Goal: Task Accomplishment & Management: Complete application form

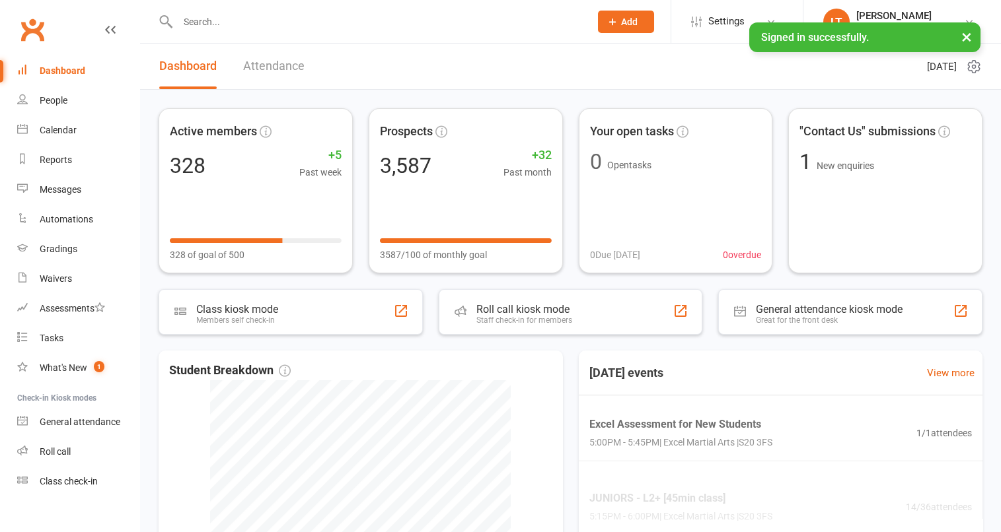
click at [256, 24] on input "text" at bounding box center [377, 22] width 407 height 18
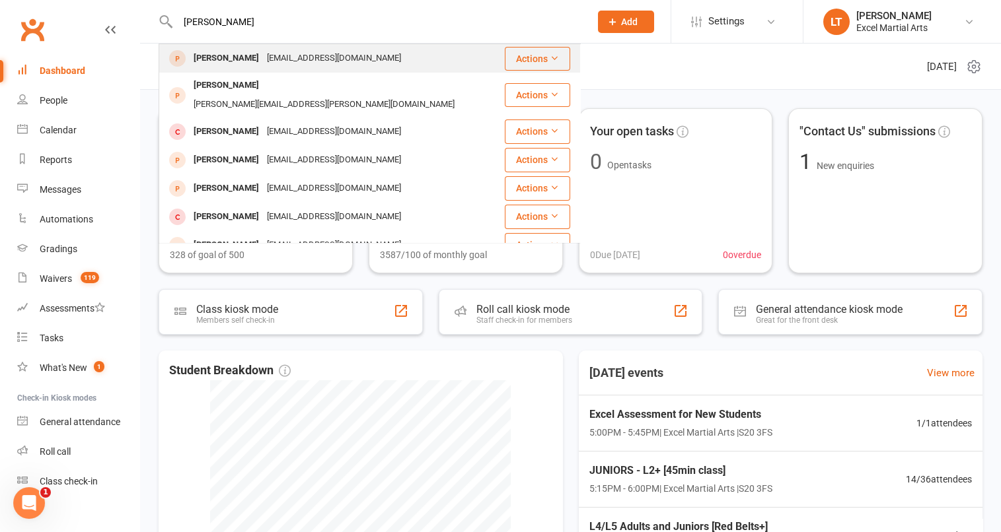
type input "[PERSON_NAME]"
click at [250, 58] on div "[PERSON_NAME]" at bounding box center [226, 58] width 73 height 19
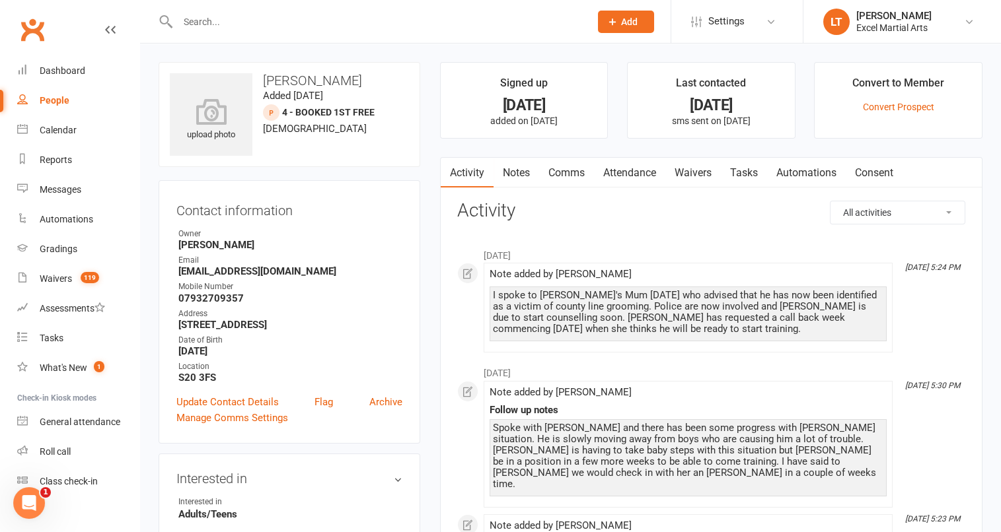
click at [631, 178] on link "Attendance" at bounding box center [629, 173] width 71 height 30
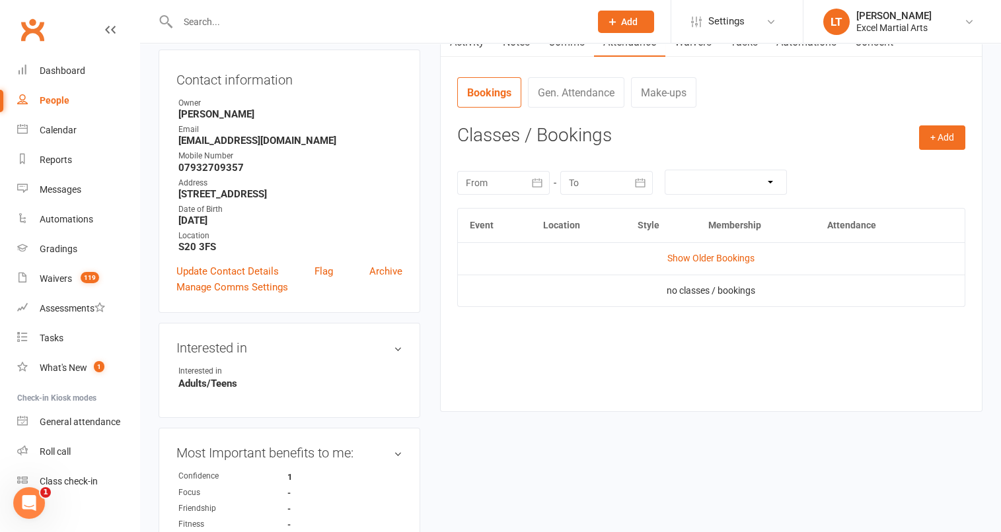
scroll to position [139, 0]
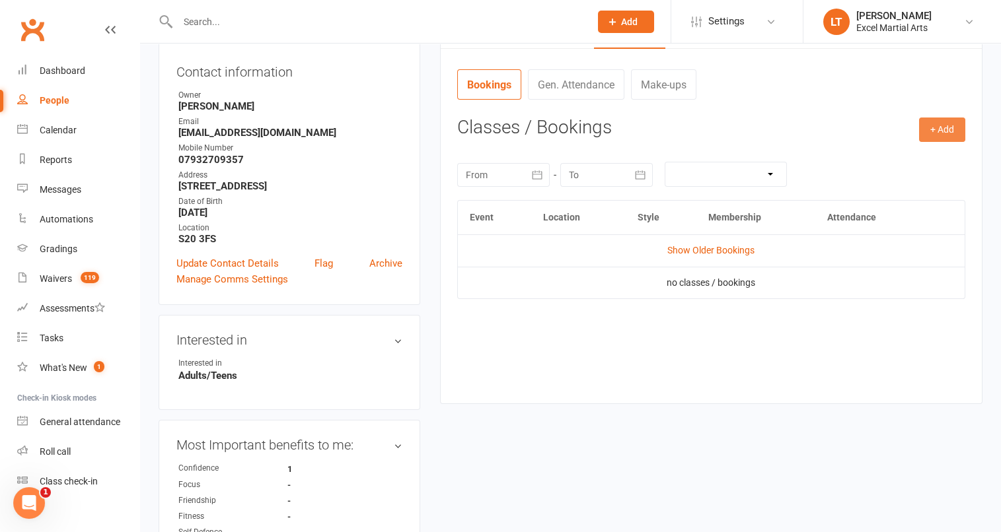
click at [939, 131] on button "+ Add" at bounding box center [942, 130] width 46 height 24
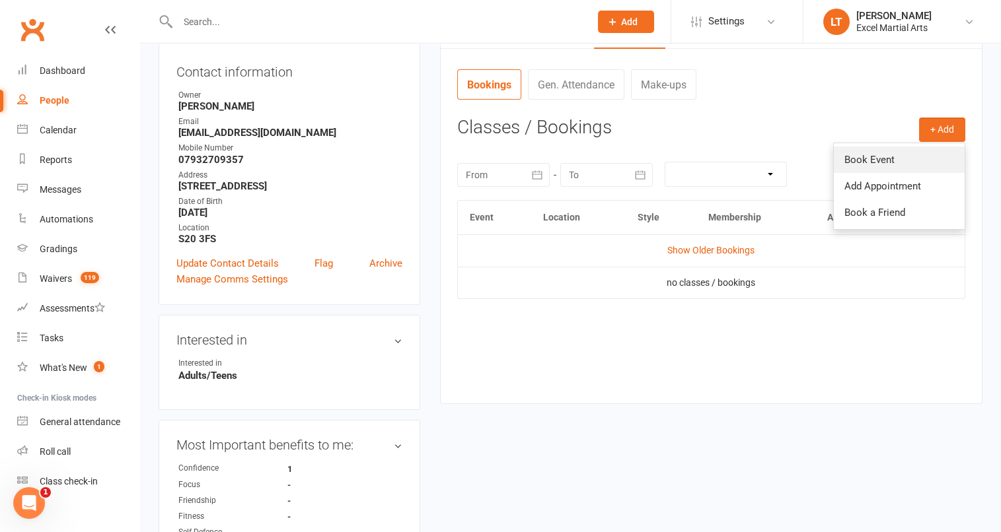
click at [897, 168] on link "Book Event" at bounding box center [899, 160] width 131 height 26
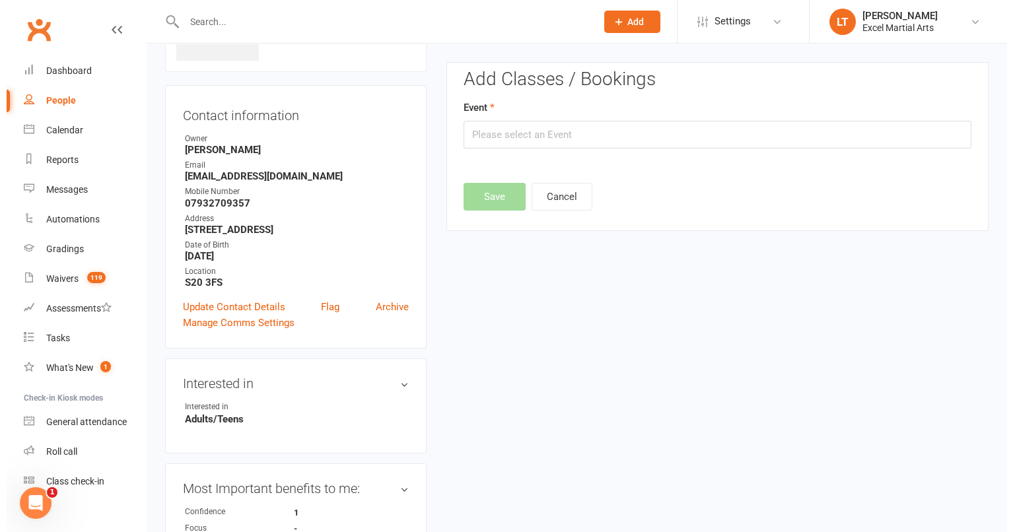
scroll to position [90, 0]
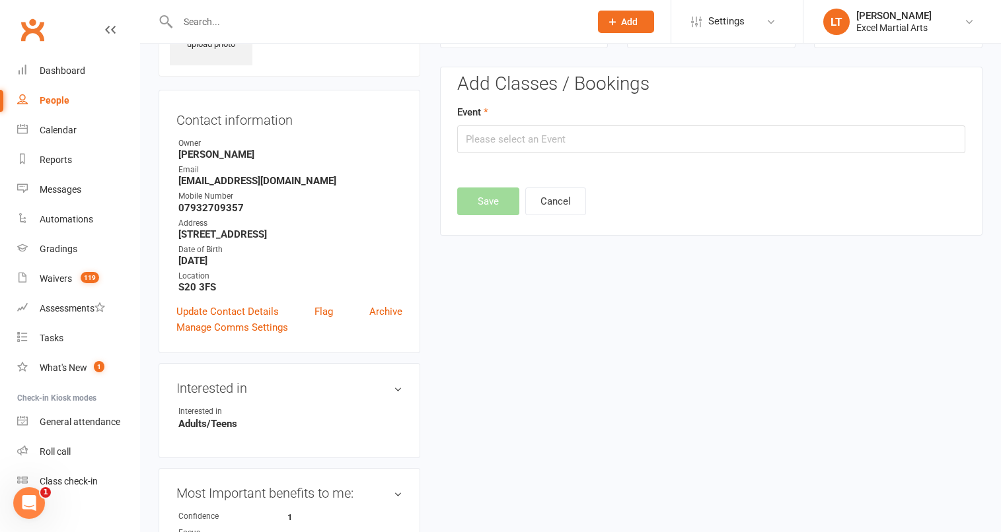
click at [771, 174] on div at bounding box center [711, 180] width 508 height 16
click at [777, 142] on input "text" at bounding box center [711, 139] width 508 height 28
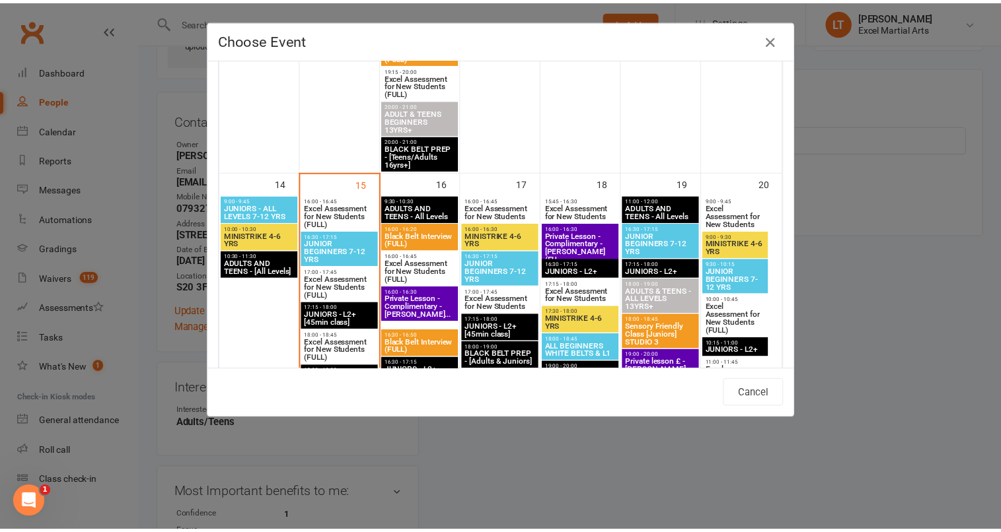
scroll to position [1156, 0]
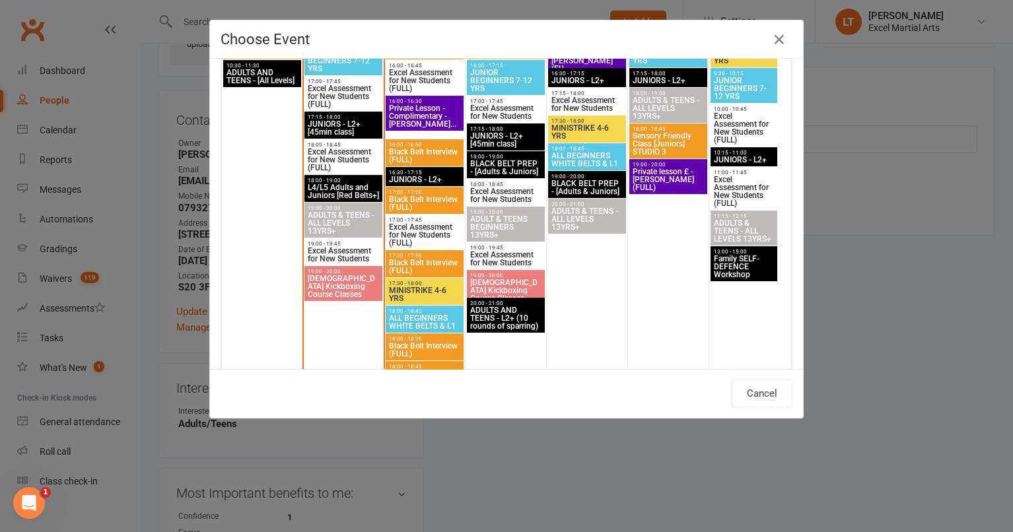
click at [748, 261] on span "Family SELF-DEFENCE Workshop" at bounding box center [743, 267] width 61 height 24
type input "Family SELF-DEFENCE Workshop - [DATE] 1:00:00 PM"
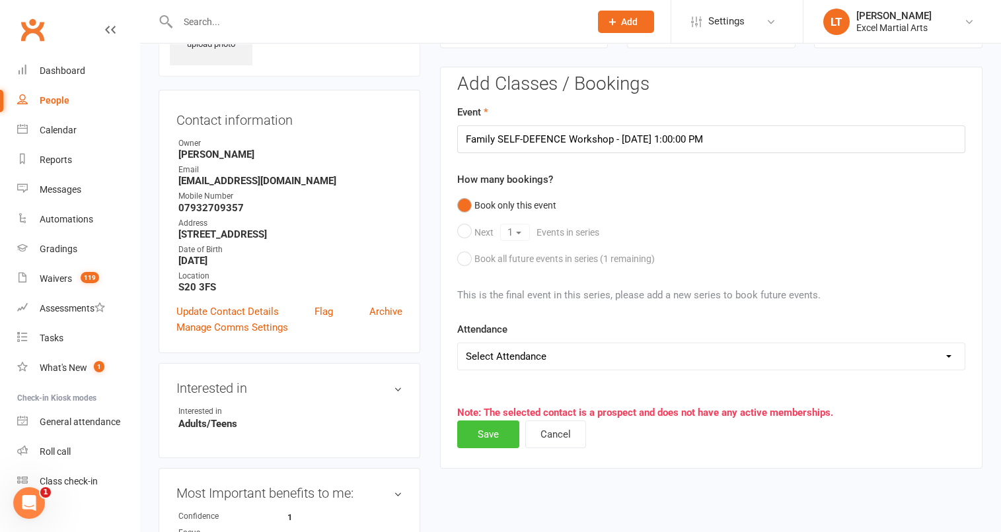
click at [481, 431] on button "Save" at bounding box center [488, 435] width 62 height 28
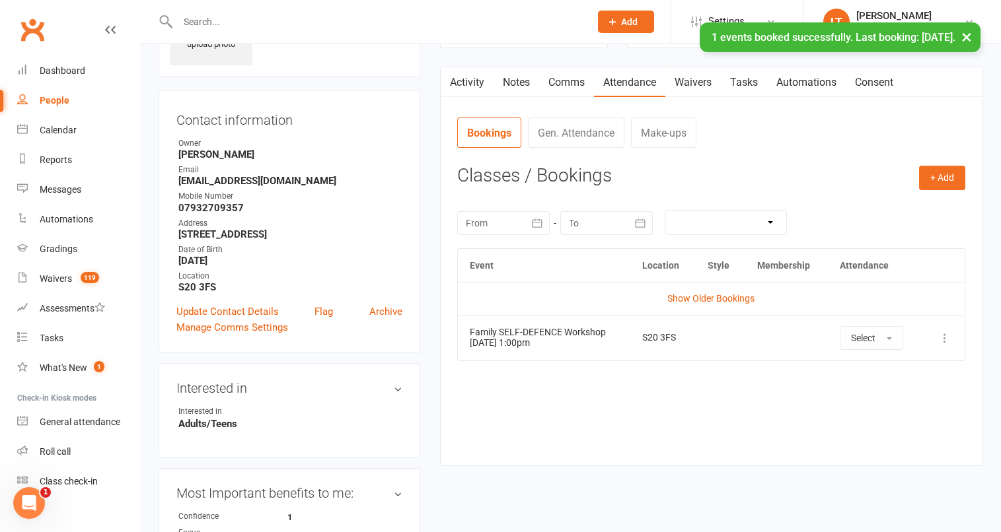
click at [482, 77] on link "Activity" at bounding box center [467, 82] width 53 height 30
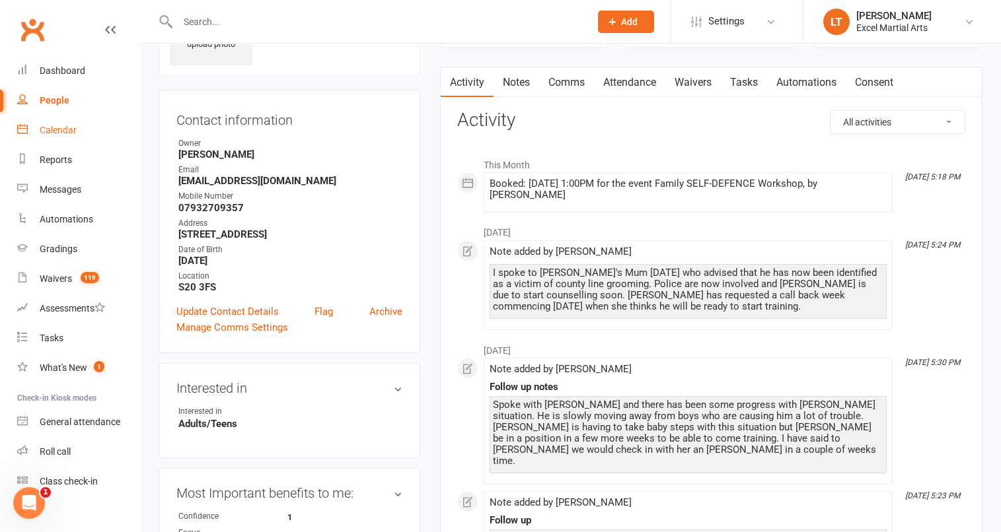
click at [69, 138] on link "Calendar" at bounding box center [78, 131] width 122 height 30
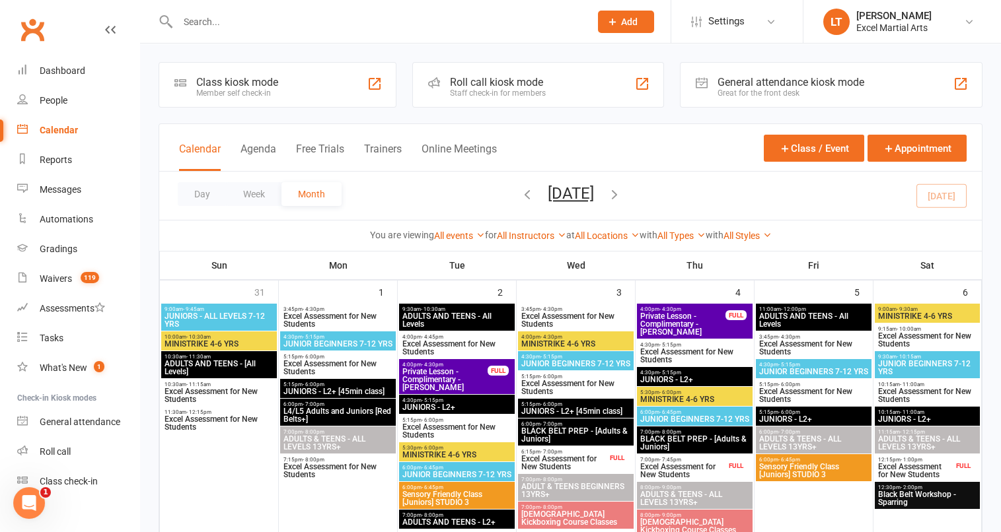
click at [622, 201] on icon "button" at bounding box center [614, 194] width 15 height 15
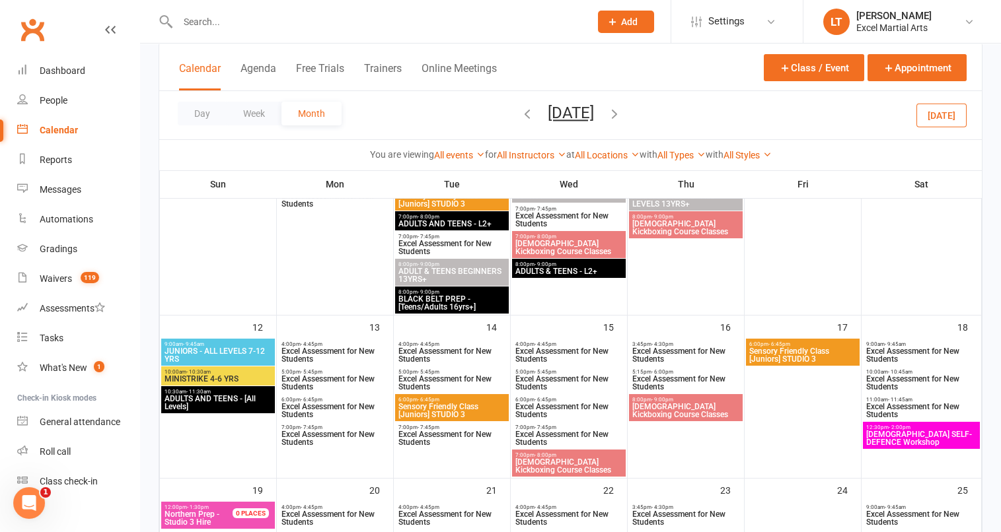
scroll to position [793, 0]
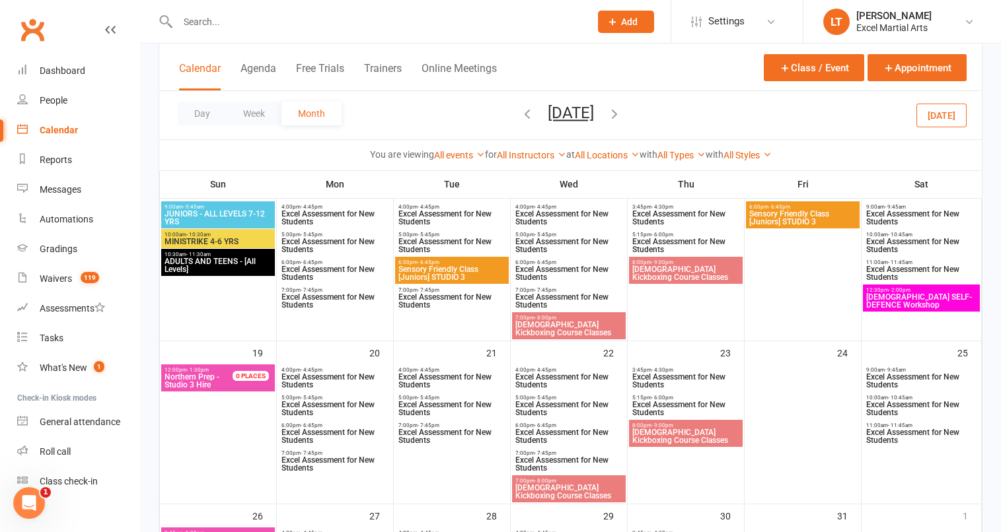
click at [520, 108] on icon "button" at bounding box center [527, 113] width 15 height 15
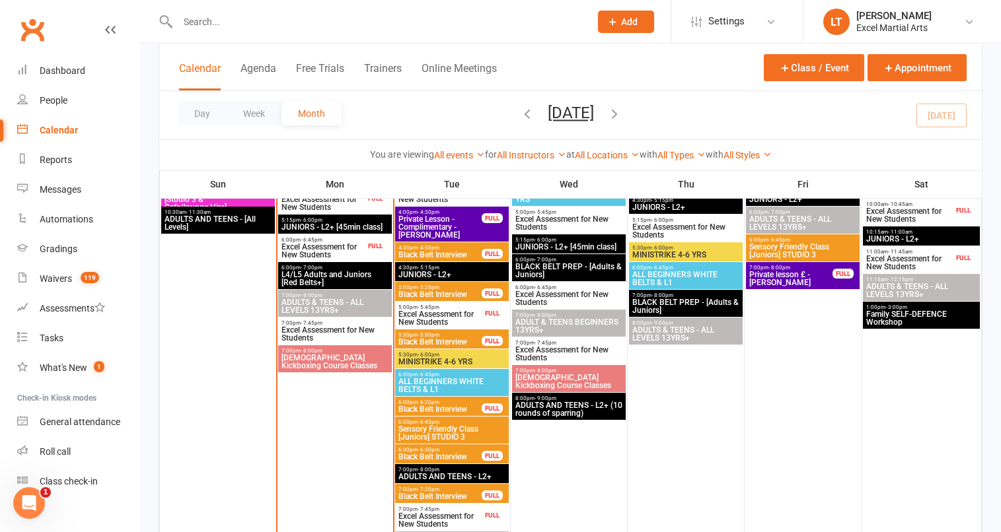
scroll to position [1067, 0]
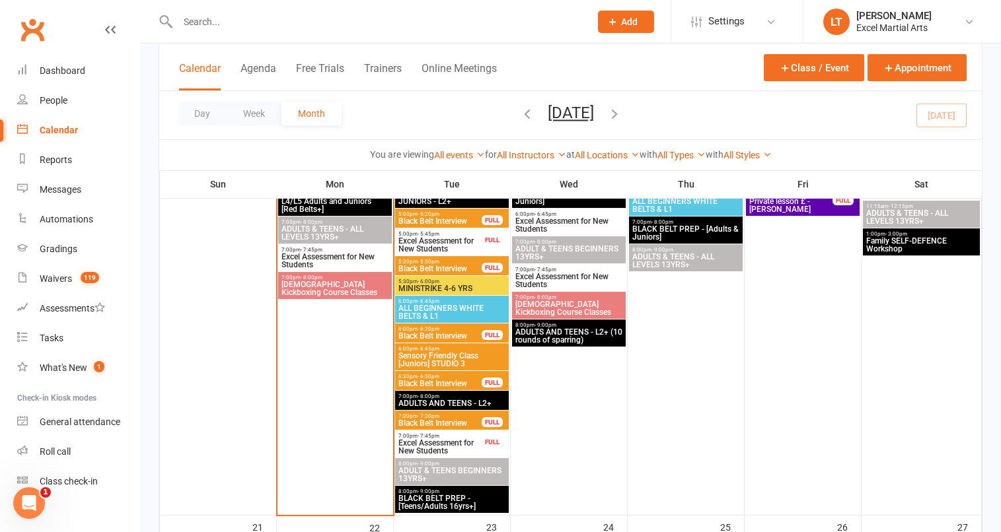
click at [952, 253] on div "1:00pm - 3:00pm Family SELF-DEFENCE Workshop" at bounding box center [921, 242] width 117 height 27
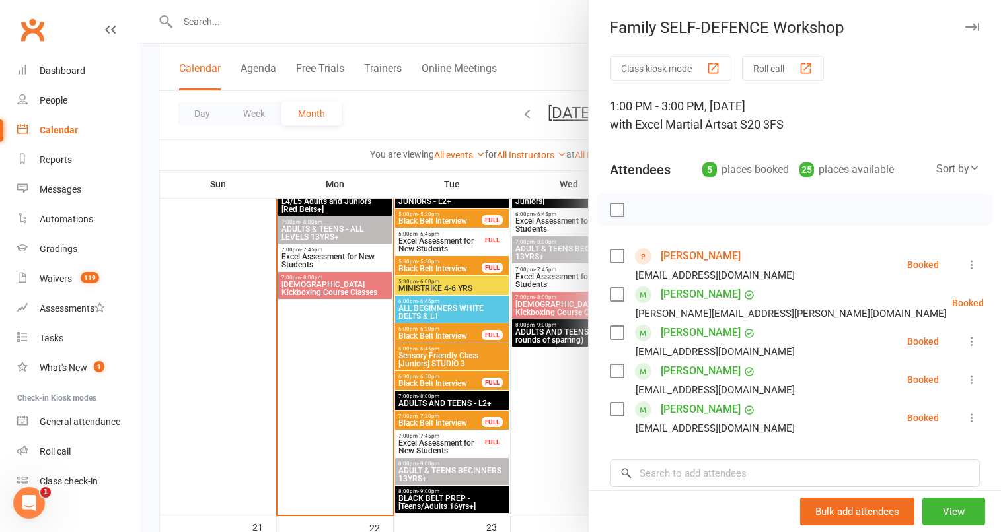
click at [425, 114] on div at bounding box center [570, 266] width 861 height 532
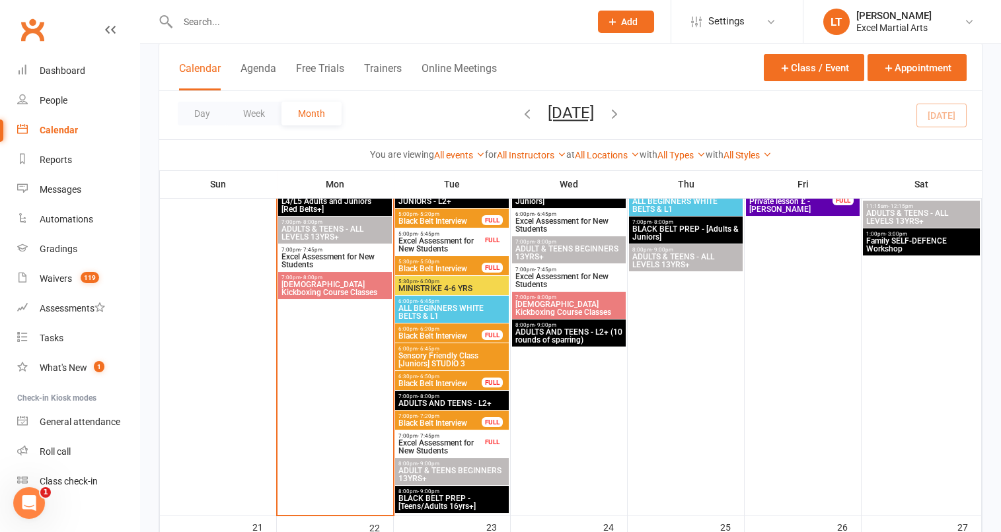
click at [201, 9] on div at bounding box center [370, 21] width 422 height 43
click at [209, 18] on input "text" at bounding box center [377, 22] width 407 height 18
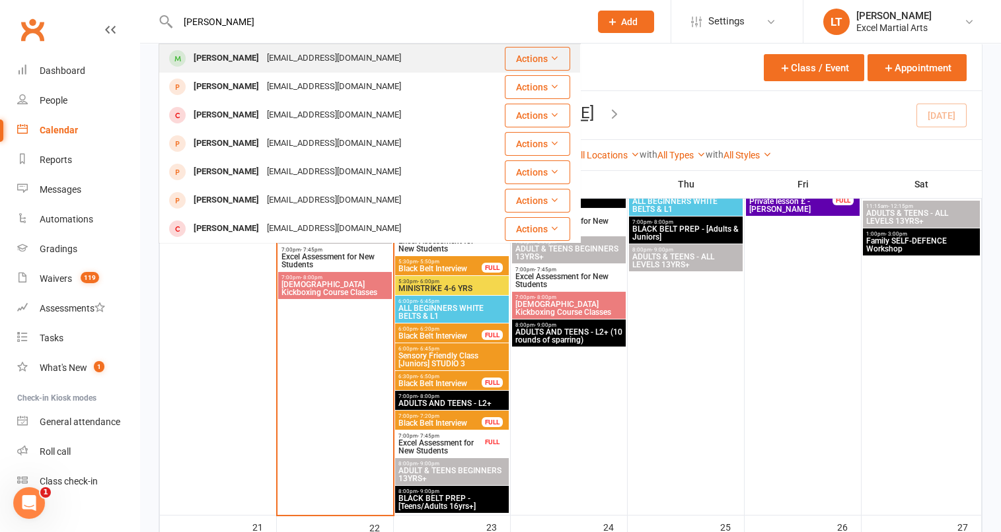
type input "[PERSON_NAME]"
click at [229, 53] on div "[PERSON_NAME]" at bounding box center [226, 58] width 73 height 19
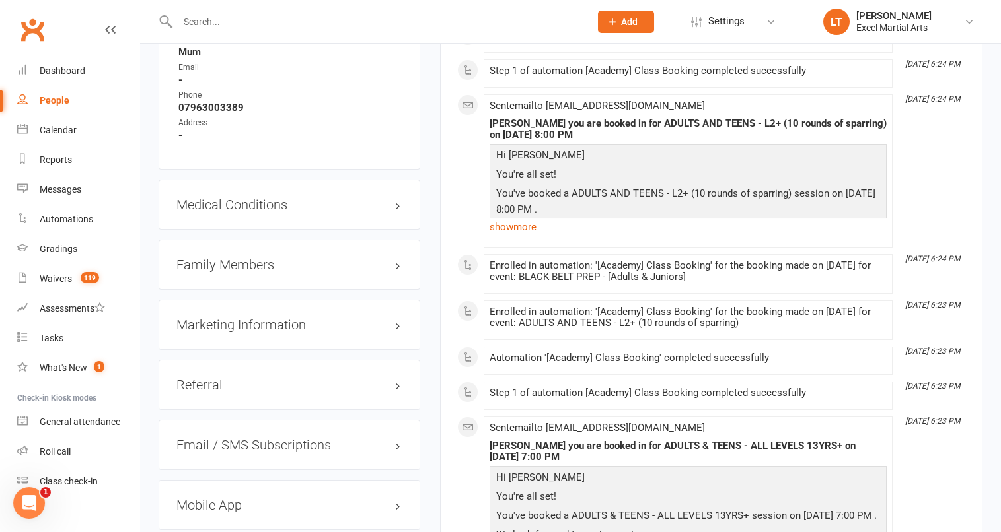
scroll to position [1304, 0]
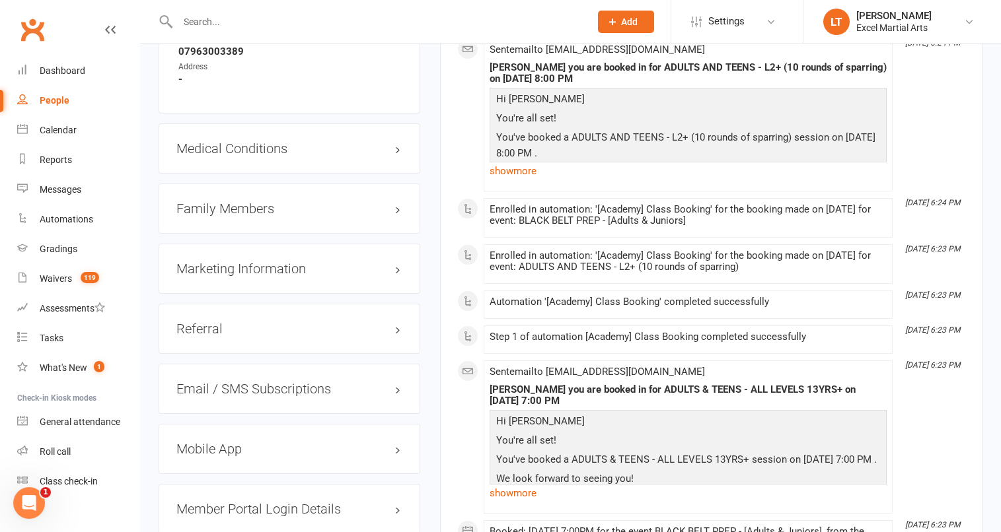
click at [405, 220] on div "Family Members" at bounding box center [290, 209] width 262 height 50
click at [398, 216] on h3 "Family Members" at bounding box center [289, 208] width 226 height 15
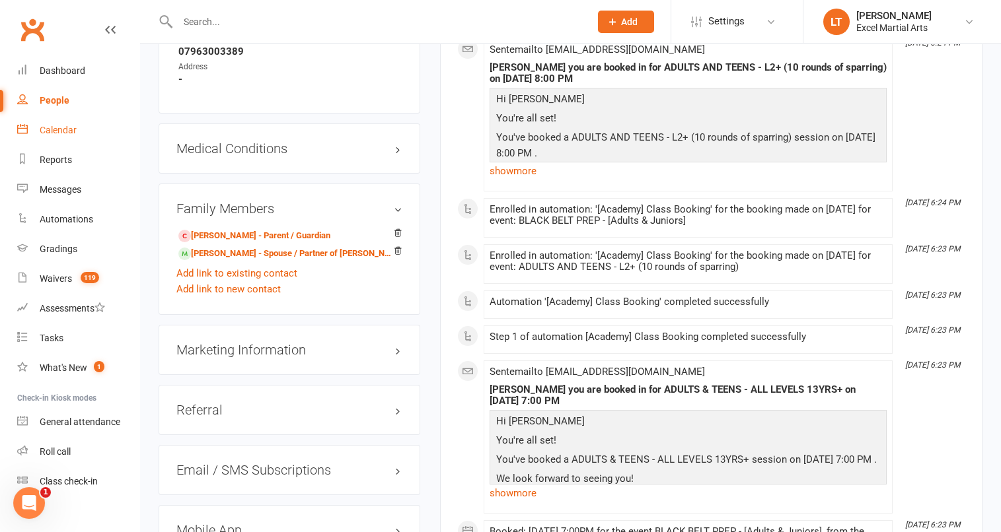
click at [75, 121] on link "Calendar" at bounding box center [78, 131] width 122 height 30
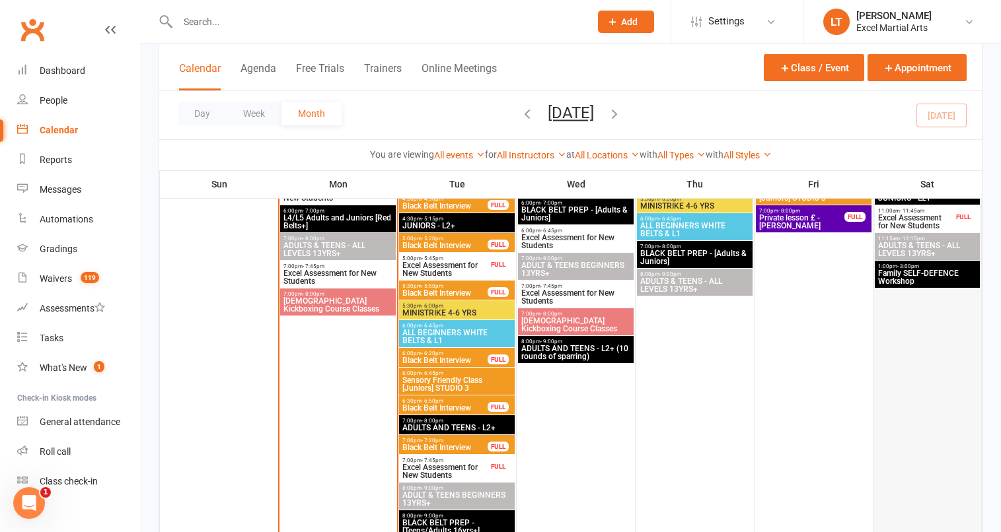
scroll to position [1030, 0]
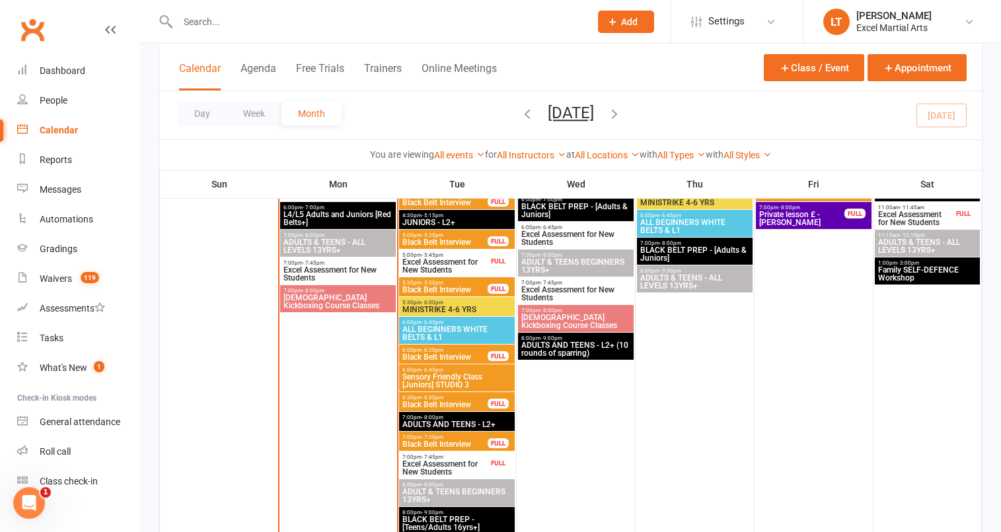
click at [933, 275] on span "Family SELF-DEFENCE Workshop" at bounding box center [927, 274] width 100 height 16
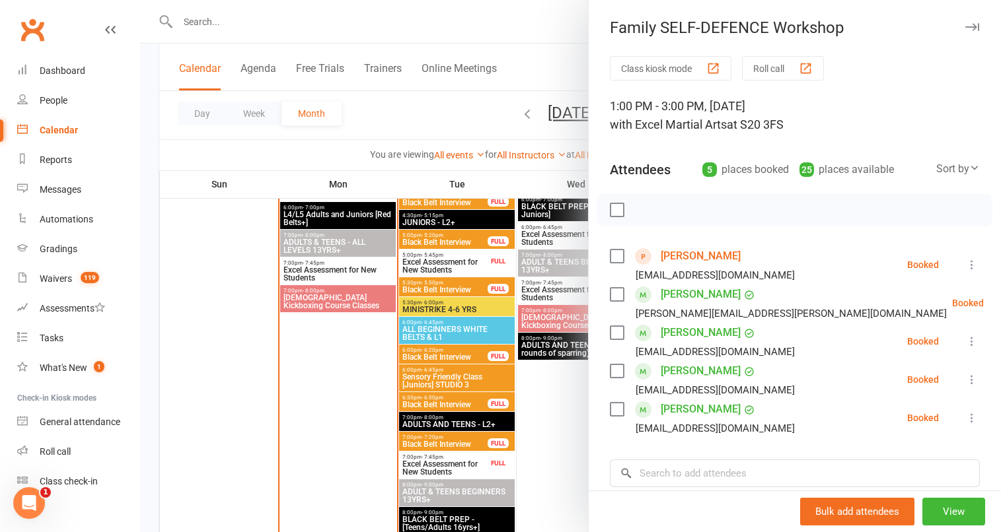
click at [414, 131] on div at bounding box center [570, 266] width 861 height 532
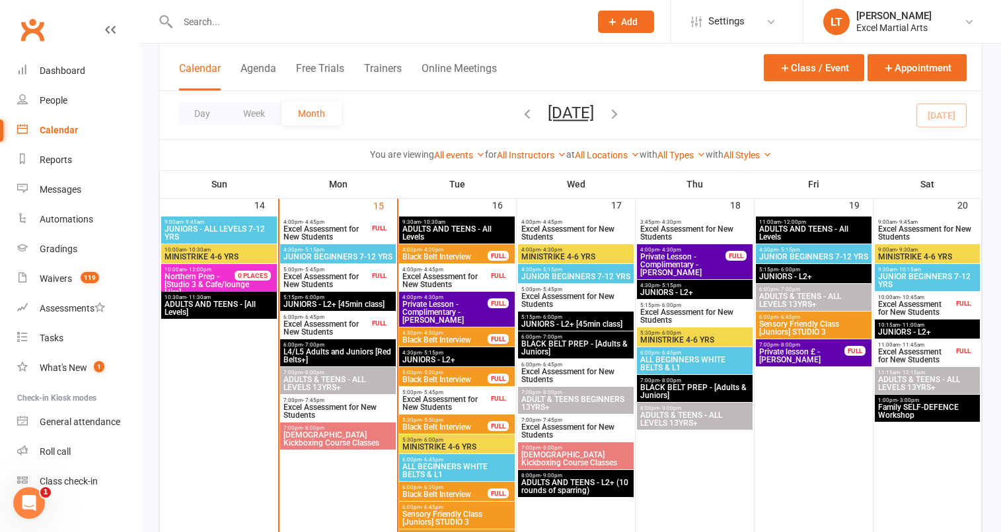
scroll to position [863, 0]
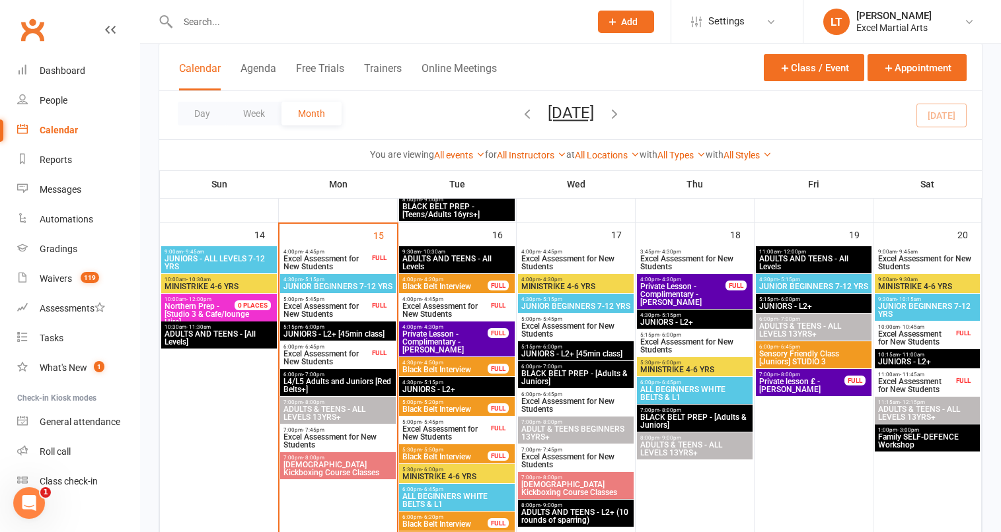
click at [376, 308] on div "FULL" at bounding box center [379, 306] width 21 height 10
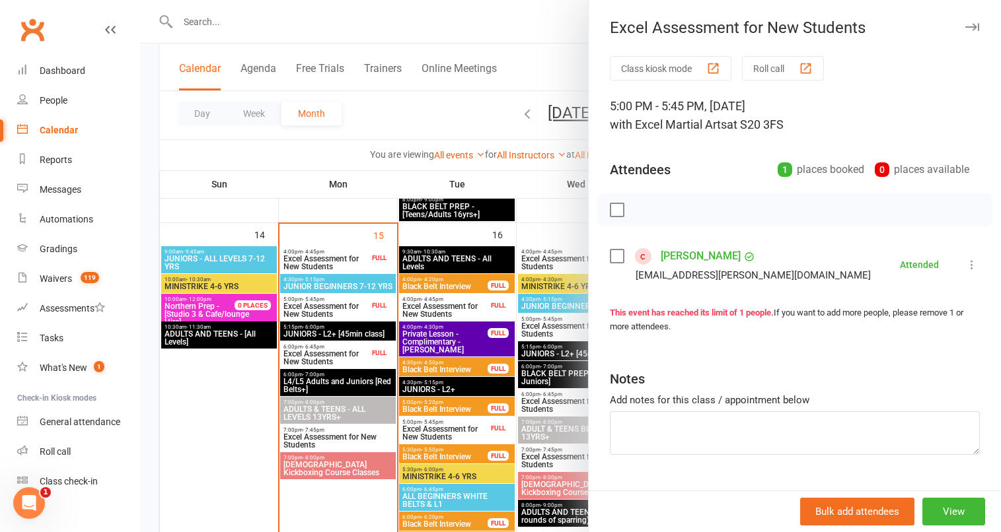
click at [369, 289] on div at bounding box center [570, 266] width 861 height 532
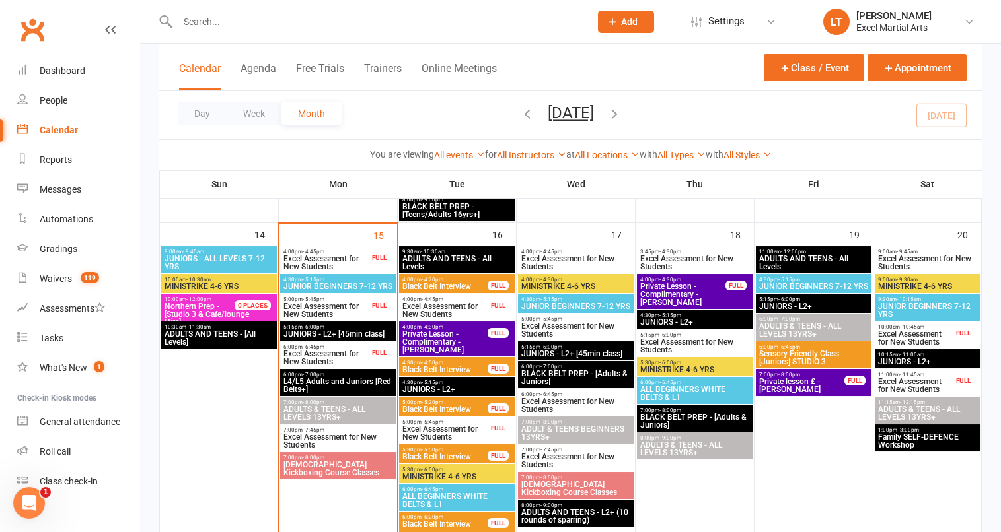
click at [363, 303] on span "Excel Assessment for New Students" at bounding box center [326, 311] width 87 height 16
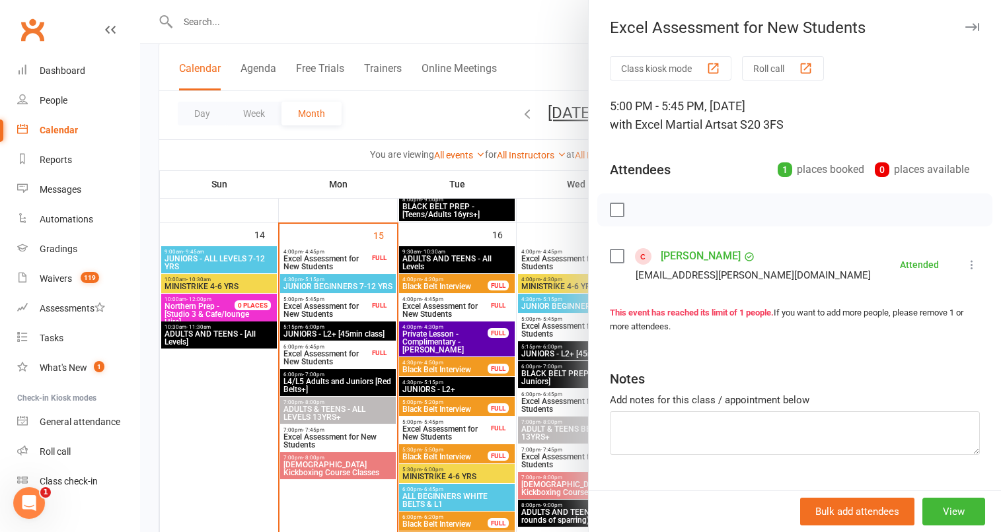
click at [320, 267] on div at bounding box center [570, 266] width 861 height 532
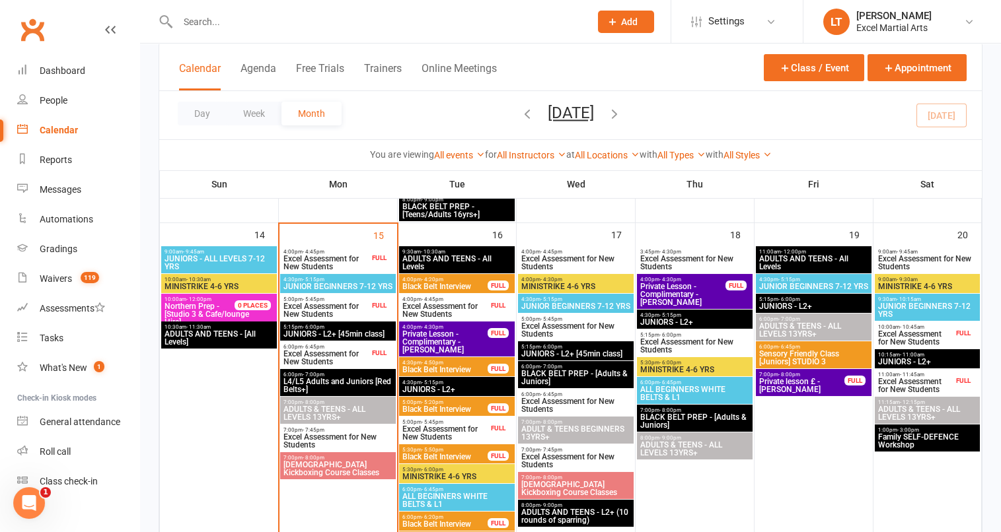
click at [325, 263] on span "Excel Assessment for New Students" at bounding box center [326, 263] width 87 height 16
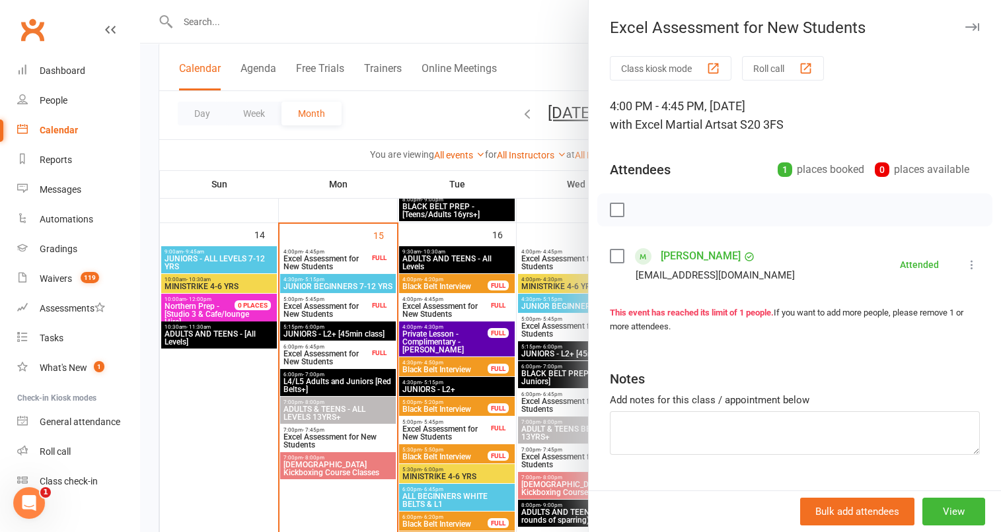
click at [676, 262] on link "[PERSON_NAME]" at bounding box center [700, 256] width 80 height 21
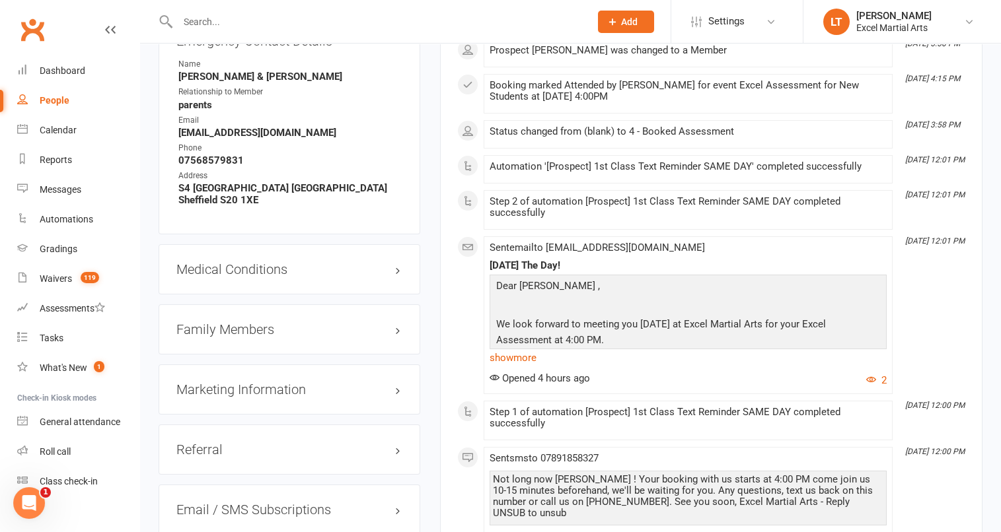
scroll to position [1162, 0]
click at [396, 363] on div "Marketing Information edit" at bounding box center [290, 388] width 262 height 50
click at [396, 381] on h3 "Marketing Information edit" at bounding box center [289, 388] width 226 height 15
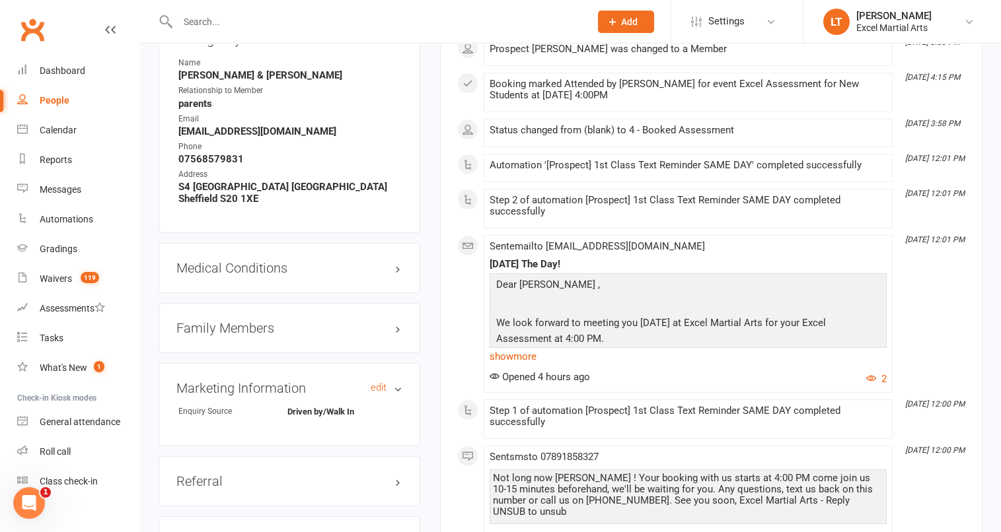
click at [396, 381] on h3 "Marketing Information edit" at bounding box center [289, 388] width 226 height 15
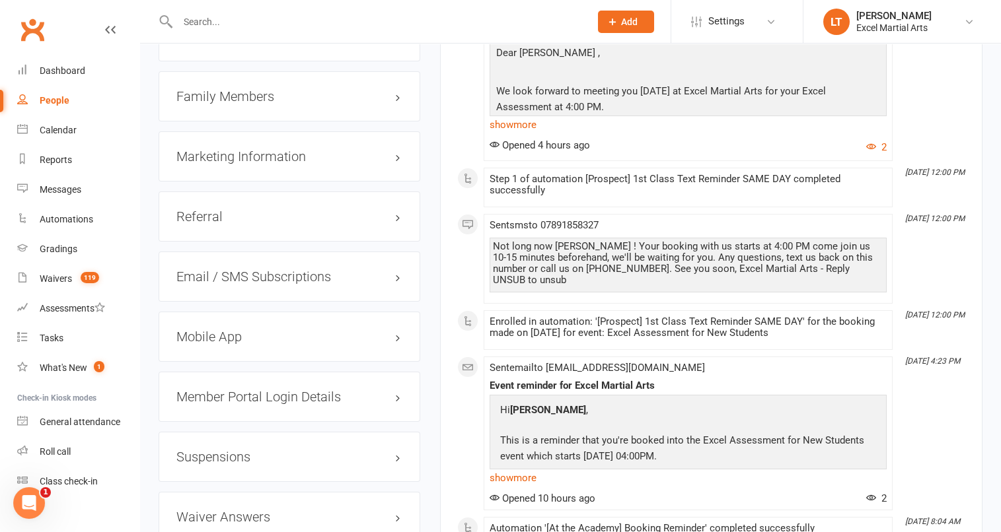
scroll to position [1368, 0]
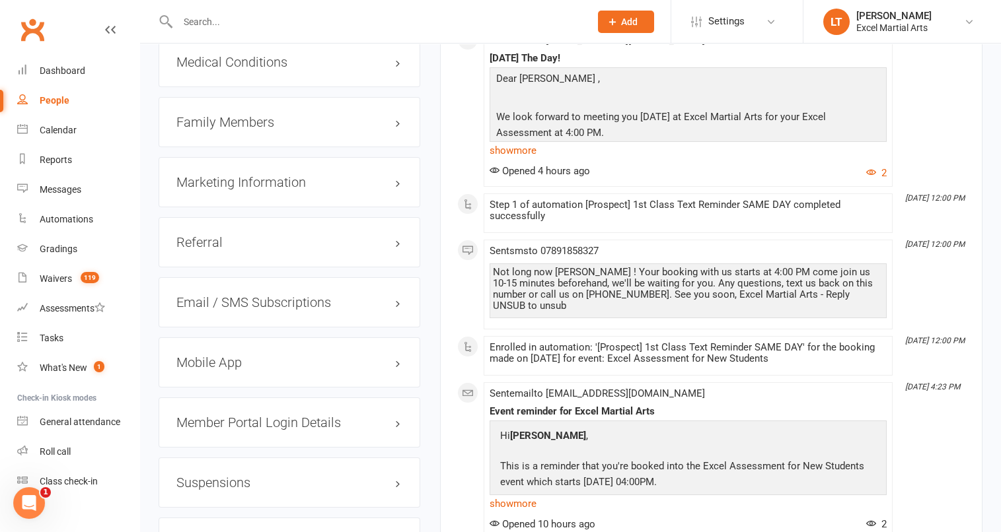
click at [389, 175] on h3 "Marketing Information edit" at bounding box center [289, 182] width 226 height 15
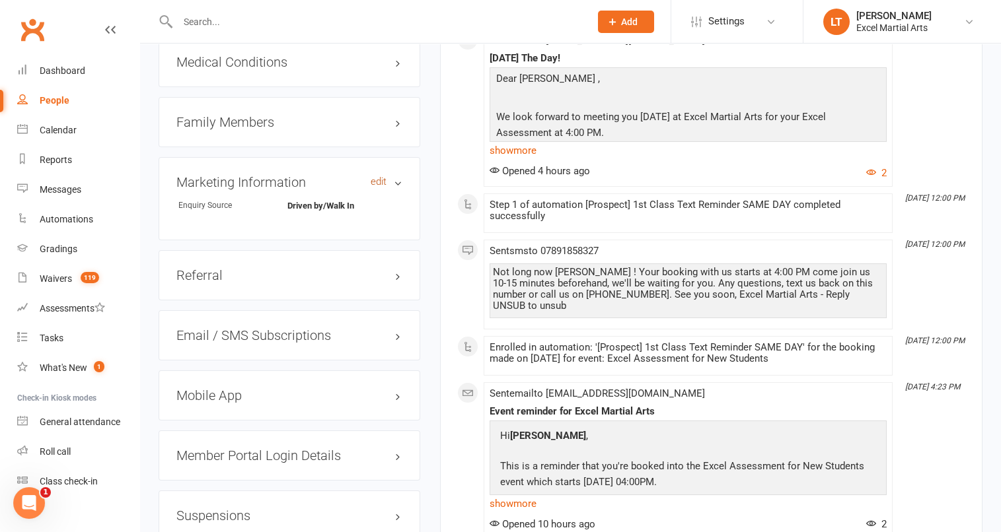
click at [383, 176] on link "edit" at bounding box center [379, 181] width 16 height 11
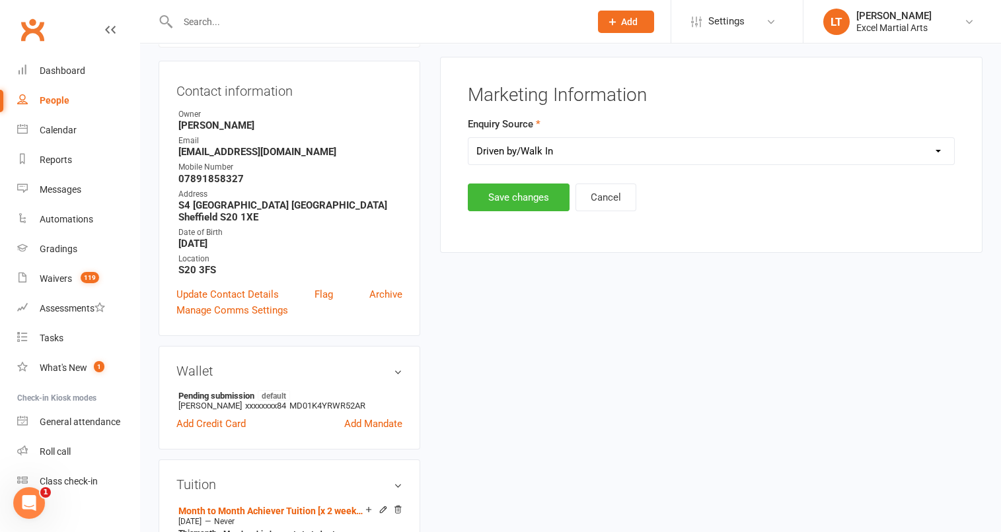
scroll to position [113, 0]
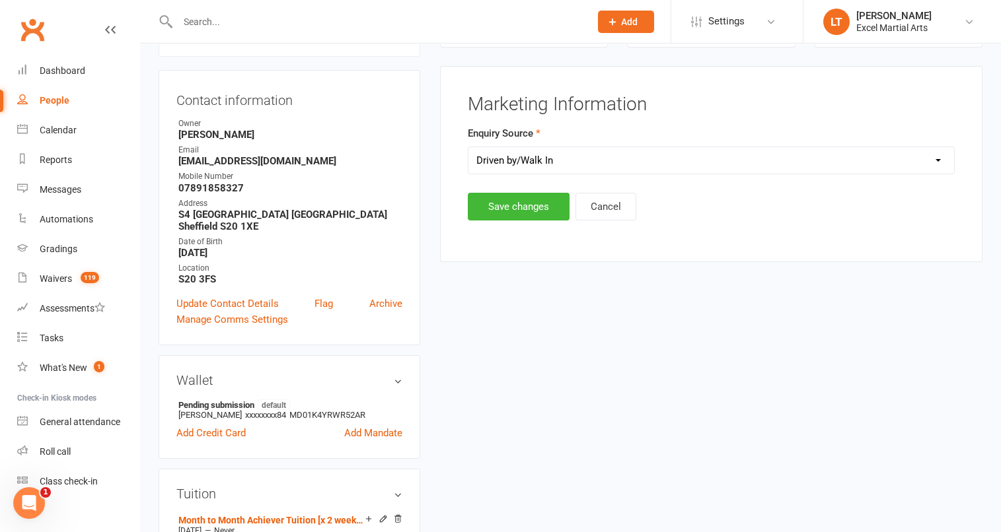
click at [583, 168] on select "Select Birthday Party Coach/Staff Referral Dance Driven by/Walk In Event [Commu…" at bounding box center [710, 160] width 485 height 26
select select "Facebook [Advert]"
click at [468, 147] on select "Select Birthday Party Coach/Staff Referral Dance Driven by/Walk In Event [Commu…" at bounding box center [710, 160] width 485 height 26
click at [519, 205] on button "Save changes" at bounding box center [519, 207] width 102 height 28
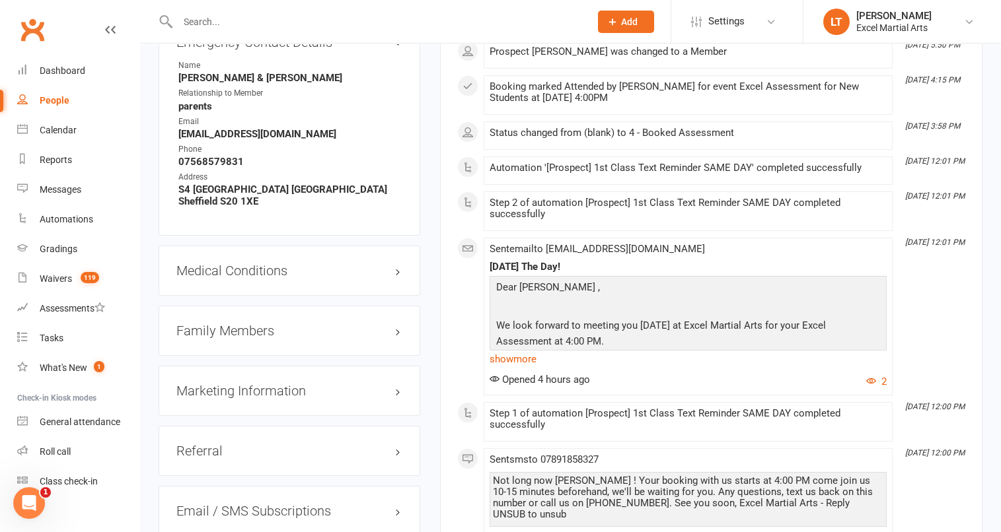
scroll to position [1162, 0]
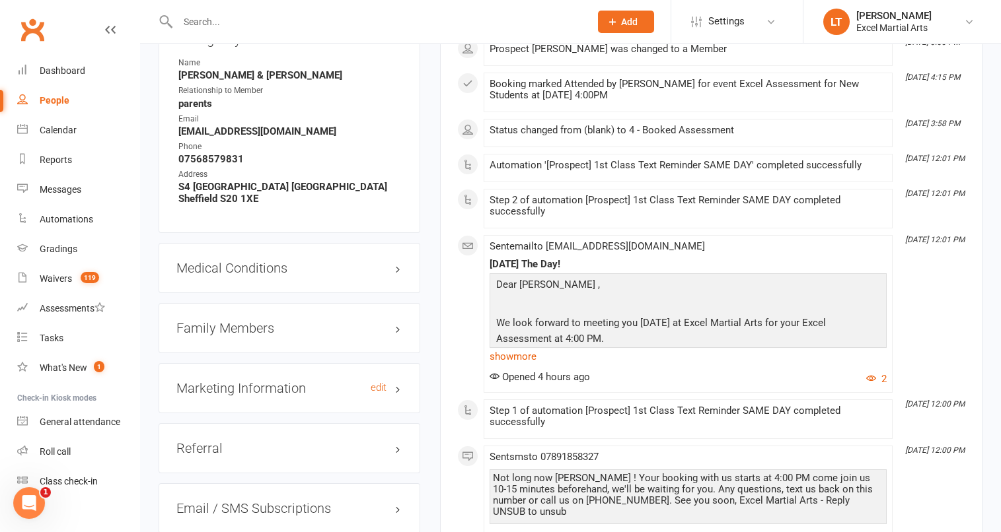
click at [399, 381] on h3 "Marketing Information edit" at bounding box center [289, 388] width 226 height 15
click at [382, 376] on div "Marketing Information edit Enquiry Source Facebook [Advert]" at bounding box center [290, 404] width 262 height 83
click at [381, 382] on link "edit" at bounding box center [379, 387] width 16 height 11
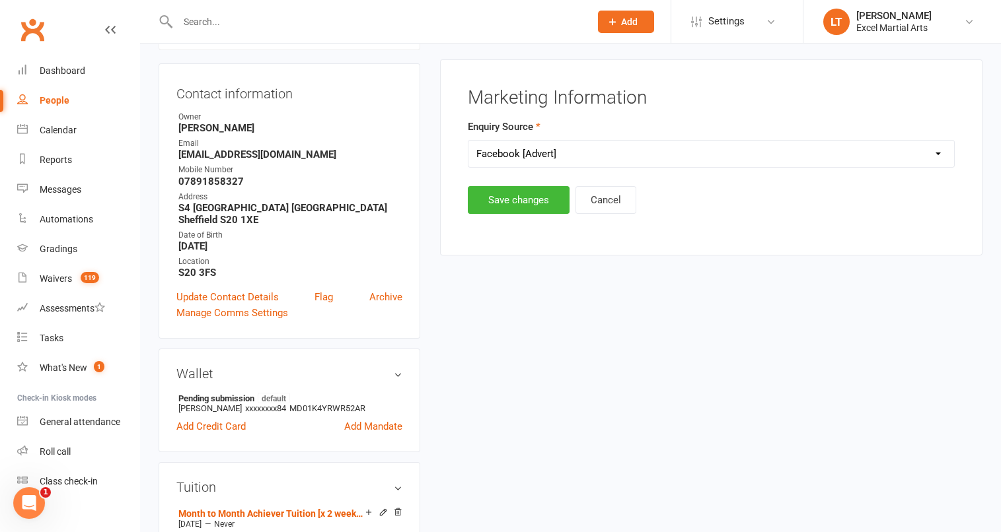
scroll to position [113, 0]
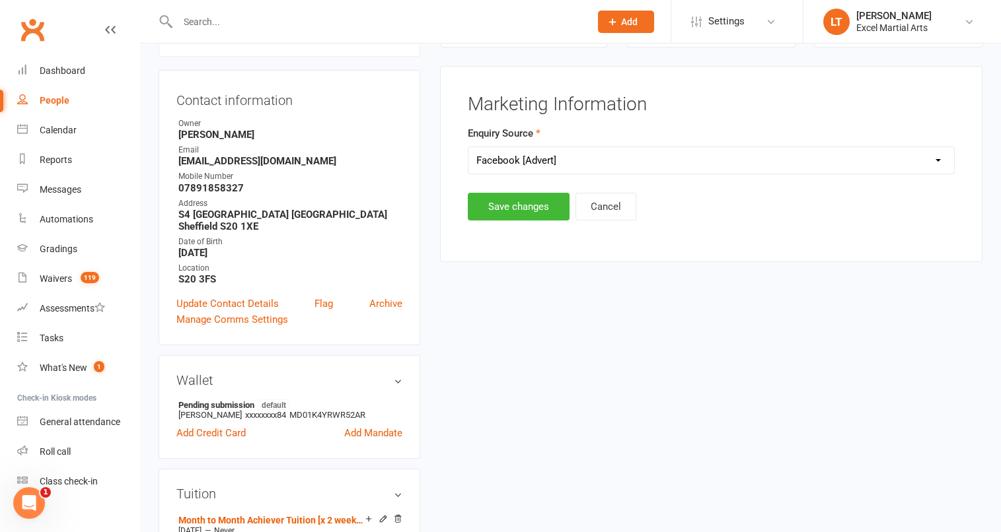
click at [583, 148] on select "Select Birthday Party Coach/Staff Referral Dance Driven by/Walk In Event [Commu…" at bounding box center [710, 160] width 485 height 26
select select "Website"
click at [468, 147] on select "Select Birthday Party Coach/Staff Referral Dance Driven by/Walk In Event [Commu…" at bounding box center [710, 160] width 485 height 26
click at [539, 216] on button "Save changes" at bounding box center [519, 207] width 102 height 28
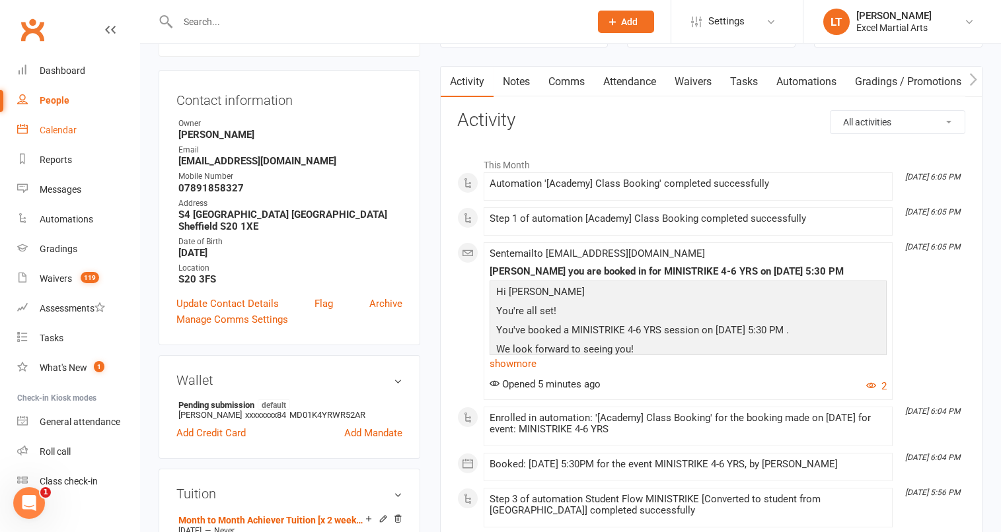
click at [60, 144] on link "Calendar" at bounding box center [78, 131] width 122 height 30
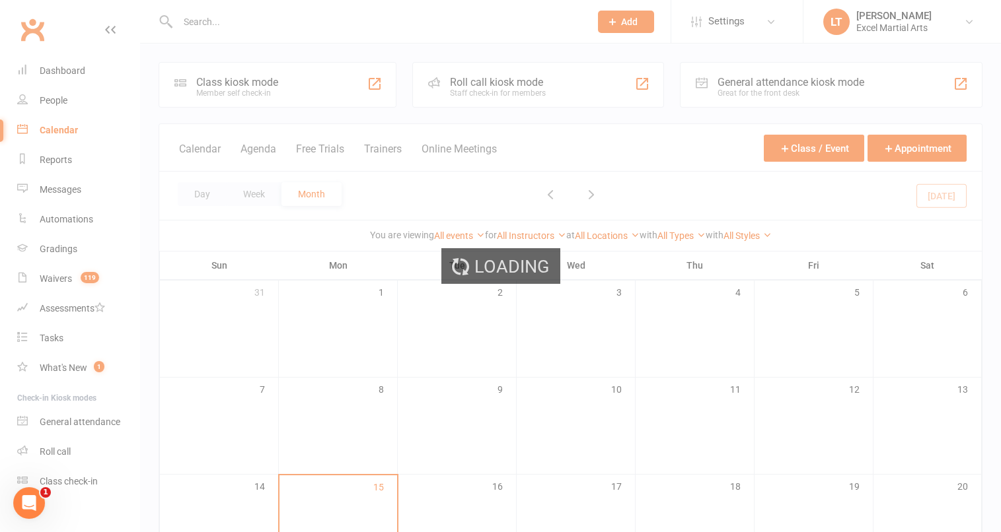
click at [635, 17] on div "Loading" at bounding box center [500, 266] width 1001 height 532
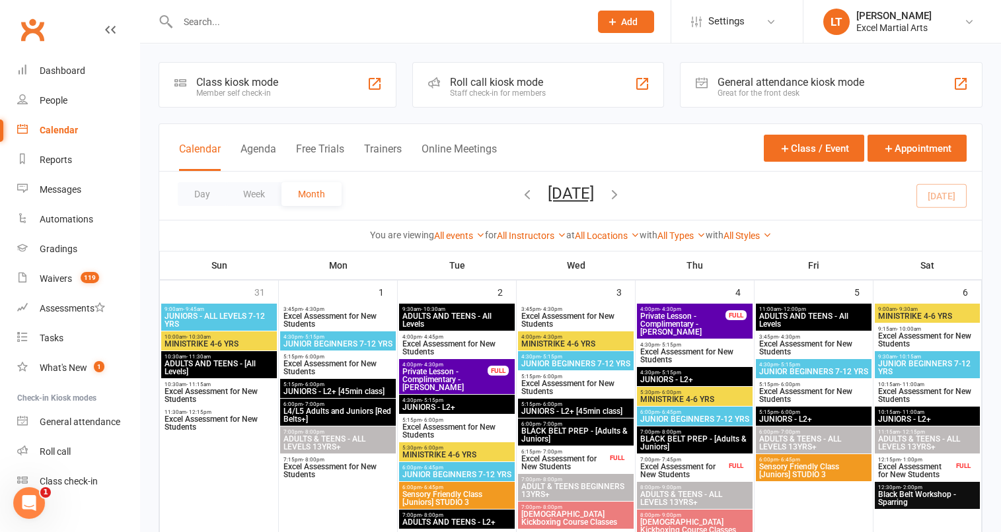
click at [635, 17] on span "Add" at bounding box center [629, 22] width 17 height 11
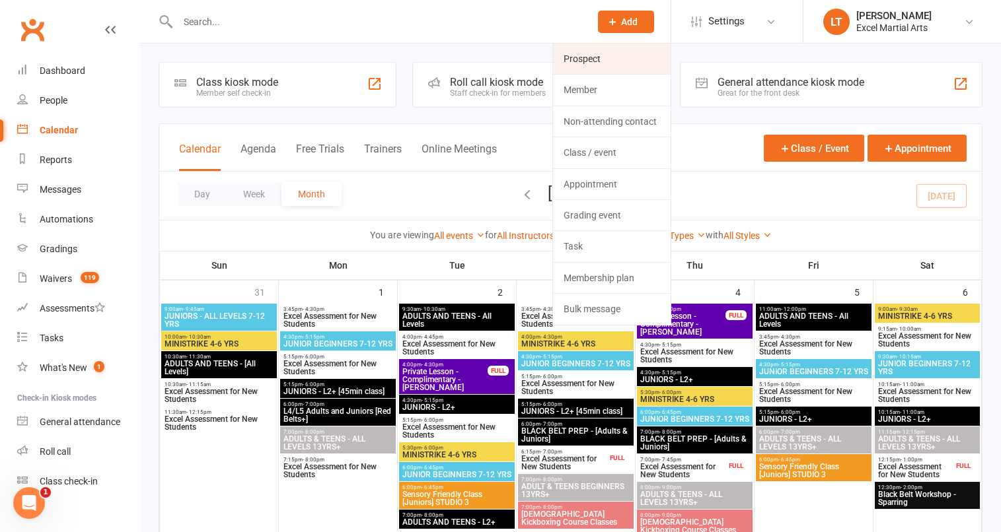
click at [609, 60] on link "Prospect" at bounding box center [612, 59] width 118 height 30
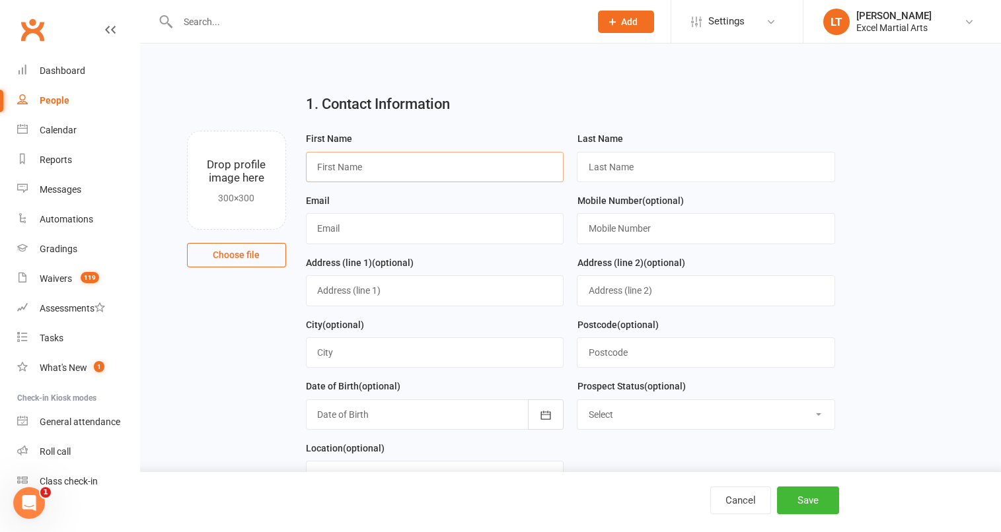
click at [483, 168] on input "text" at bounding box center [435, 167] width 258 height 30
paste input "[PERSON_NAME]"
drag, startPoint x: 456, startPoint y: 168, endPoint x: 339, endPoint y: 166, distance: 117.6
click at [339, 166] on input "[PERSON_NAME]" at bounding box center [435, 167] width 258 height 30
type input "[PERSON_NAME]"
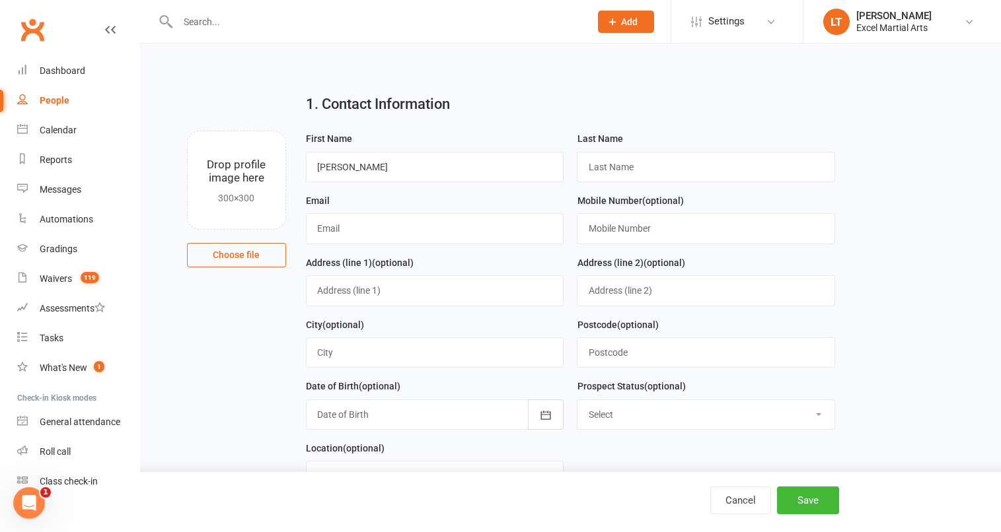
click at [647, 151] on div "Last Name" at bounding box center [706, 157] width 258 height 52
click at [635, 168] on input "text" at bounding box center [706, 167] width 258 height 30
paste input "[PERSON_NAME]"
type input "[PERSON_NAME]"
click at [511, 244] on input "text" at bounding box center [435, 228] width 258 height 30
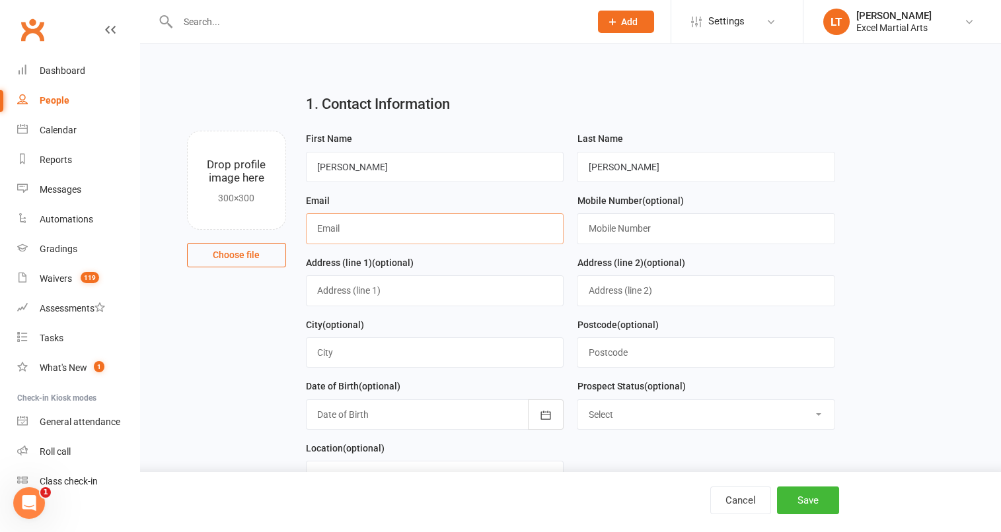
paste input "[EMAIL_ADDRESS][DOMAIN_NAME]"
type input "[EMAIL_ADDRESS][DOMAIN_NAME]"
click at [625, 240] on input "text" at bounding box center [706, 228] width 258 height 30
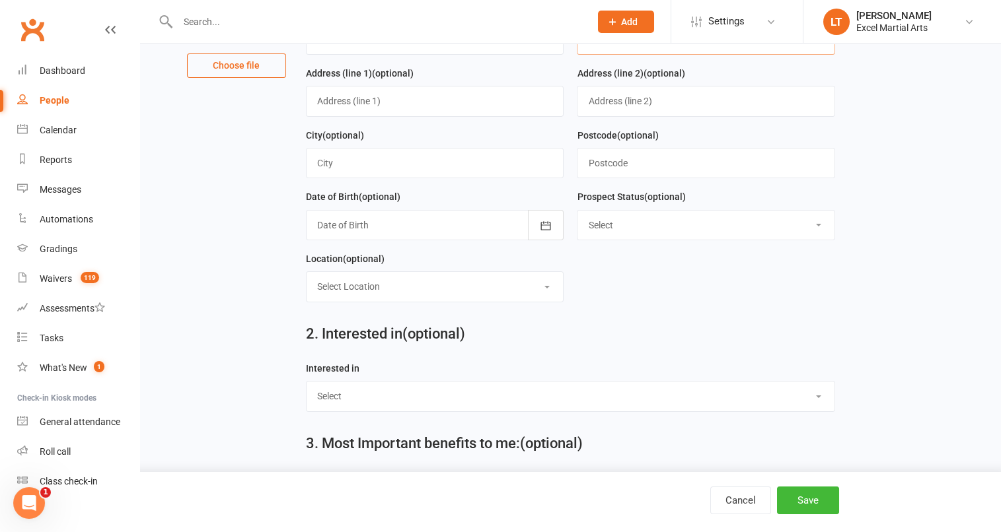
scroll to position [191, 0]
click at [716, 225] on select "Select 1 - Enquiry Received 1a- Event Enquiry Received 2 - Contact Attempted 3 …" at bounding box center [705, 223] width 257 height 29
select select "1 - Enquiry Received"
click at [577, 209] on select "Select 1 - Enquiry Received 1a- Event Enquiry Received 2 - Contact Attempted 3 …" at bounding box center [705, 223] width 257 height 29
click at [631, 205] on div "Prospect Status (optional) Select 1 - Enquiry Received 1a- Event Enquiry Receiv…" at bounding box center [706, 214] width 258 height 52
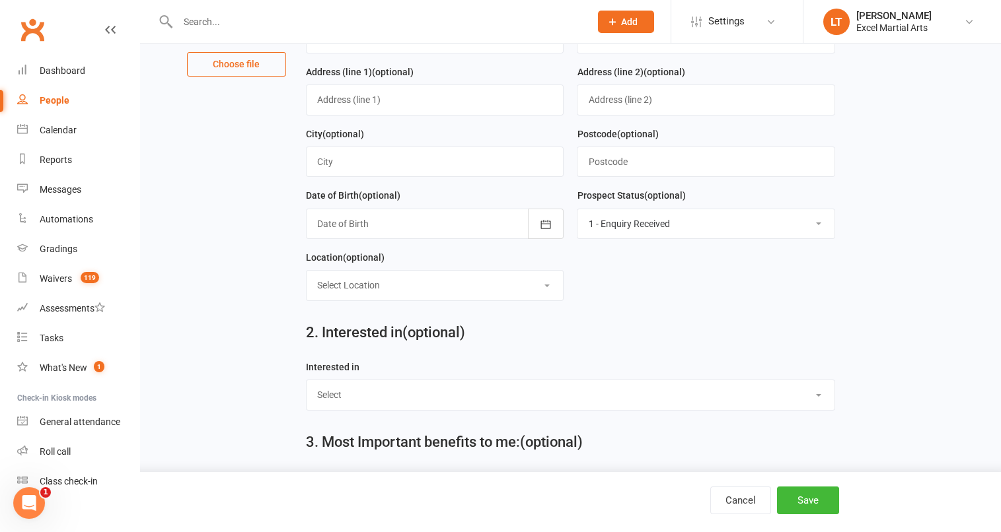
click at [631, 219] on select "Select 1 - Enquiry Received 1a- Event Enquiry Received 2 - Contact Attempted 3 …" at bounding box center [705, 223] width 257 height 29
select select
click at [577, 209] on select "Select 1 - Enquiry Received 1a- Event Enquiry Received 2 - Contact Attempted 3 …" at bounding box center [705, 223] width 257 height 29
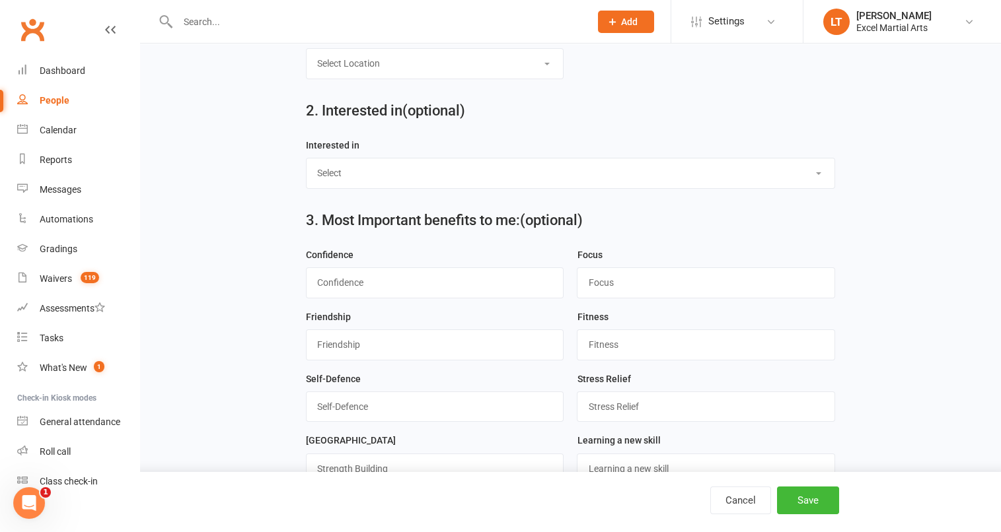
scroll to position [414, 0]
click at [824, 188] on div "Interested in Select Ministrike Juniors Adults/Teens Yoga Birthday Parties" at bounding box center [570, 167] width 542 height 62
click at [814, 178] on select "Select Ministrike Juniors Adults/Teens Yoga Birthday Parties" at bounding box center [570, 171] width 528 height 29
select select "Adults/Teens"
click at [306, 157] on select "Select Ministrike Juniors Adults/Teens Yoga Birthday Parties" at bounding box center [570, 171] width 528 height 29
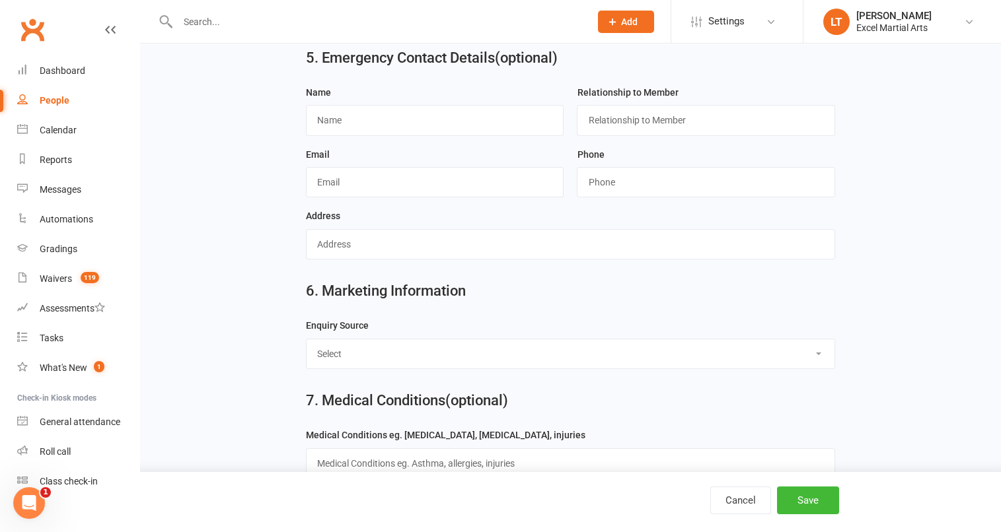
scroll to position [1108, 0]
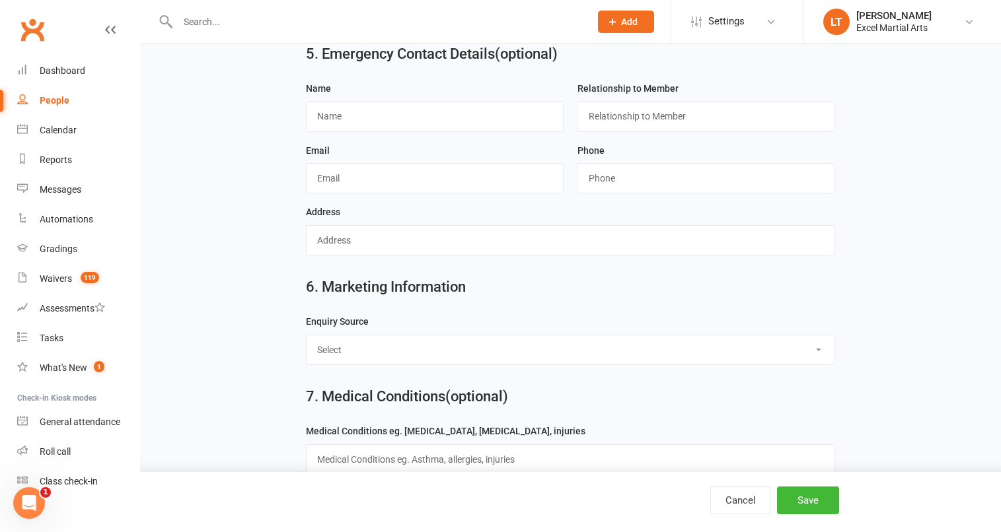
click at [806, 360] on select "Select Birthday Party Coach/Staff Referral Dance Driven by/Walk In Event [Commu…" at bounding box center [570, 350] width 528 height 29
select select "Website"
click at [306, 336] on select "Select Birthday Party Coach/Staff Referral Dance Driven by/Walk In Event [Commu…" at bounding box center [570, 350] width 528 height 29
click at [806, 488] on button "Save" at bounding box center [808, 501] width 62 height 28
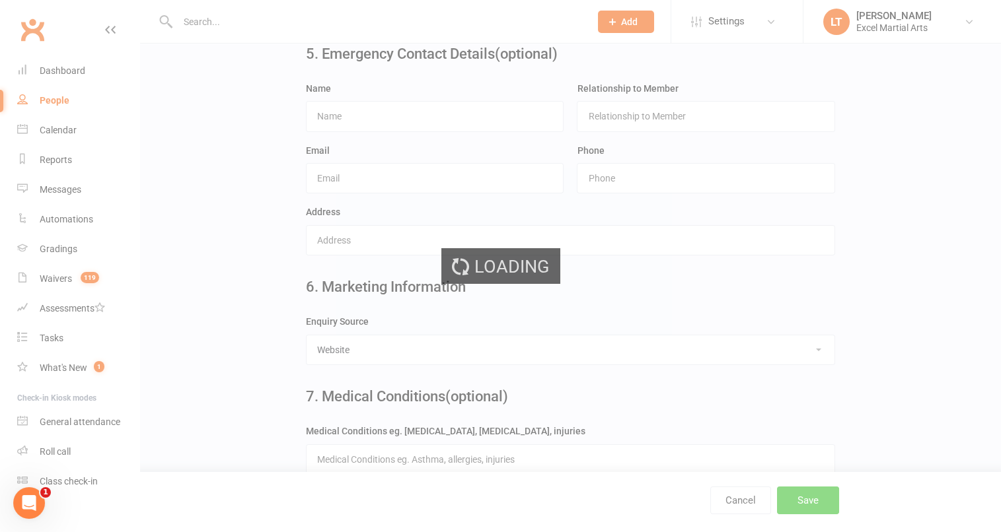
scroll to position [0, 0]
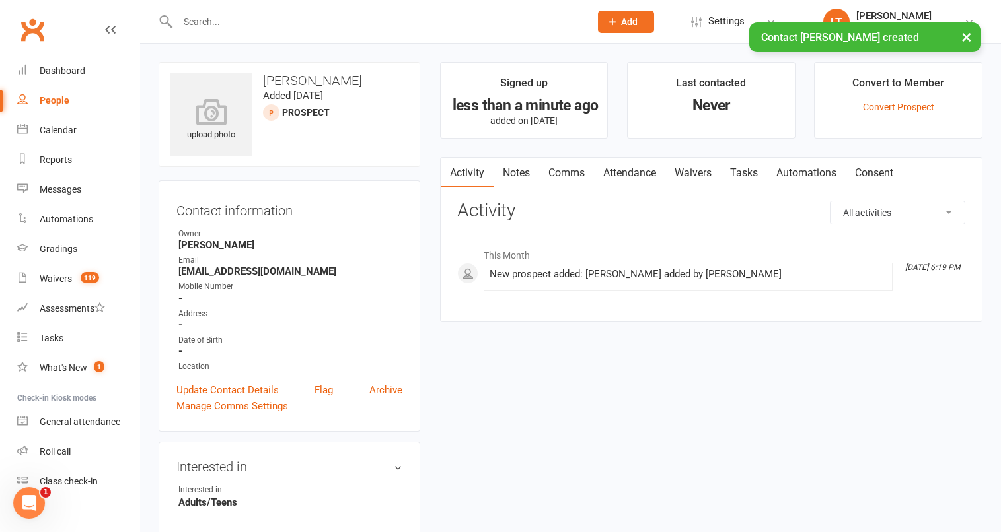
click at [655, 181] on link "Attendance" at bounding box center [629, 173] width 71 height 30
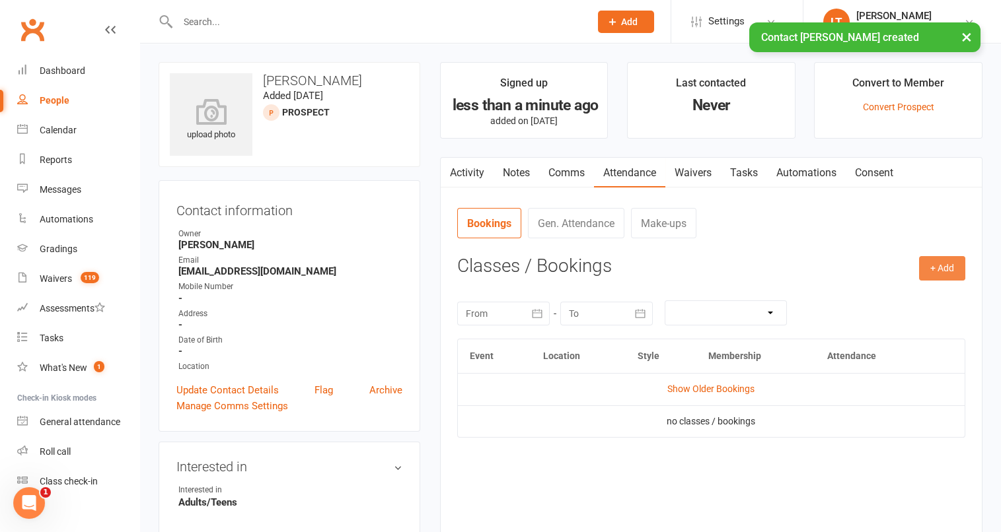
click at [939, 277] on button "+ Add" at bounding box center [942, 268] width 46 height 24
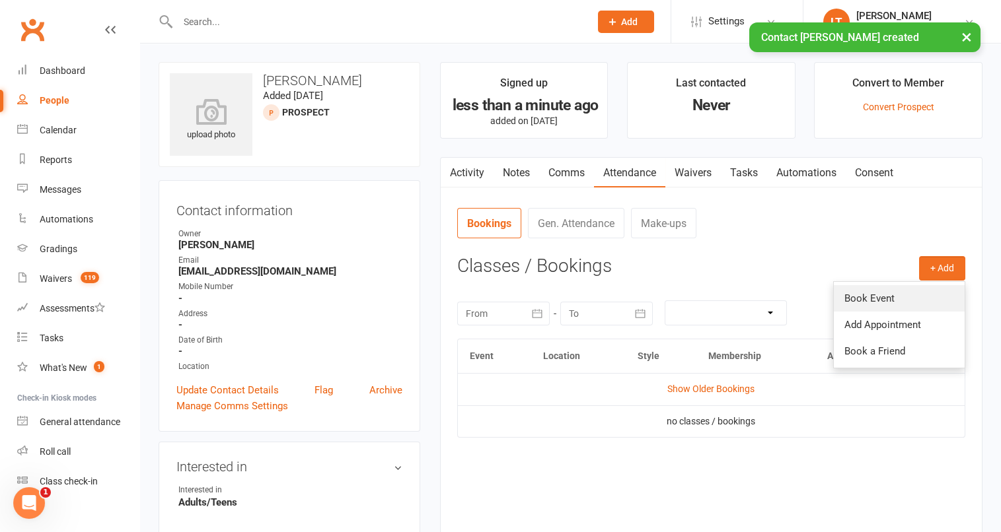
click at [890, 305] on link "Book Event" at bounding box center [899, 298] width 131 height 26
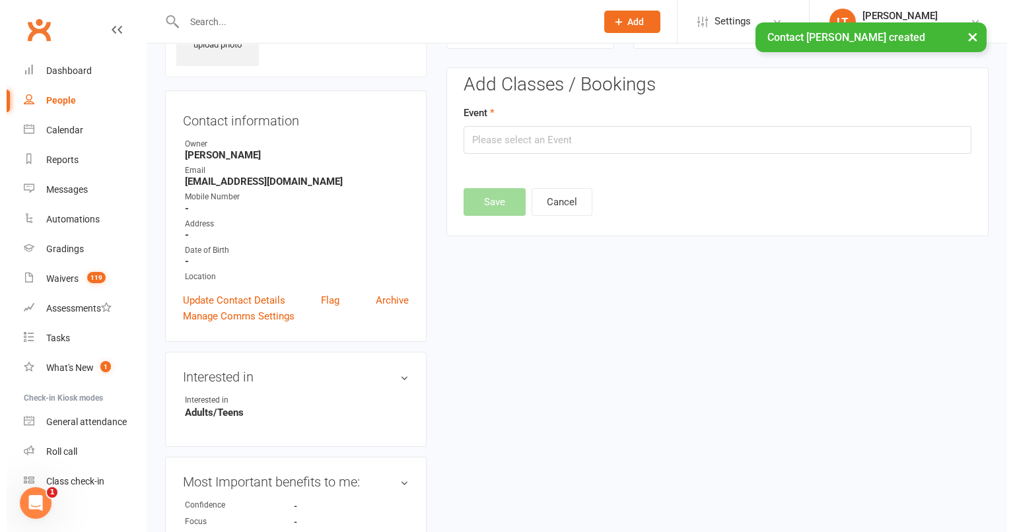
scroll to position [90, 0]
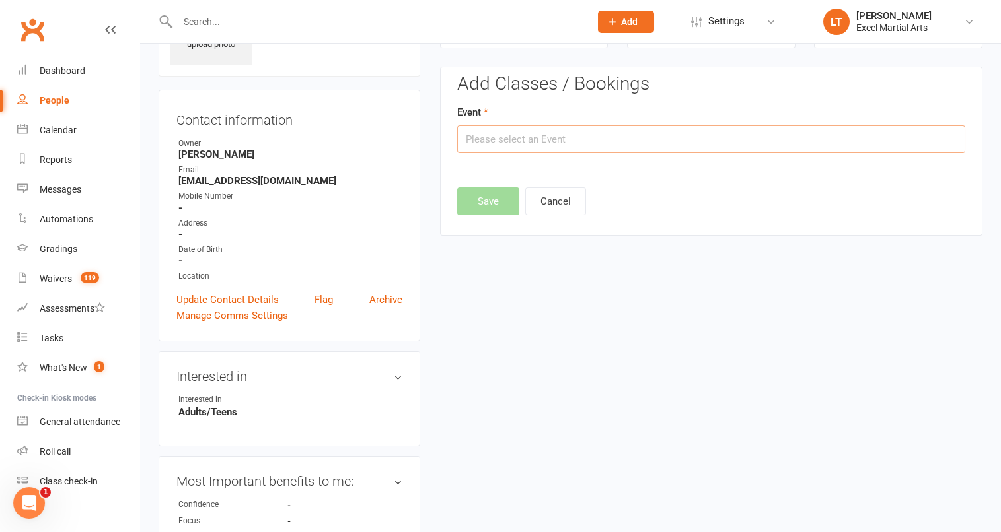
click at [755, 137] on input "text" at bounding box center [711, 139] width 508 height 28
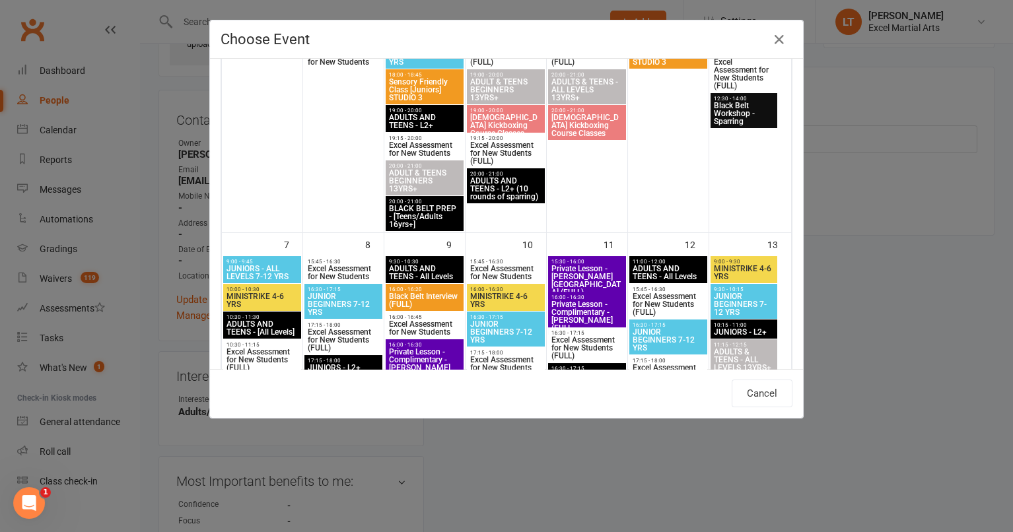
scroll to position [0, 0]
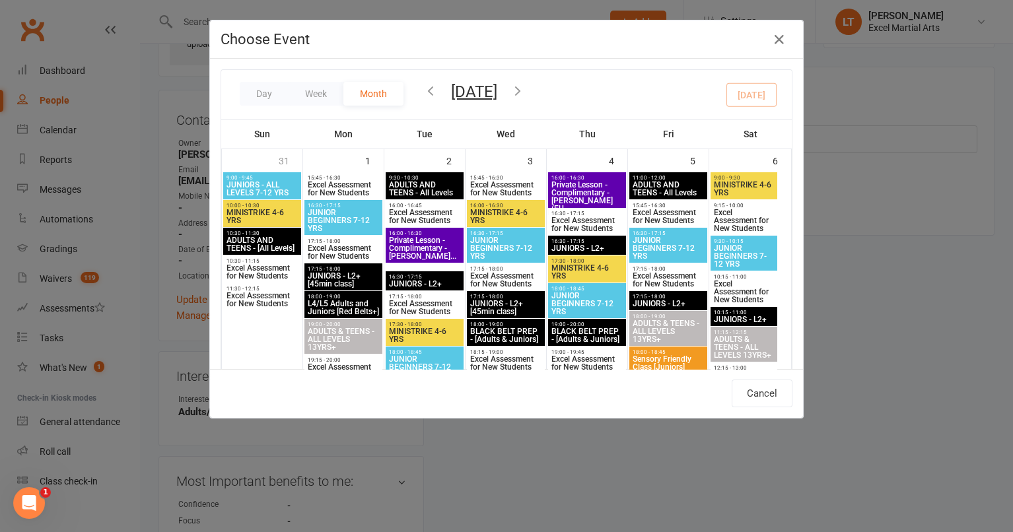
click at [525, 92] on icon "button" at bounding box center [518, 90] width 15 height 15
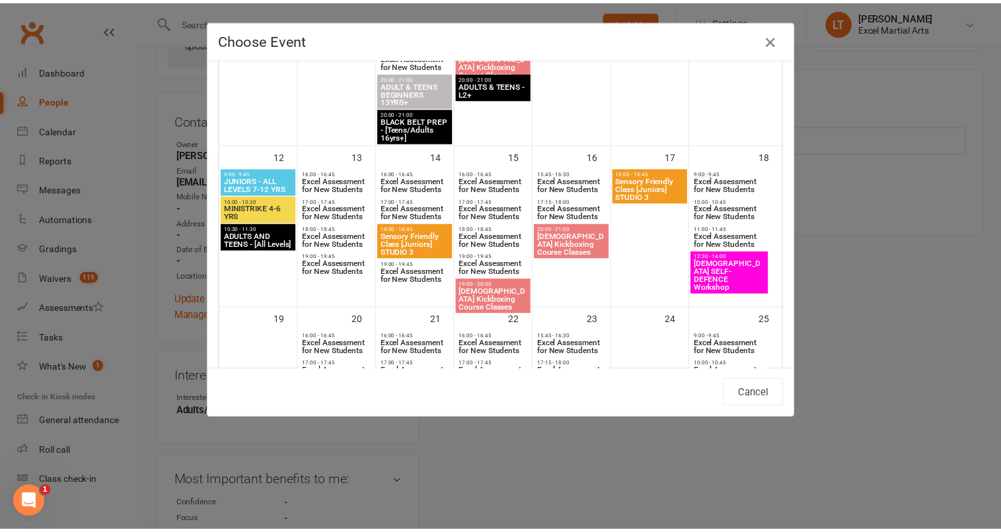
scroll to position [813, 0]
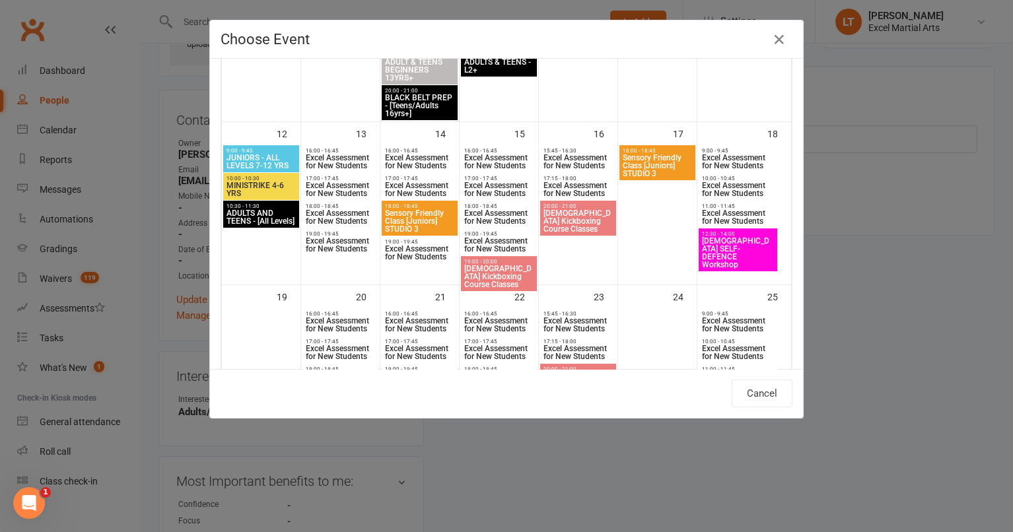
click at [754, 244] on span "[DEMOGRAPHIC_DATA] SELF-DEFENCE Workshop" at bounding box center [737, 253] width 73 height 32
type input "[DEMOGRAPHIC_DATA] SELF-DEFENCE Workshop - [DATE] 12:30:00 PM"
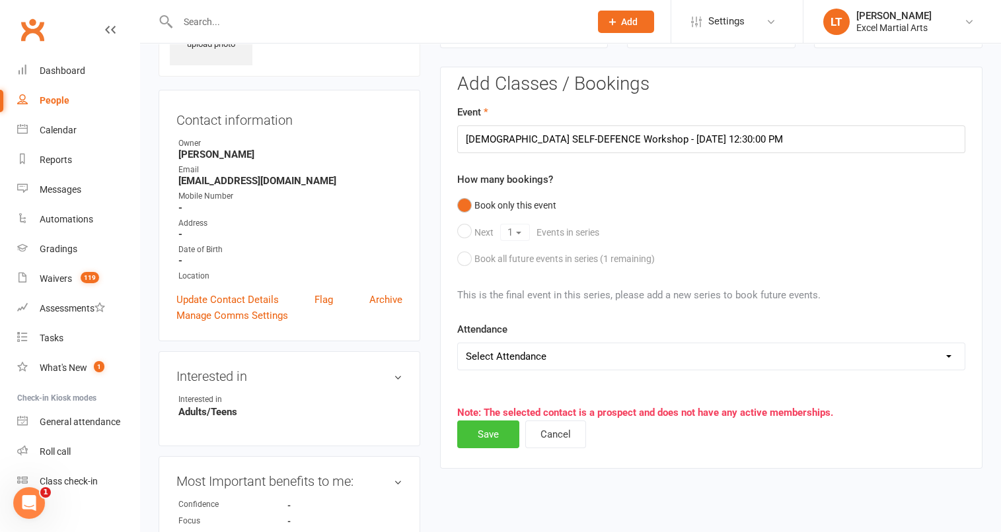
click at [506, 433] on button "Save" at bounding box center [488, 435] width 62 height 28
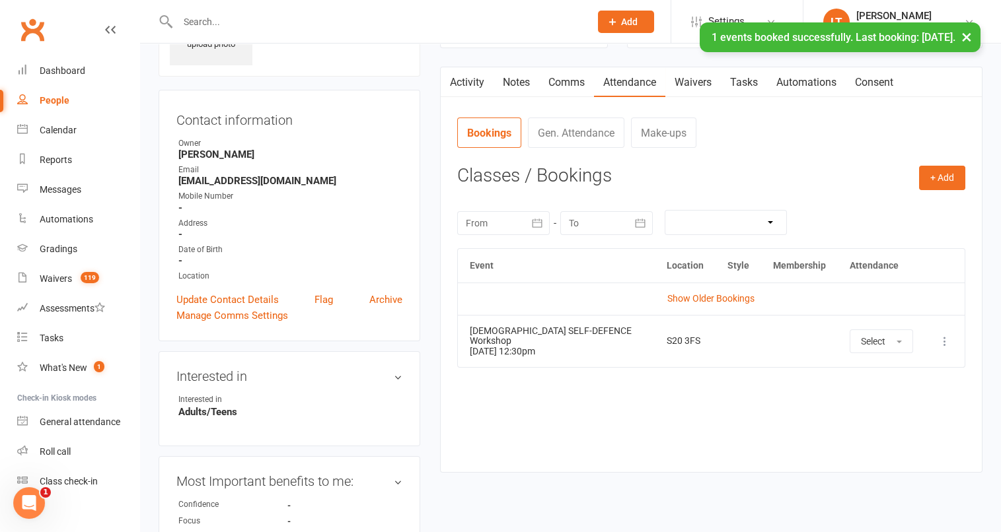
click at [456, 81] on button "button" at bounding box center [449, 82] width 17 height 30
click at [474, 89] on link "Activity" at bounding box center [467, 82] width 53 height 30
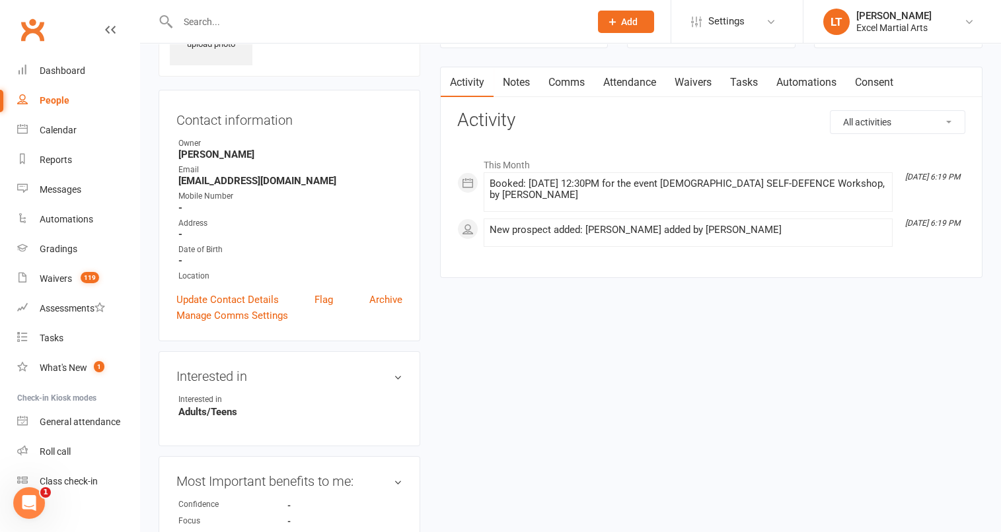
click at [651, 27] on button "Add" at bounding box center [626, 22] width 56 height 22
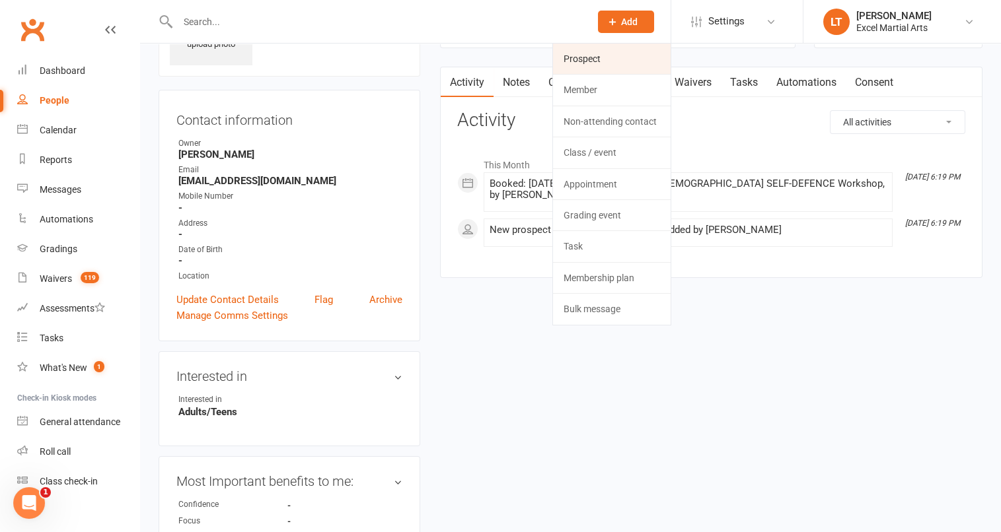
click at [624, 62] on link "Prospect" at bounding box center [612, 59] width 118 height 30
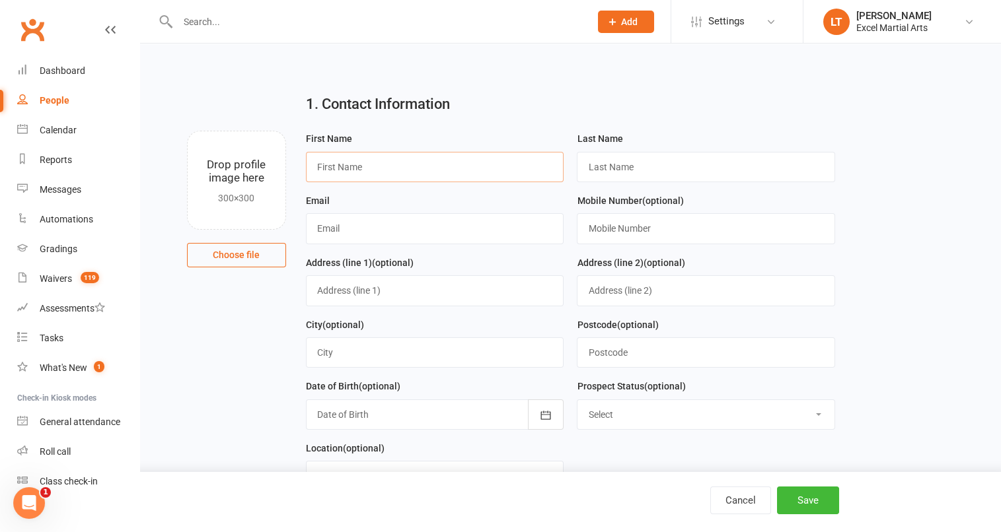
click at [333, 162] on input "text" at bounding box center [435, 167] width 258 height 30
paste input "[PERSON_NAME]"
drag, startPoint x: 383, startPoint y: 169, endPoint x: 342, endPoint y: 168, distance: 41.0
click at [342, 168] on input "[PERSON_NAME]" at bounding box center [435, 167] width 258 height 30
type input "[PERSON_NAME]"
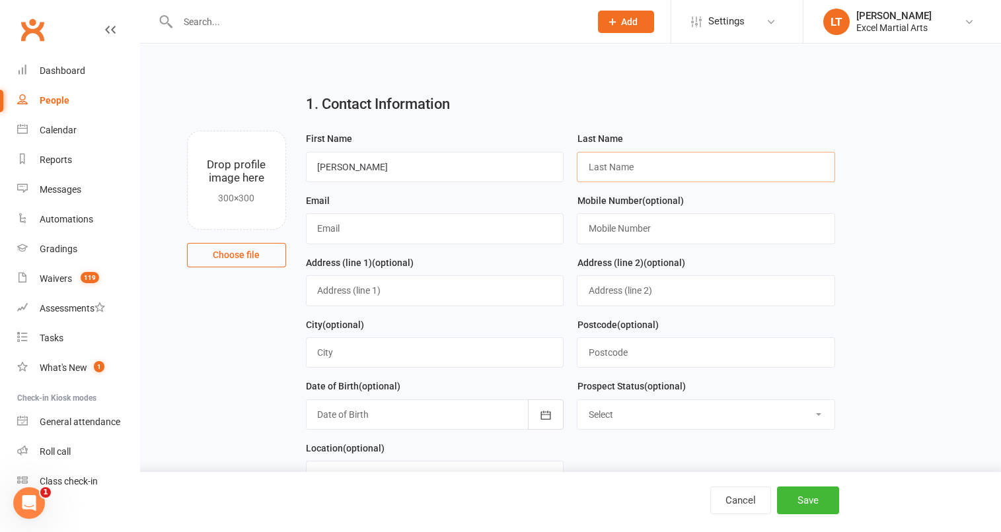
click at [580, 156] on input "text" at bounding box center [706, 167] width 258 height 30
paste input "Claye"
type input "Claye"
click at [512, 225] on input "text" at bounding box center [435, 228] width 258 height 30
paste input "[EMAIL_ADDRESS][DOMAIN_NAME]"
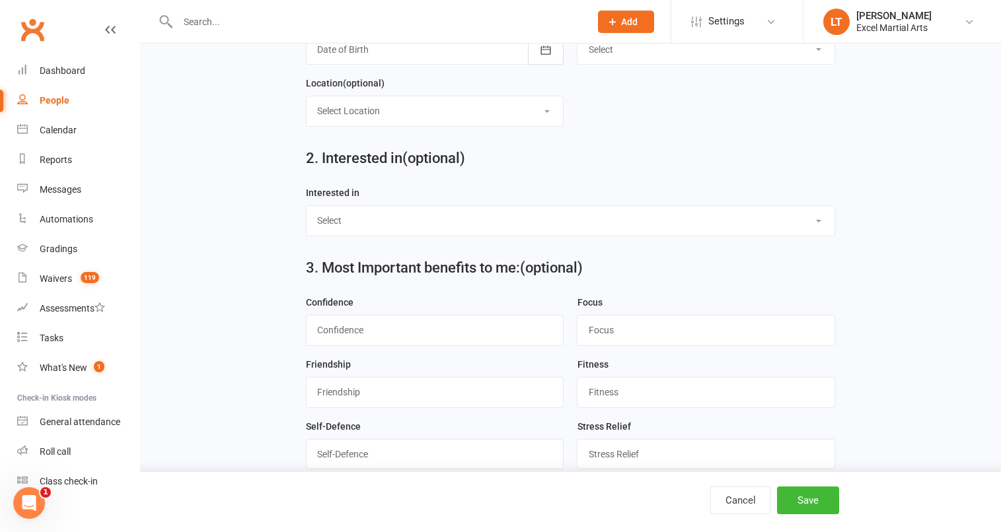
scroll to position [491, 0]
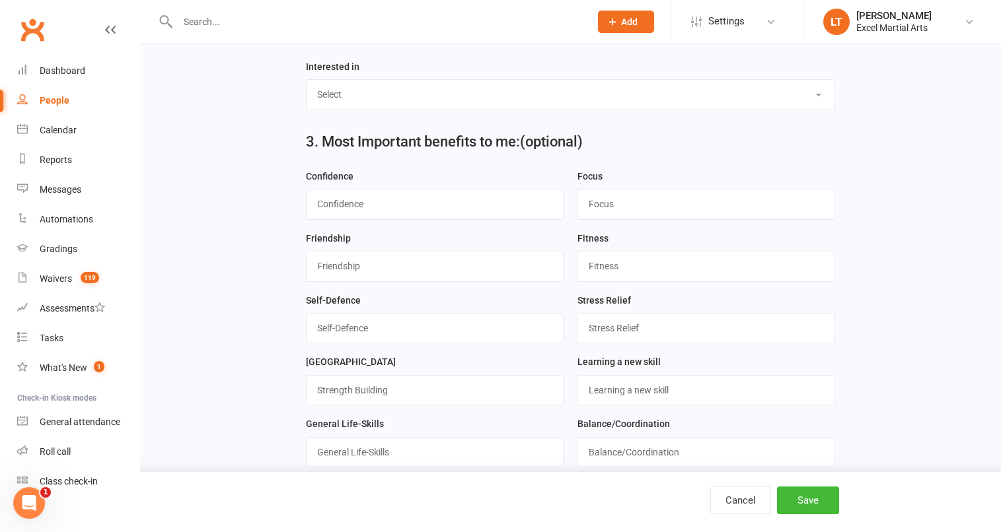
type input "[EMAIL_ADDRESS][DOMAIN_NAME]"
click at [793, 85] on select "Select Ministrike Juniors Adults/Teens Yoga Birthday Parties" at bounding box center [570, 94] width 528 height 29
select select "Adults/Teens"
click at [306, 80] on select "Select Ministrike Juniors Adults/Teens Yoga Birthday Parties" at bounding box center [570, 94] width 528 height 29
drag, startPoint x: 987, startPoint y: 201, endPoint x: 997, endPoint y: 244, distance: 44.2
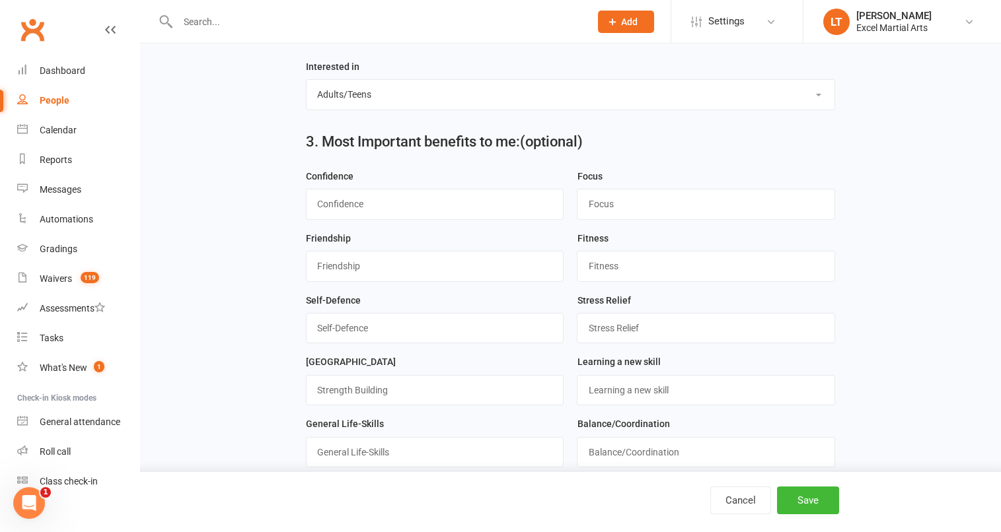
click at [997, 244] on div "1. Contact Information Drop profile image here 300×300 Choose file First Name […" at bounding box center [570, 382] width 861 height 1660
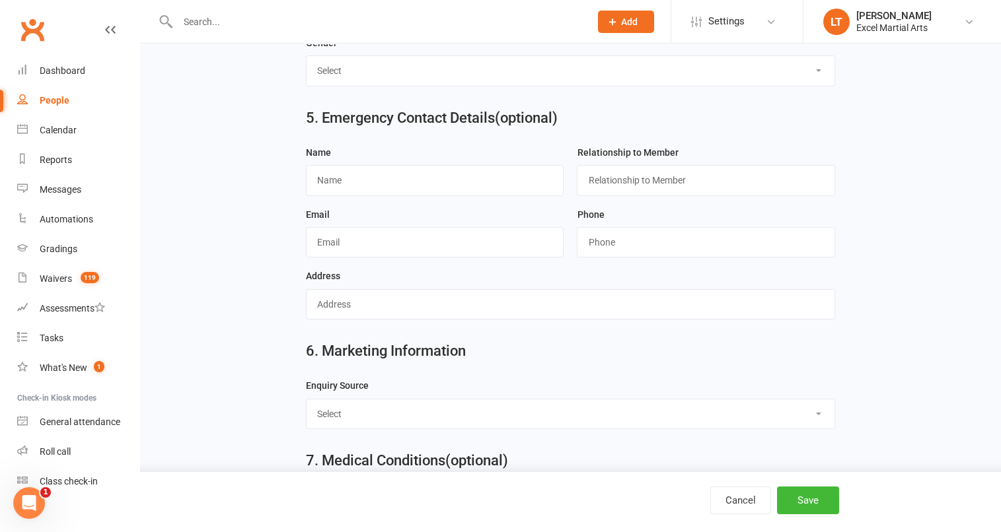
scroll to position [1170, 0]
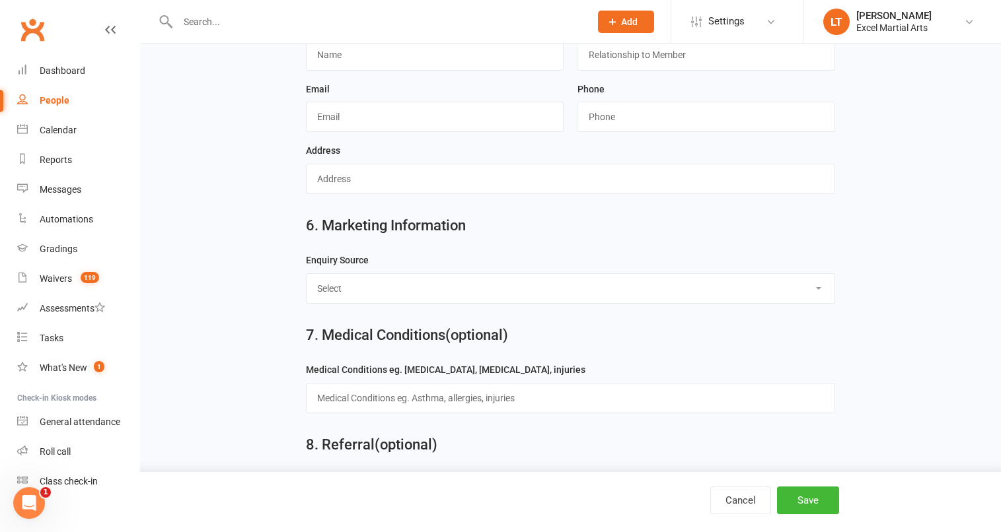
click at [826, 283] on select "Select Birthday Party Coach/Staff Referral Dance Driven by/Walk In Event [Commu…" at bounding box center [570, 288] width 528 height 29
select select "Website"
click at [306, 274] on select "Select Birthday Party Coach/Staff Referral Dance Driven by/Walk In Event [Commu…" at bounding box center [570, 288] width 528 height 29
click at [814, 500] on button "Save" at bounding box center [808, 501] width 62 height 28
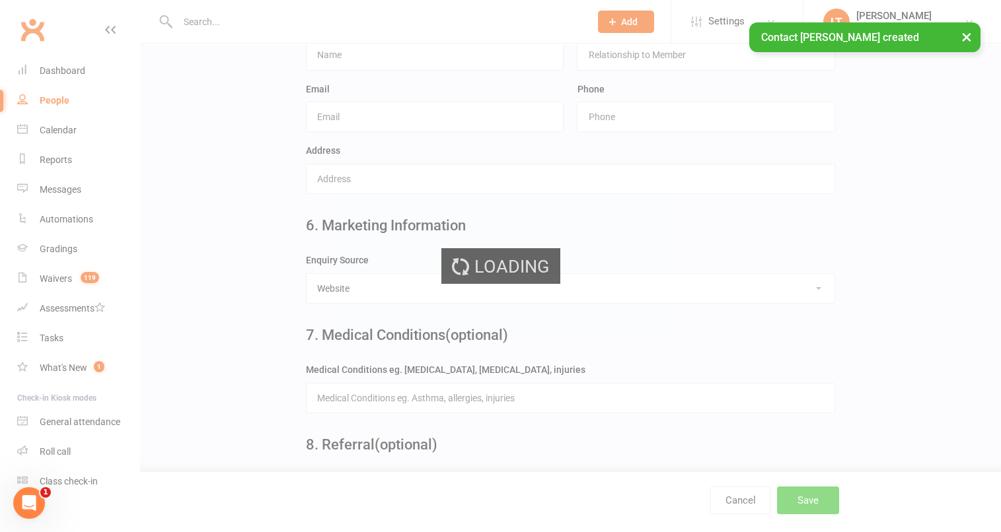
scroll to position [0, 0]
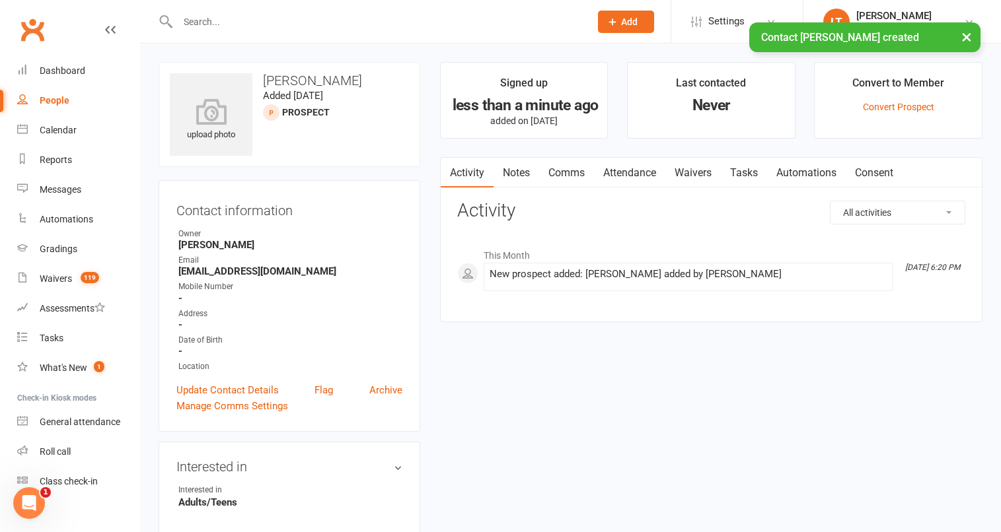
click at [638, 182] on link "Attendance" at bounding box center [629, 173] width 71 height 30
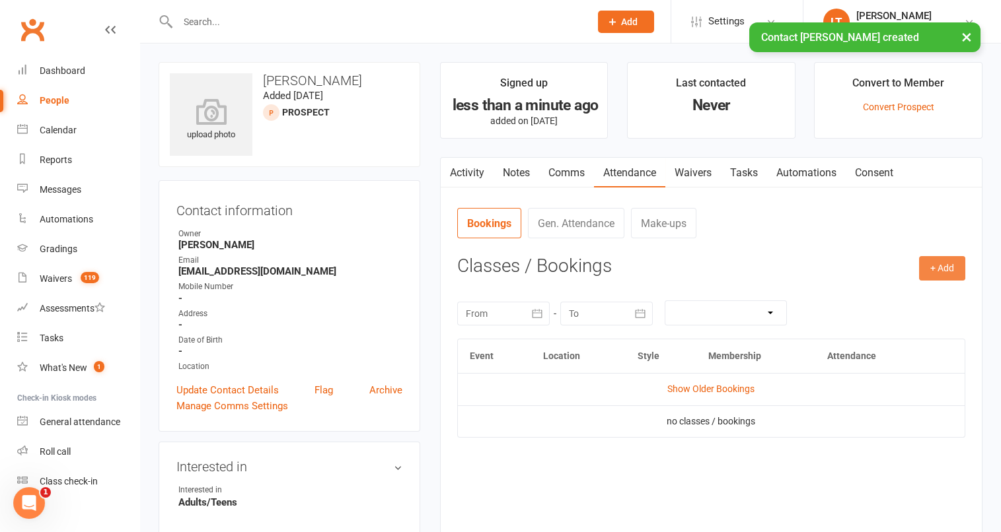
click at [944, 275] on button "+ Add" at bounding box center [942, 268] width 46 height 24
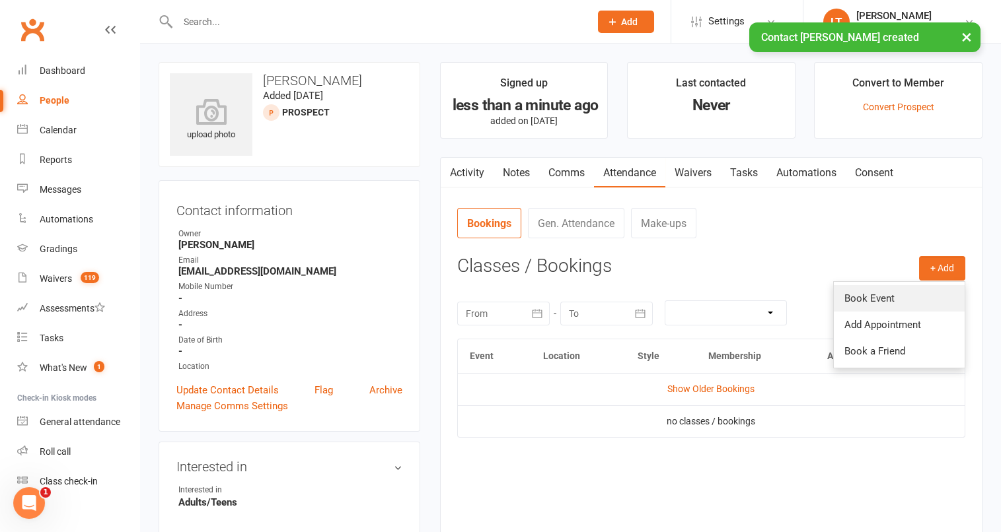
click at [930, 294] on link "Book Event" at bounding box center [899, 298] width 131 height 26
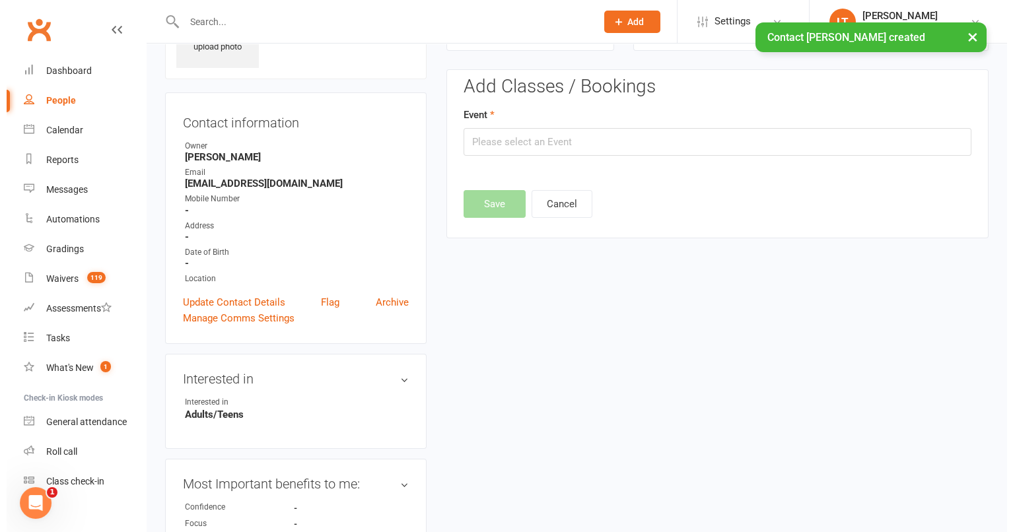
scroll to position [90, 0]
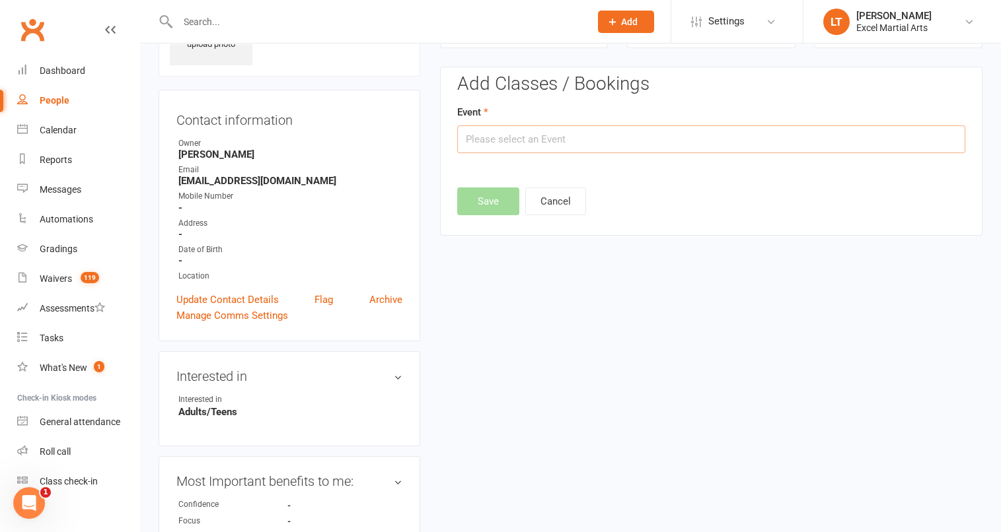
click at [704, 131] on input "text" at bounding box center [711, 139] width 508 height 28
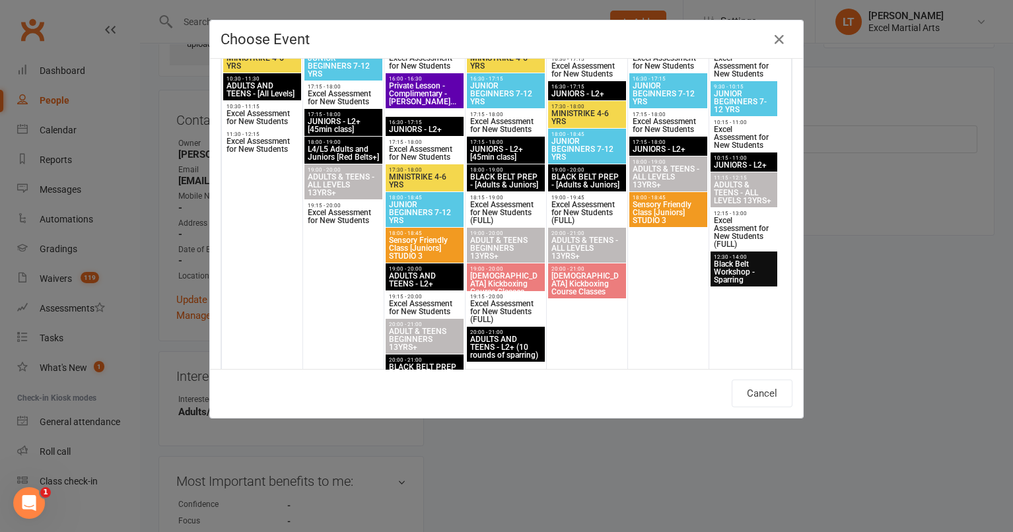
scroll to position [0, 0]
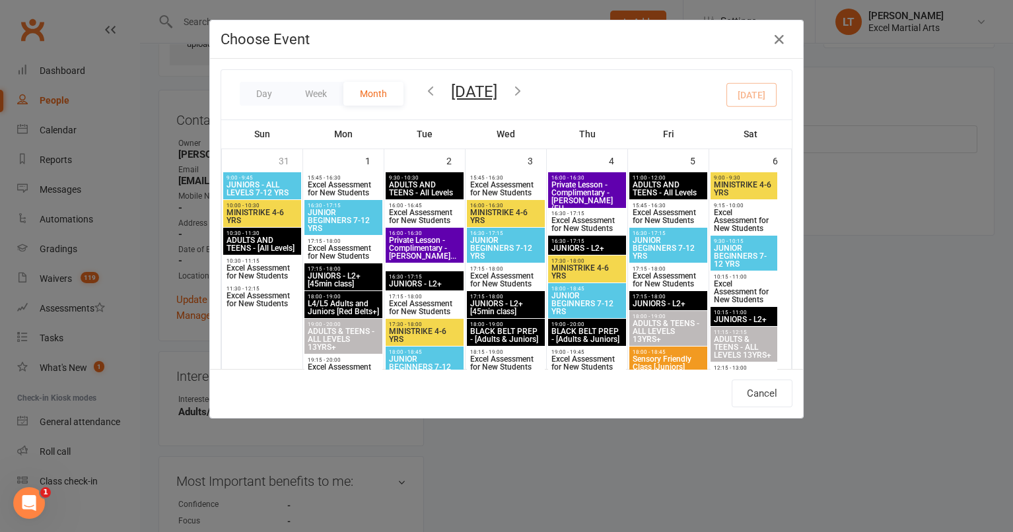
click at [525, 97] on icon "button" at bounding box center [518, 90] width 15 height 15
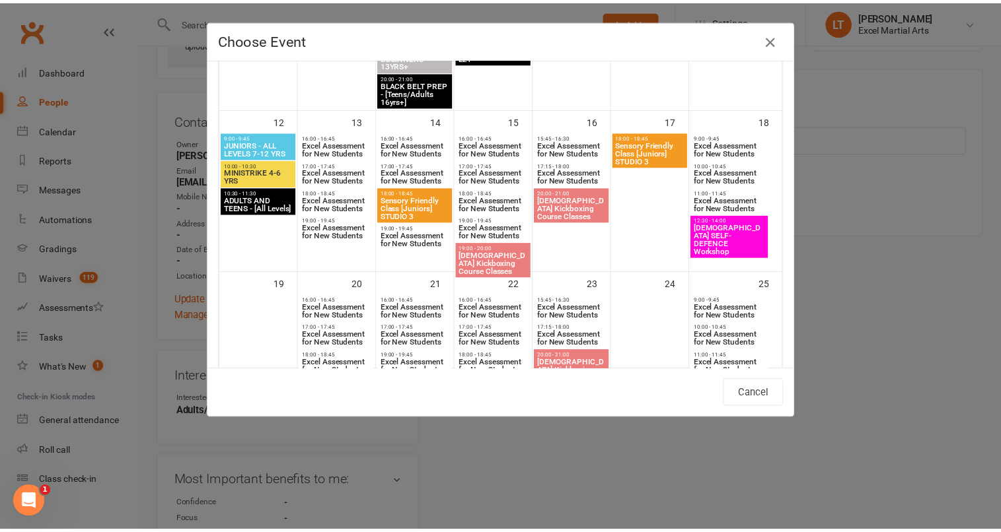
scroll to position [843, 0]
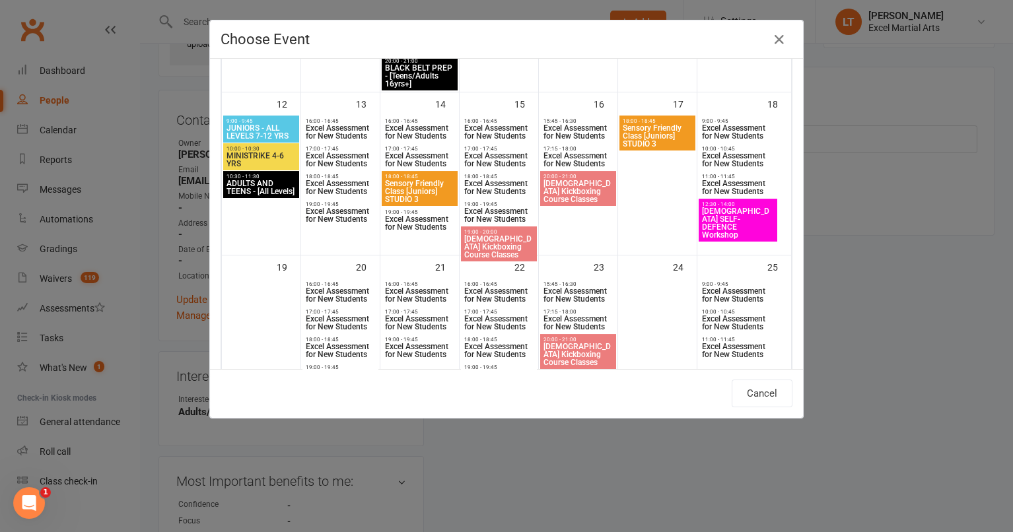
click at [744, 214] on span "[DEMOGRAPHIC_DATA] SELF-DEFENCE Workshop" at bounding box center [737, 223] width 73 height 32
type input "[DEMOGRAPHIC_DATA] SELF-DEFENCE Workshop - [DATE] 12:30:00 PM"
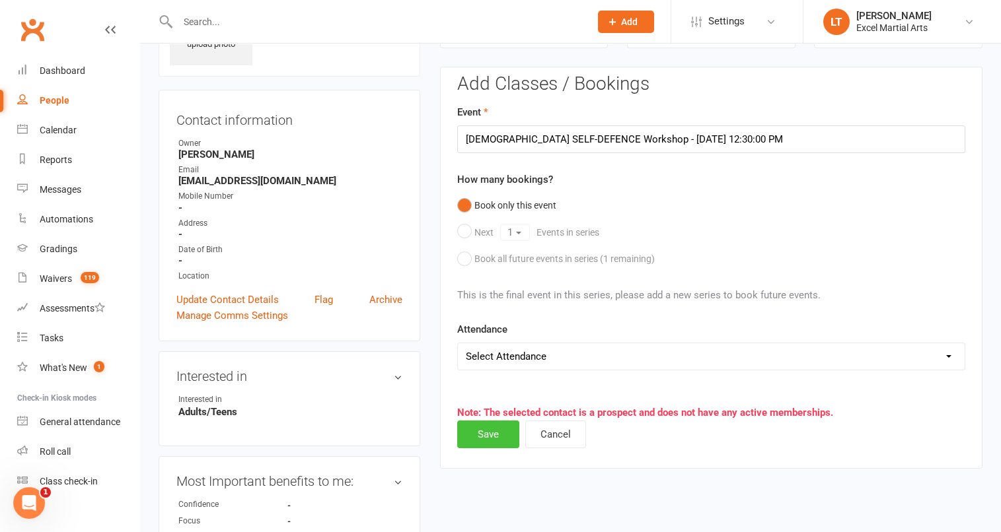
click at [504, 437] on button "Save" at bounding box center [488, 435] width 62 height 28
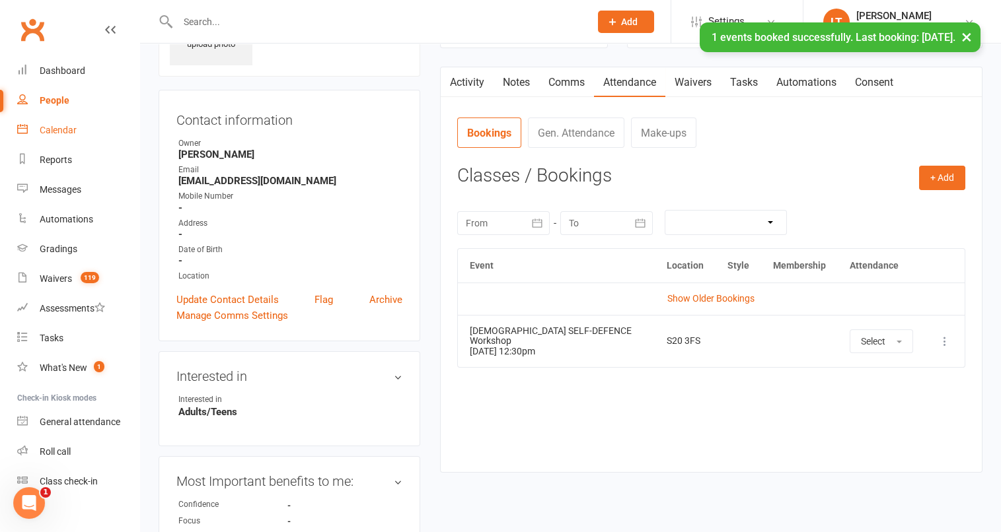
click at [77, 132] on link "Calendar" at bounding box center [78, 131] width 122 height 30
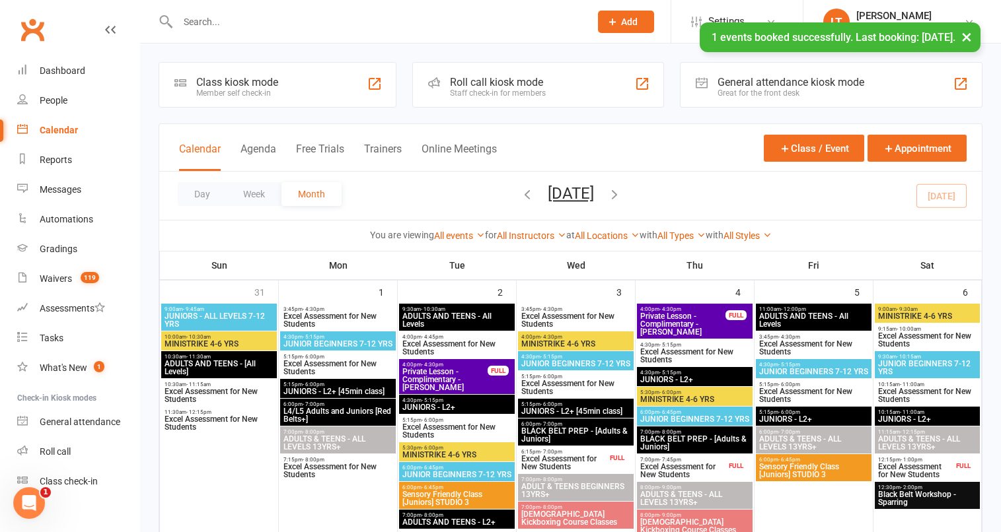
click at [622, 194] on icon "button" at bounding box center [614, 194] width 15 height 15
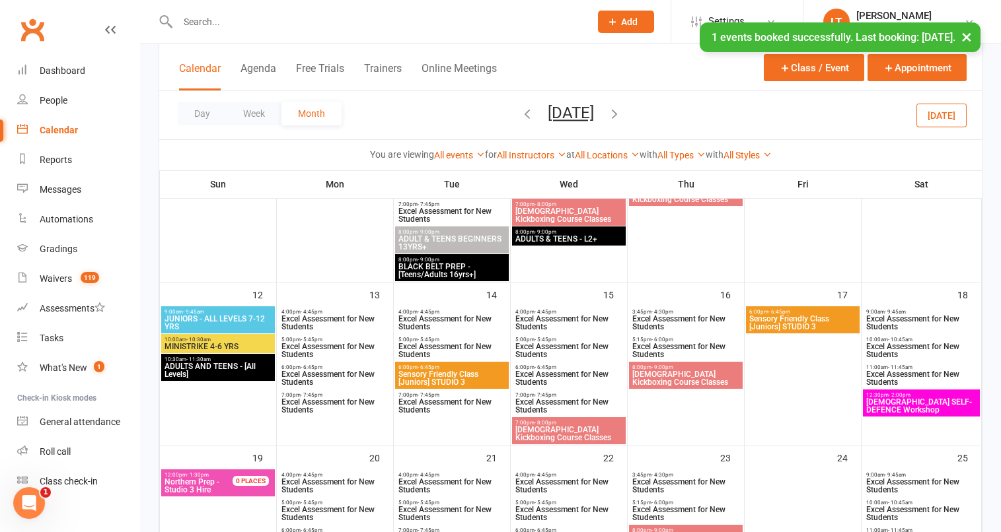
scroll to position [706, 0]
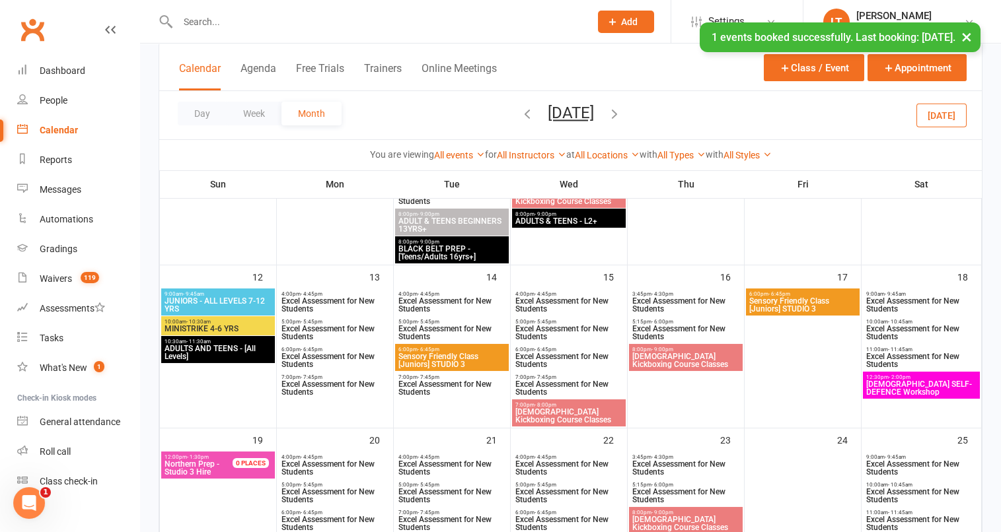
click at [948, 392] on span "[DEMOGRAPHIC_DATA] SELF-DEFENCE Workshop" at bounding box center [921, 388] width 112 height 16
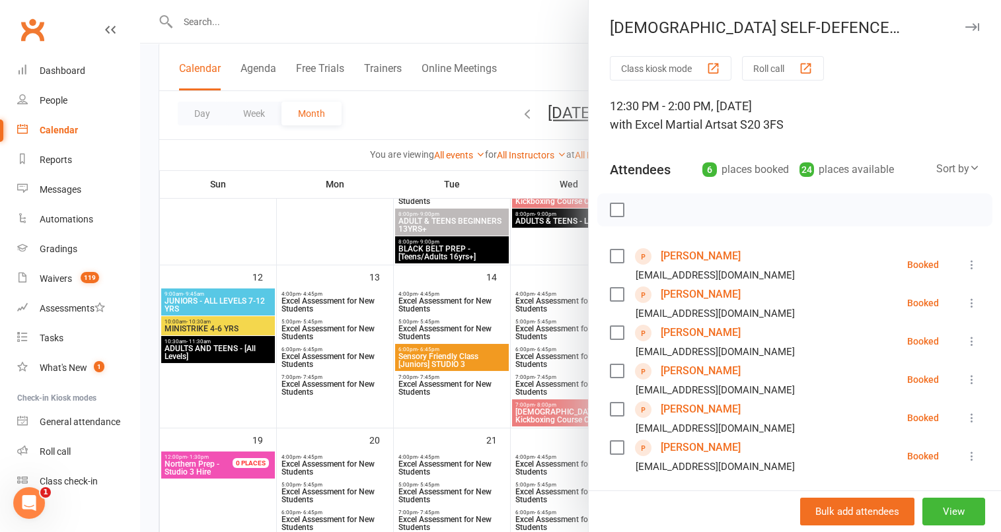
click at [975, 184] on div "Class kiosk mode Roll call 12:30 PM - 2:00 PM, [DATE] with Excel Martial Arts a…" at bounding box center [794, 384] width 412 height 657
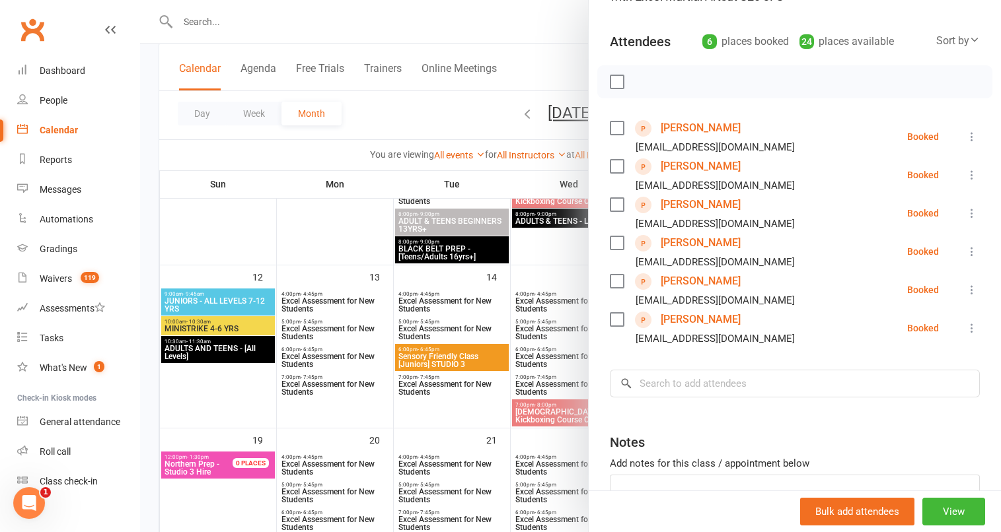
scroll to position [0, 0]
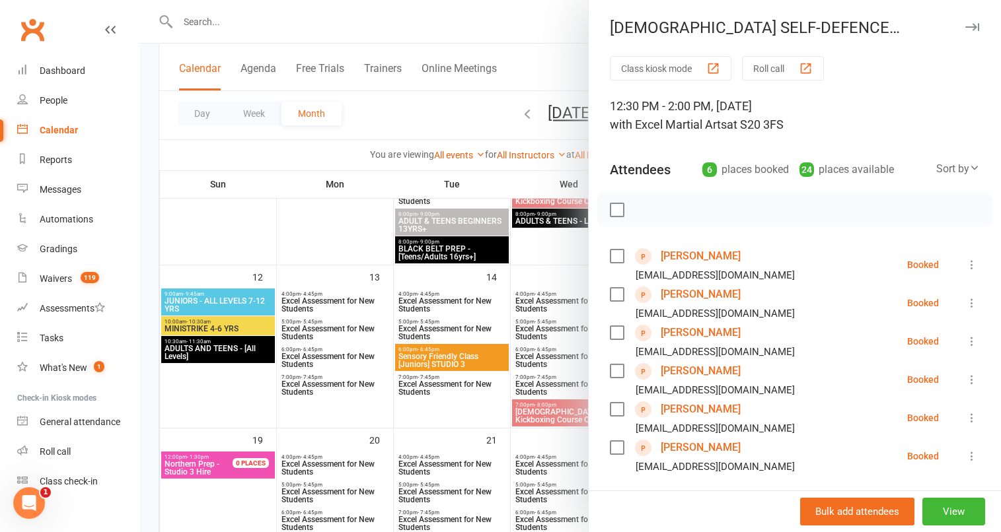
click at [431, 108] on div at bounding box center [570, 266] width 861 height 532
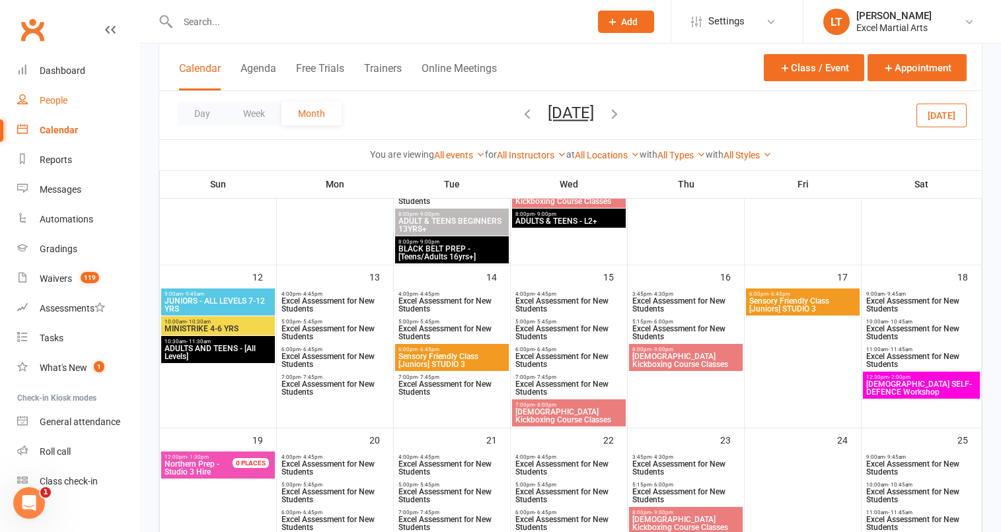
click at [81, 101] on link "People" at bounding box center [78, 101] width 122 height 30
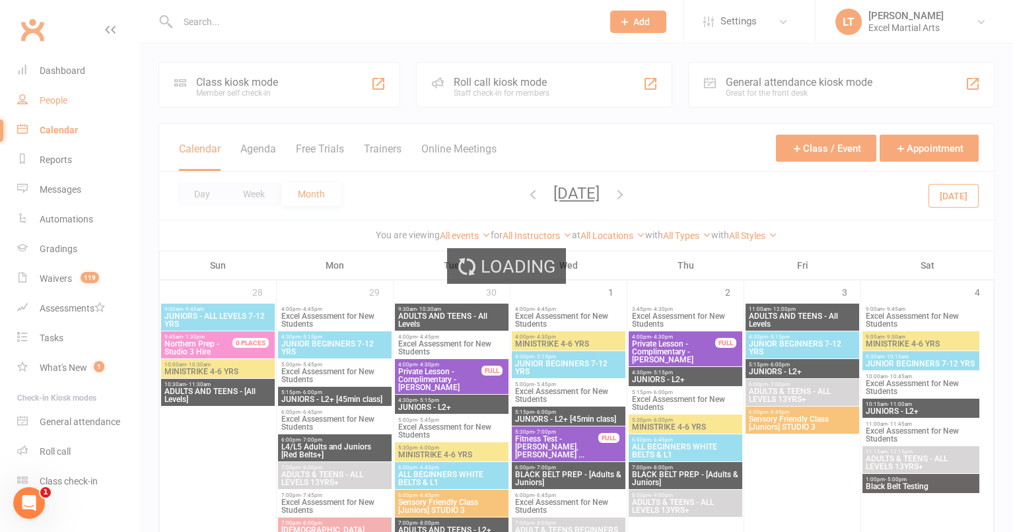
select select "100"
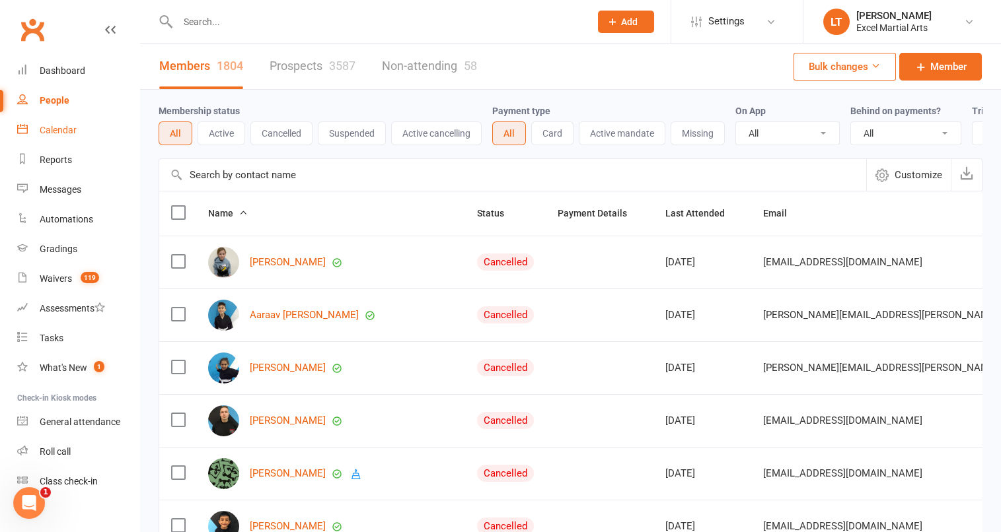
click at [75, 133] on div "Calendar" at bounding box center [58, 130] width 37 height 11
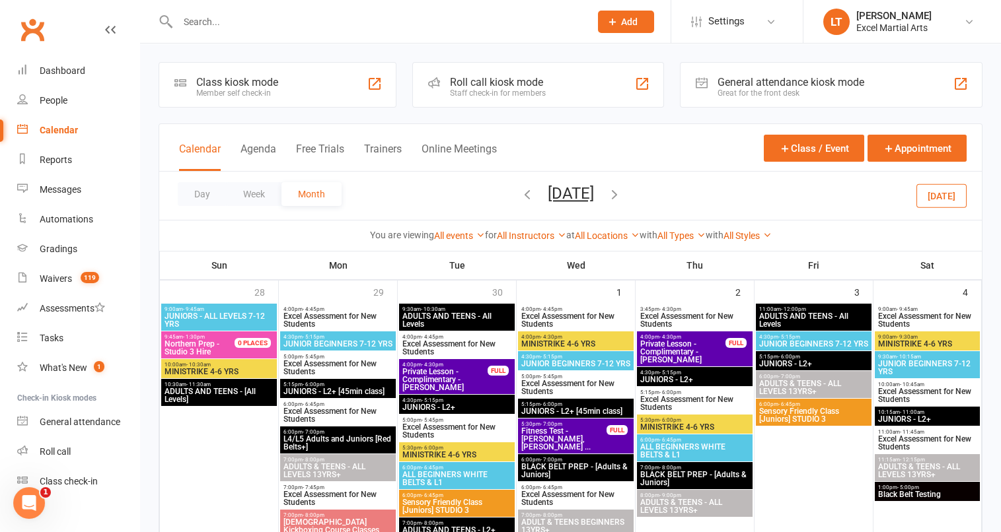
click at [520, 199] on icon "button" at bounding box center [527, 194] width 15 height 15
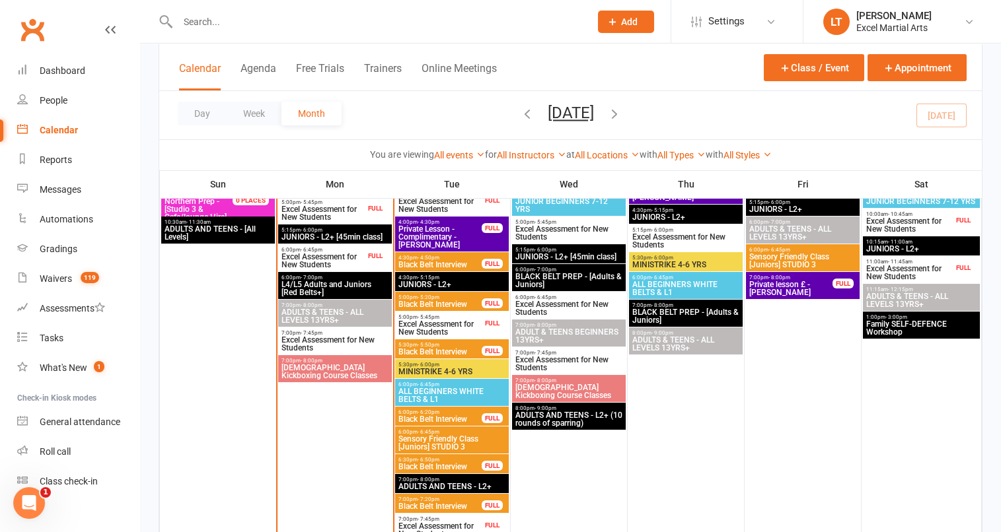
scroll to position [1015, 0]
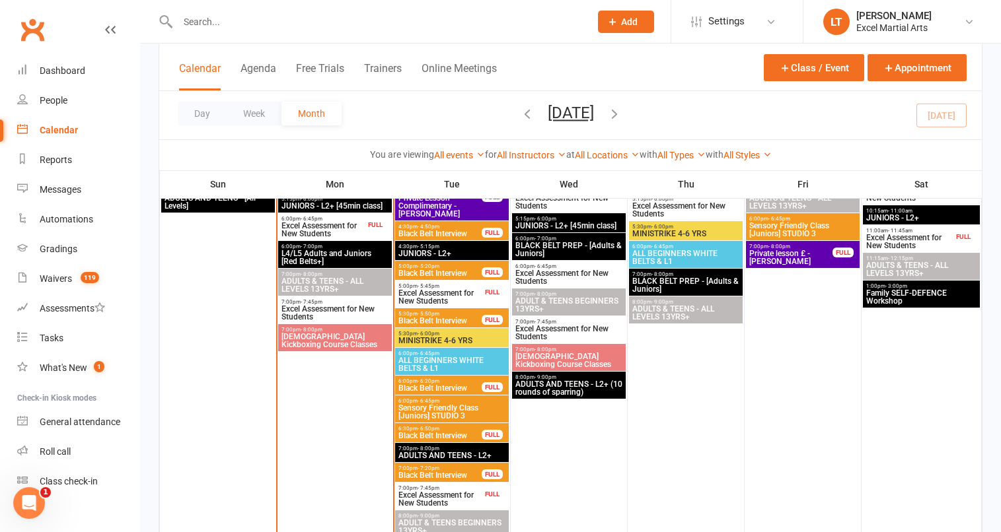
click at [956, 304] on span "Family SELF-DEFENCE Workshop" at bounding box center [921, 297] width 112 height 16
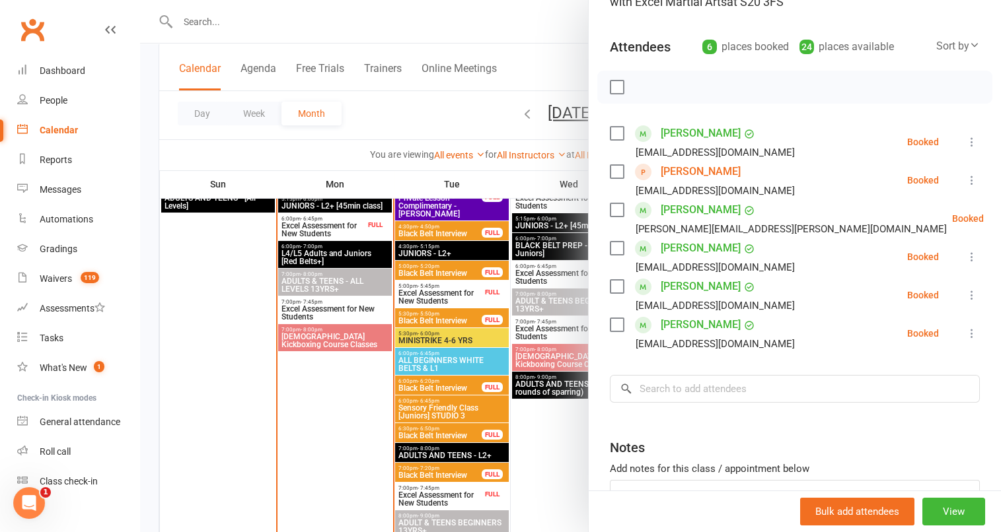
scroll to position [0, 0]
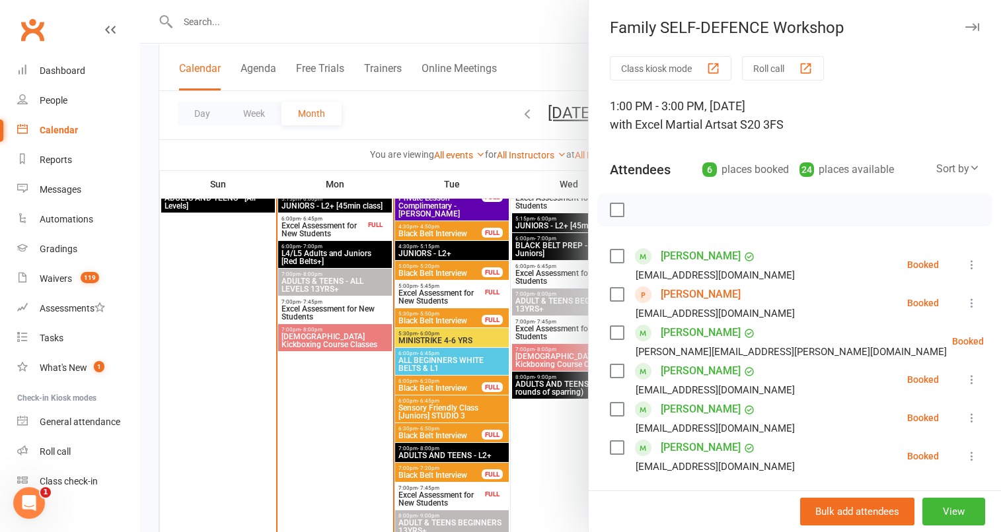
click at [413, 116] on div at bounding box center [570, 266] width 861 height 532
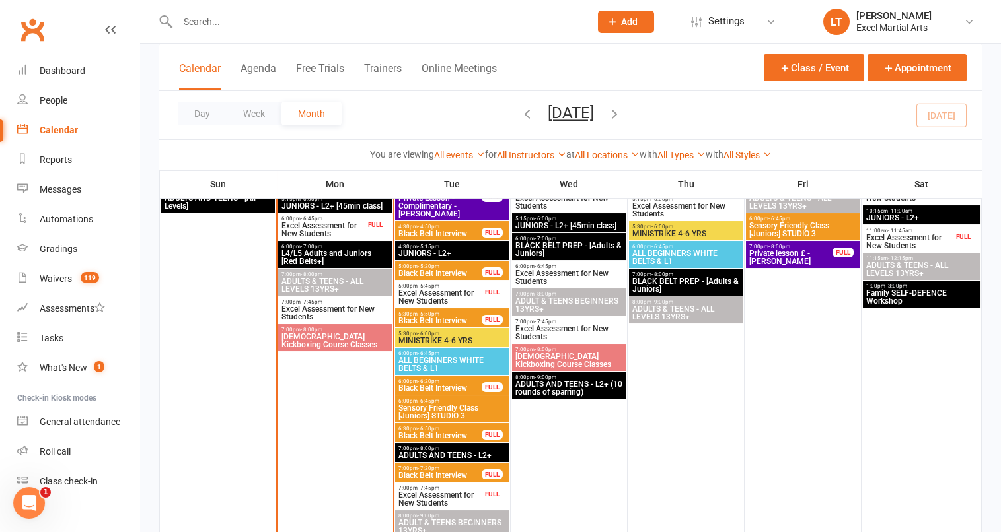
click at [622, 109] on icon "button" at bounding box center [614, 113] width 15 height 15
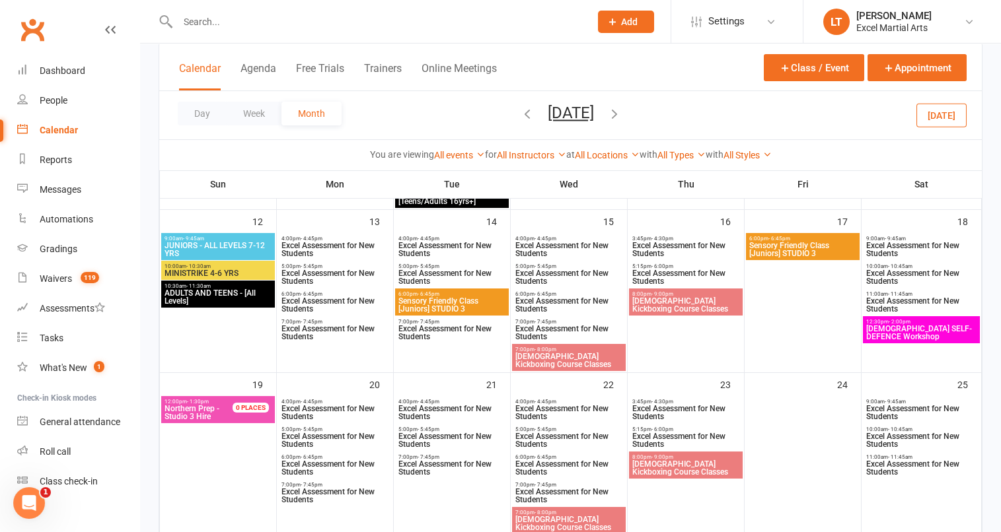
scroll to position [792, 0]
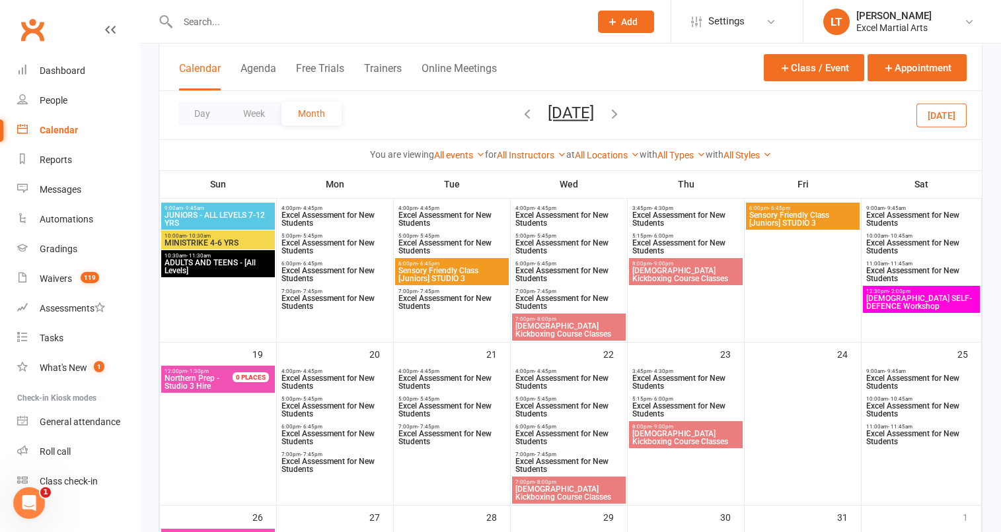
click at [913, 302] on span "[DEMOGRAPHIC_DATA] SELF-DEFENCE Workshop" at bounding box center [921, 303] width 112 height 16
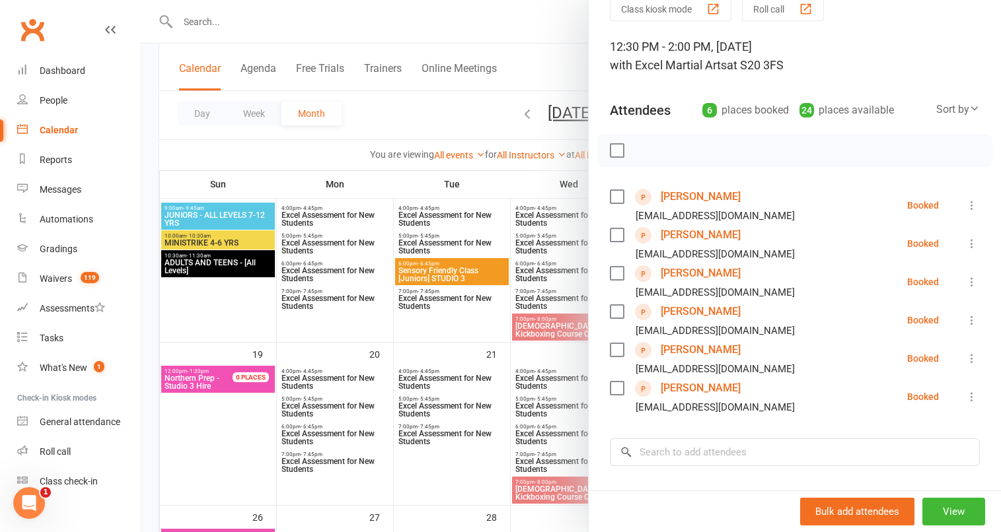
scroll to position [67, 0]
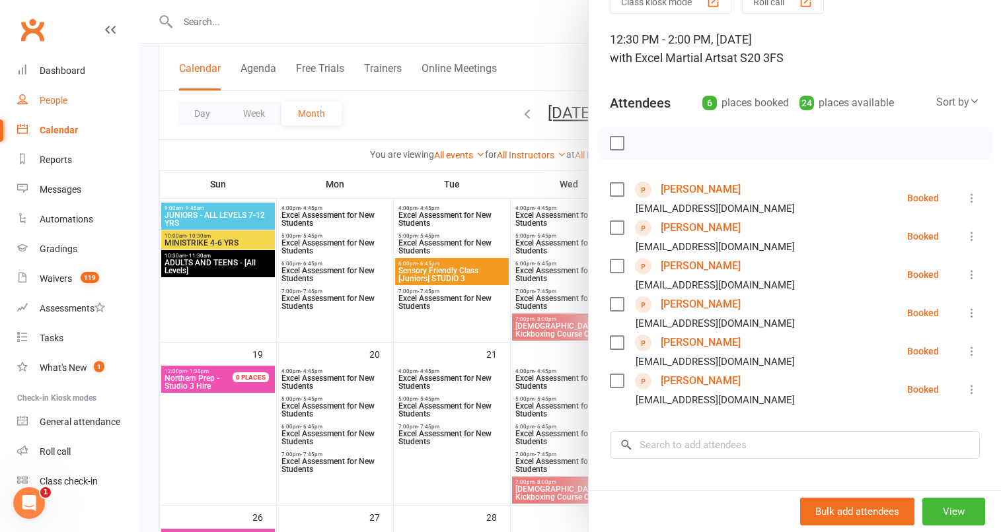
click at [77, 101] on link "People" at bounding box center [78, 101] width 122 height 30
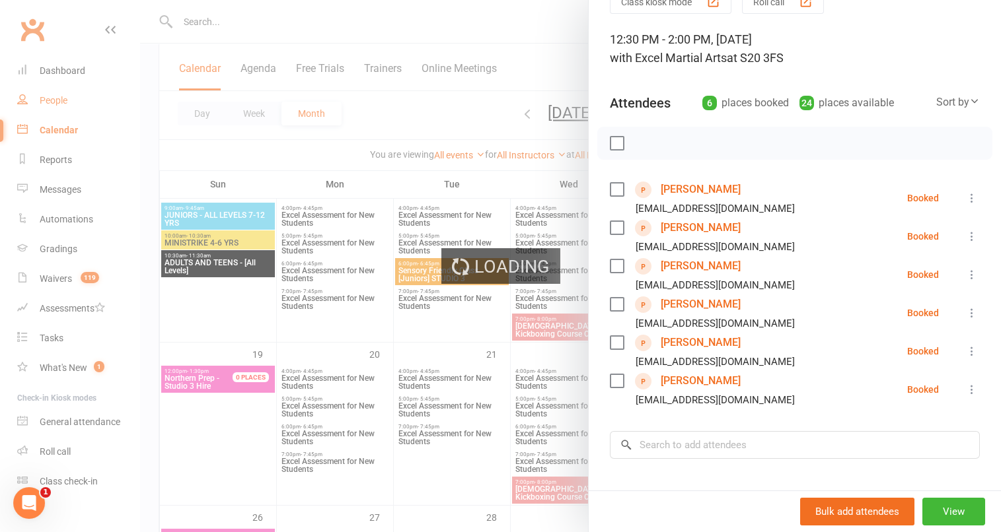
select select "100"
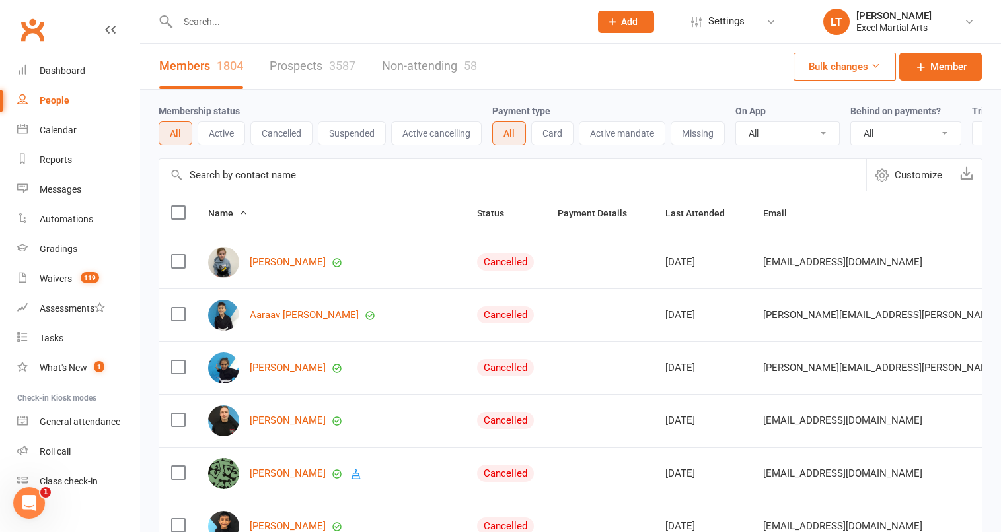
click at [289, 21] on input "text" at bounding box center [377, 22] width 407 height 18
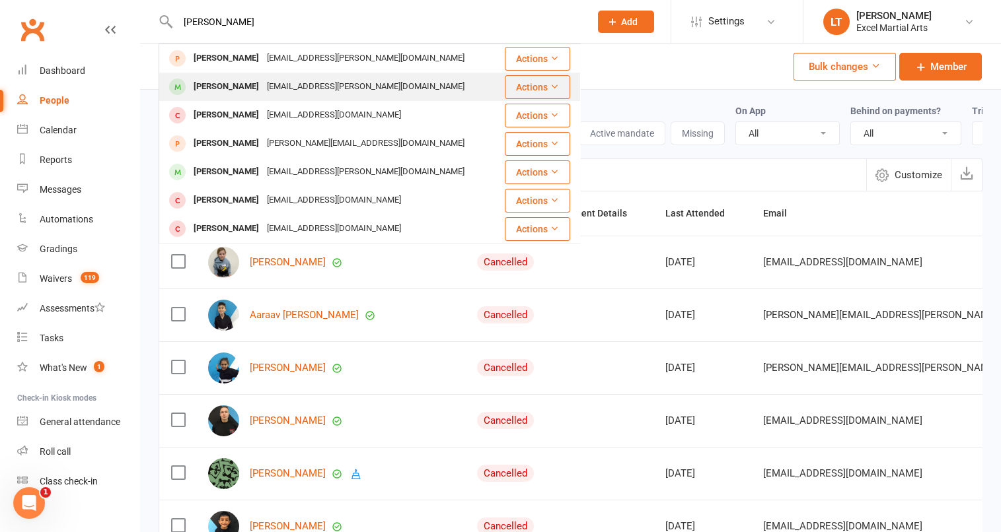
type input "[PERSON_NAME]"
click at [263, 86] on div "[PERSON_NAME]" at bounding box center [226, 86] width 73 height 19
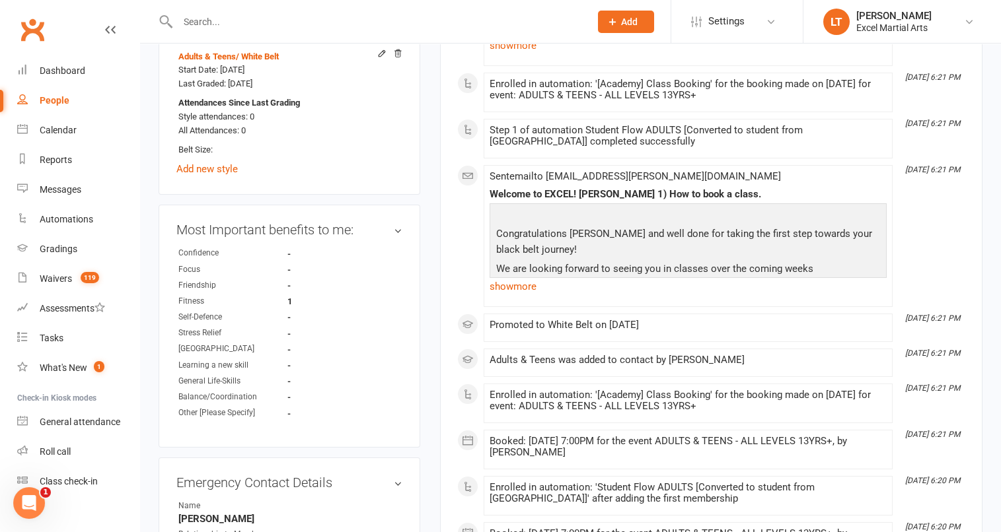
scroll to position [701, 0]
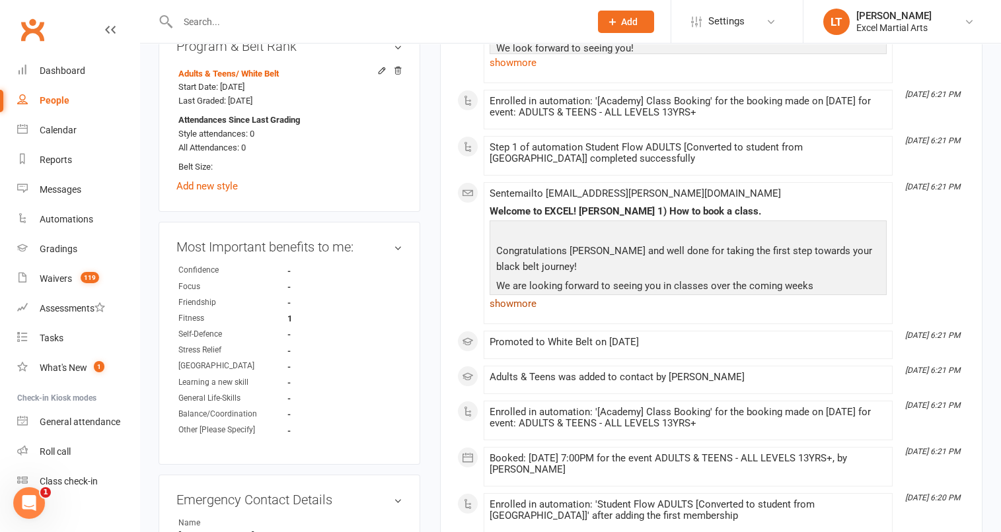
click at [507, 305] on link "show more" at bounding box center [687, 304] width 397 height 18
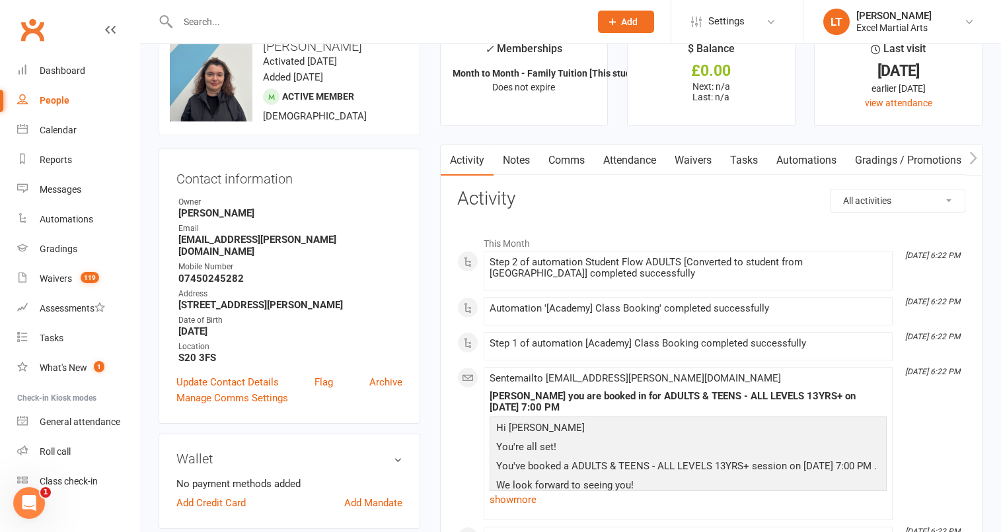
scroll to position [0, 0]
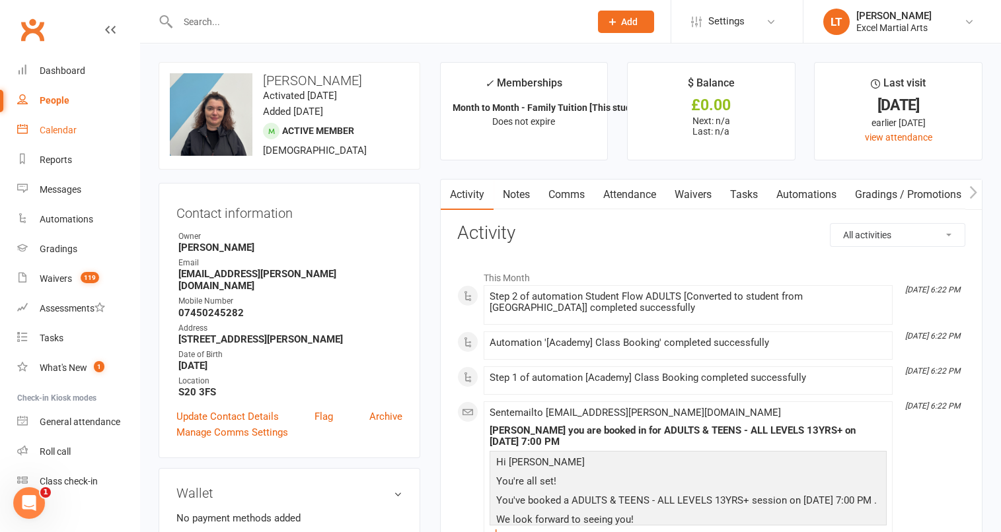
click at [77, 134] on link "Calendar" at bounding box center [78, 131] width 122 height 30
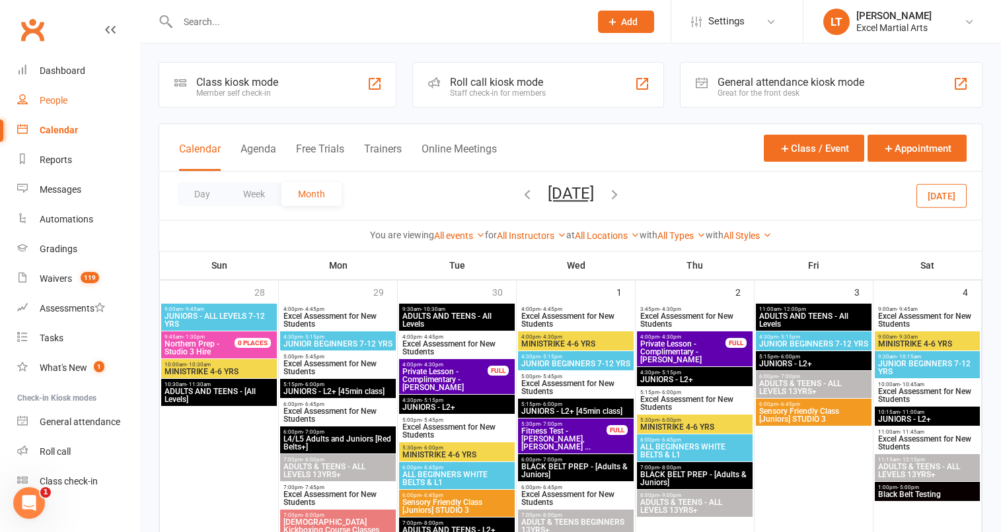
click at [78, 112] on link "People" at bounding box center [78, 101] width 122 height 30
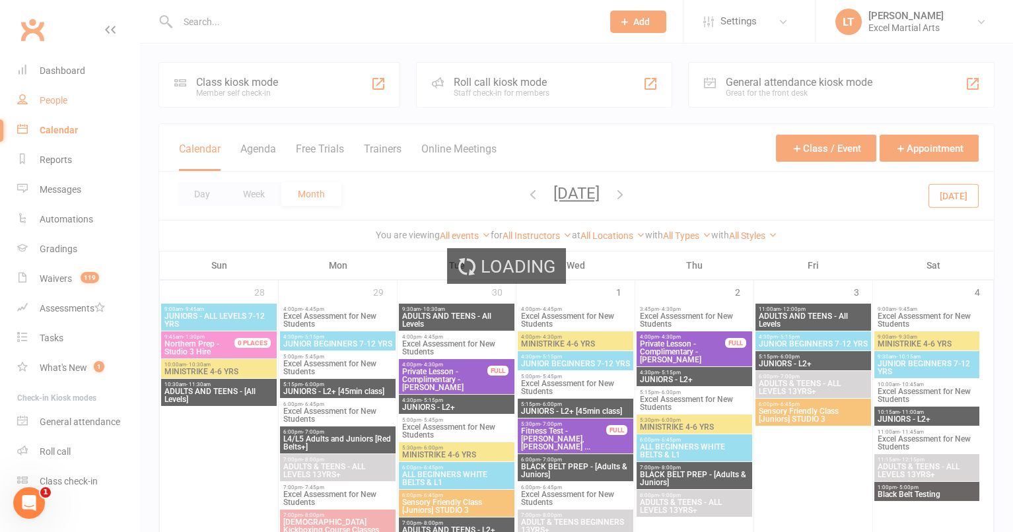
select select "100"
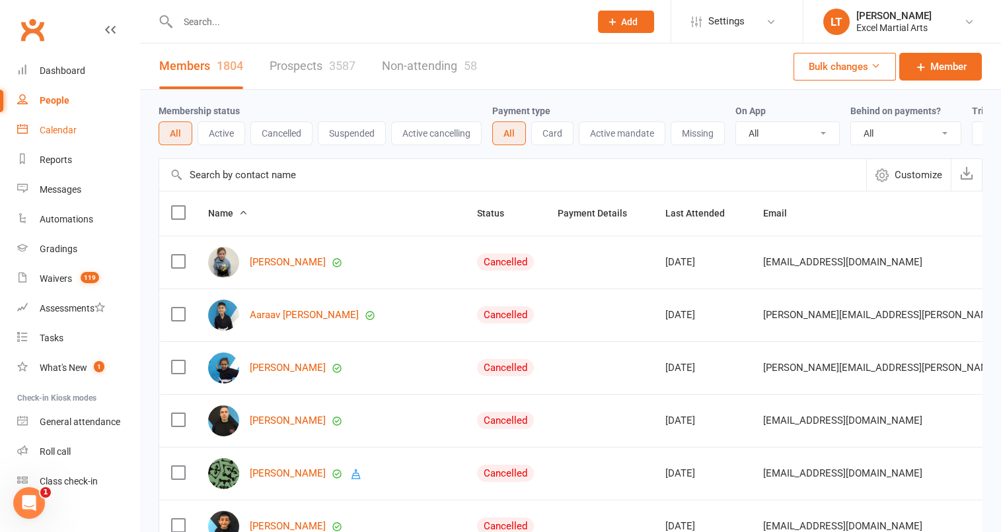
click at [61, 141] on link "Calendar" at bounding box center [78, 131] width 122 height 30
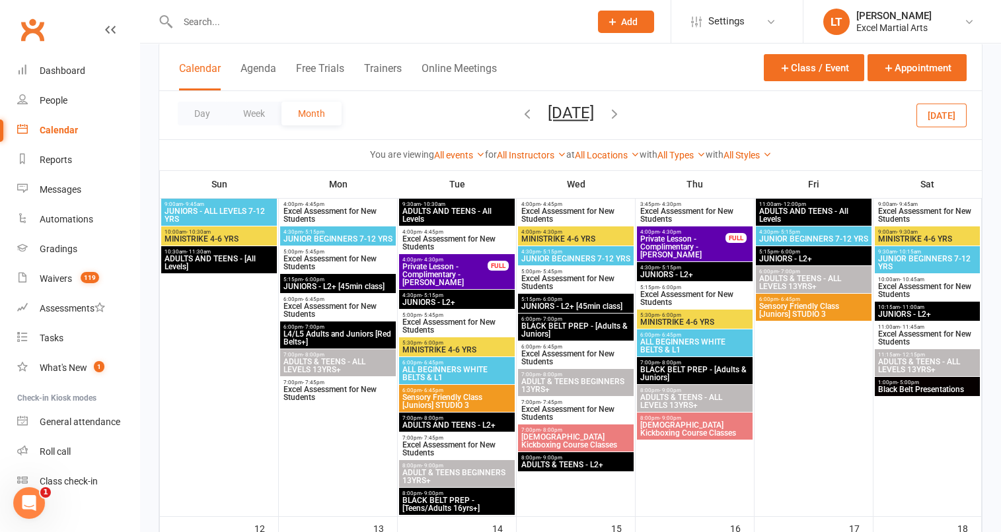
scroll to position [32, 0]
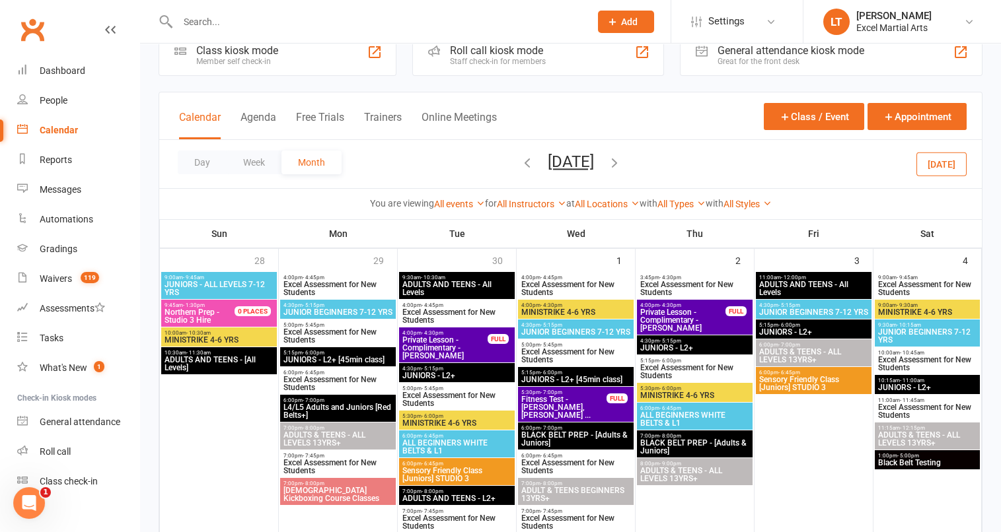
click at [520, 159] on icon "button" at bounding box center [527, 162] width 15 height 15
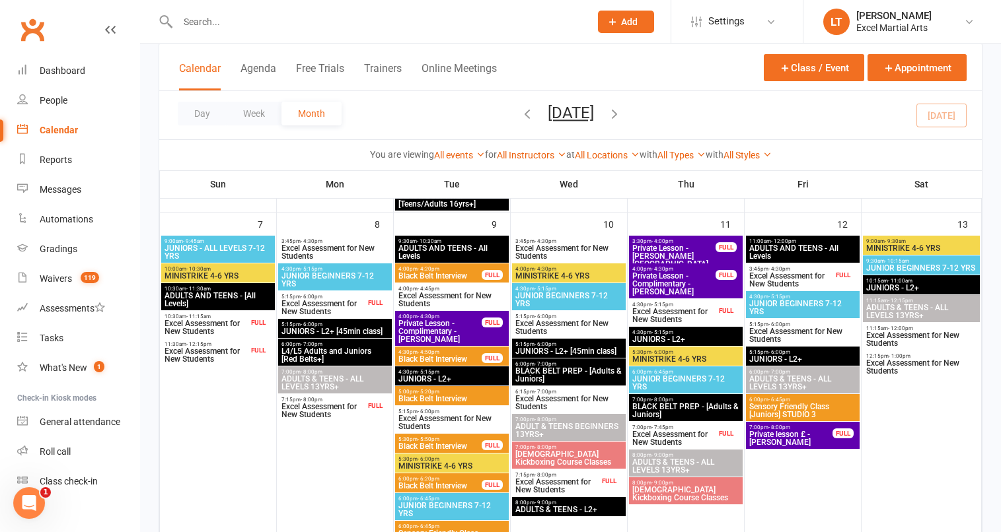
scroll to position [403, 0]
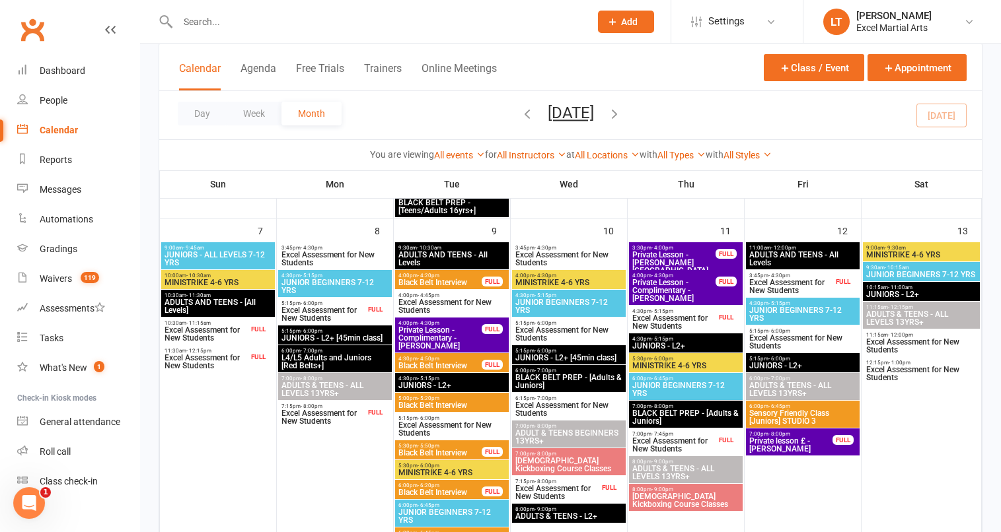
click at [788, 282] on span "Excel Assessment for New Students" at bounding box center [790, 287] width 85 height 16
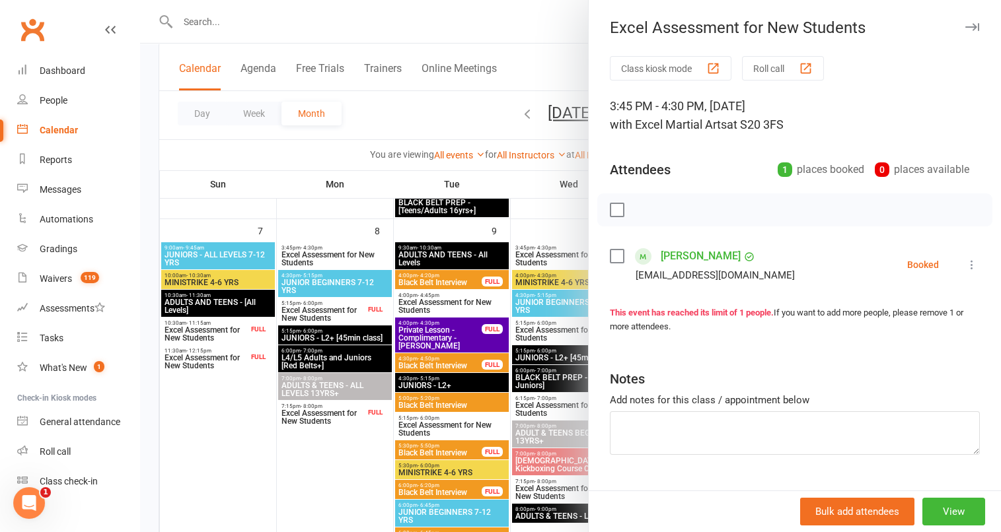
click at [692, 267] on div "[EMAIL_ADDRESS][DOMAIN_NAME]" at bounding box center [714, 275] width 159 height 17
click at [691, 258] on link "[PERSON_NAME]" at bounding box center [700, 256] width 80 height 21
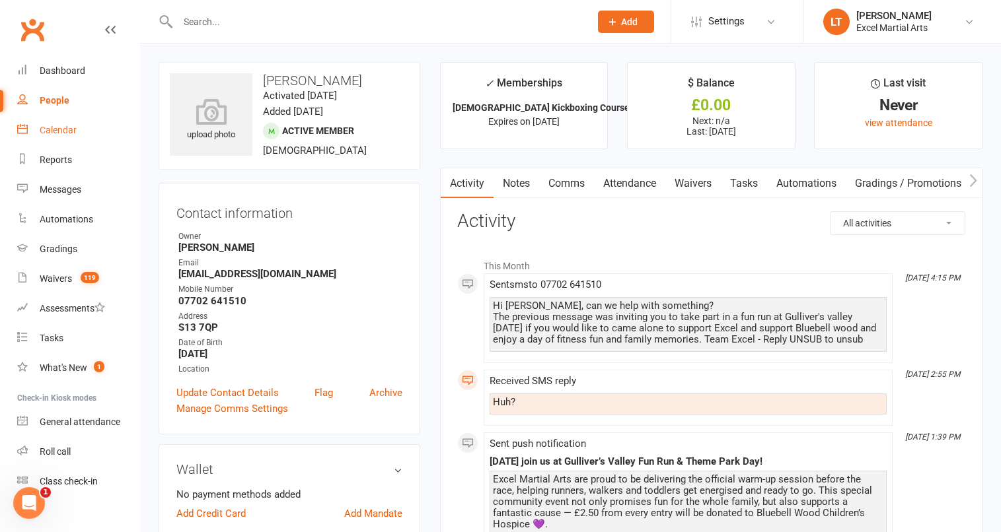
click at [74, 137] on link "Calendar" at bounding box center [78, 131] width 122 height 30
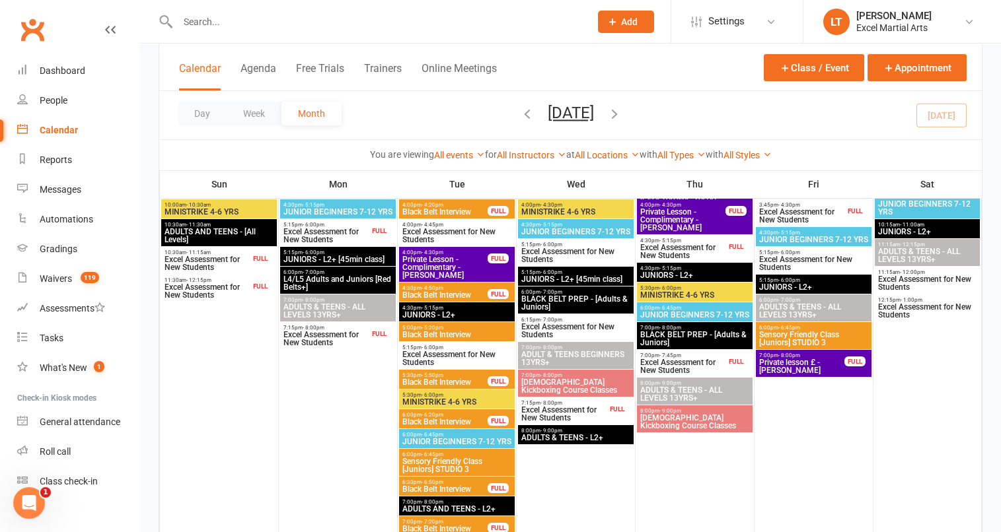
scroll to position [621, 0]
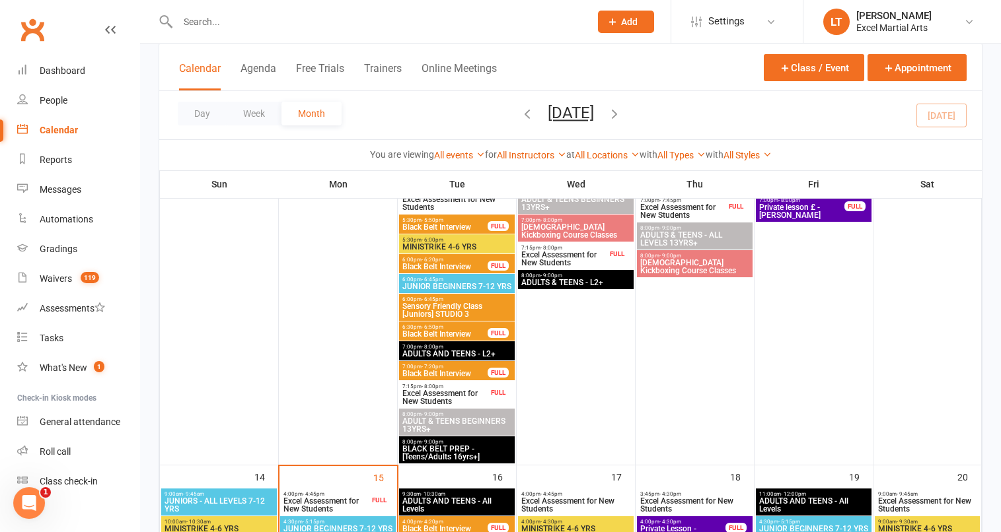
drag, startPoint x: 999, startPoint y: 210, endPoint x: 1009, endPoint y: 284, distance: 74.6
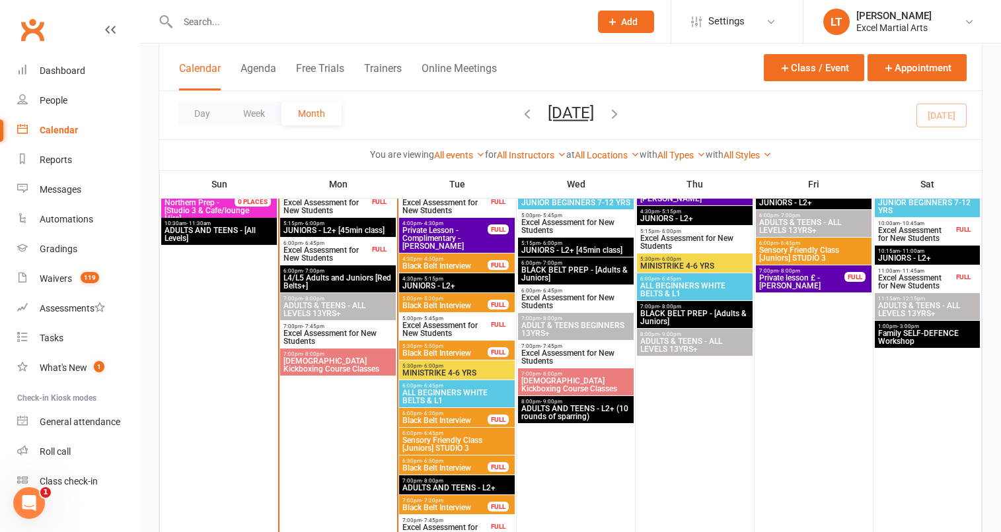
scroll to position [927, 0]
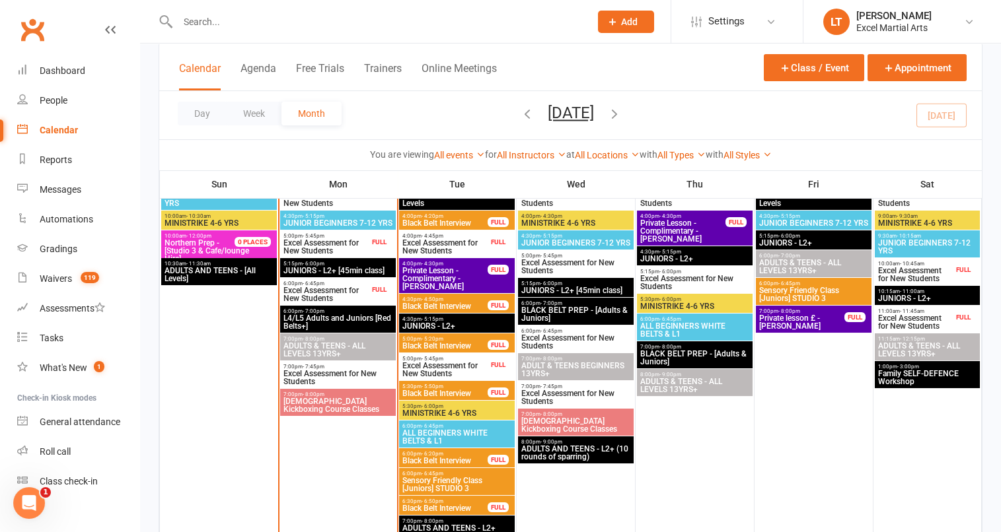
click at [365, 411] on span "[DEMOGRAPHIC_DATA] Kickboxing Course Classes" at bounding box center [338, 406] width 110 height 16
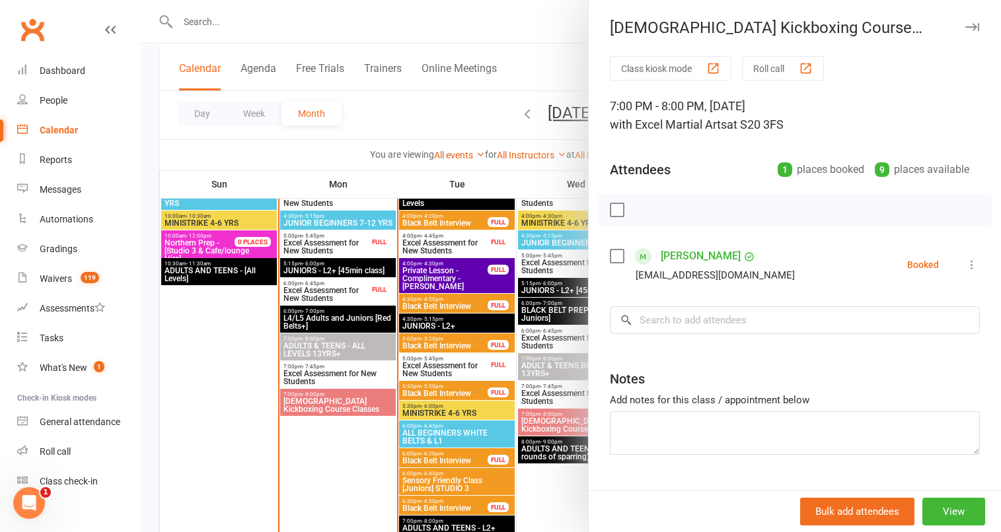
click at [246, 425] on div at bounding box center [570, 266] width 861 height 532
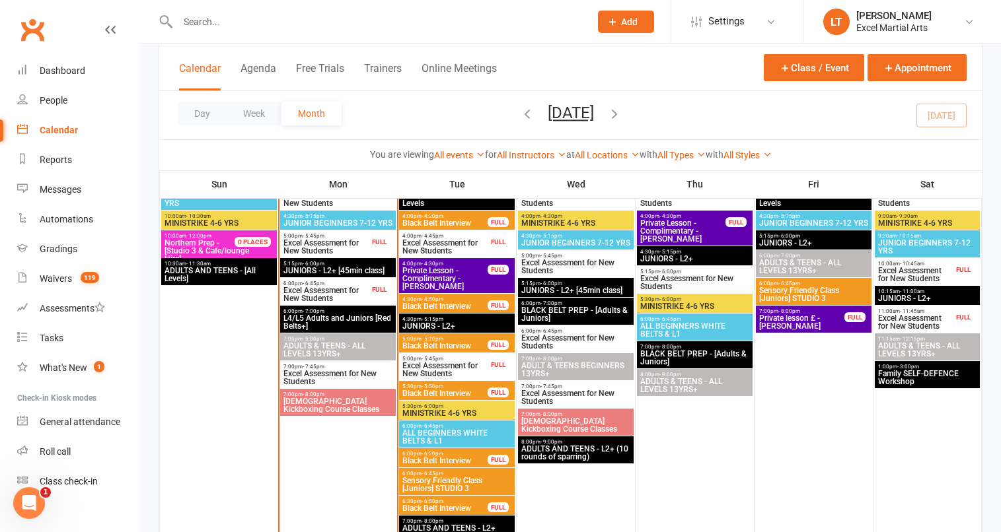
click at [557, 419] on span "[DEMOGRAPHIC_DATA] Kickboxing Course Classes" at bounding box center [575, 425] width 110 height 16
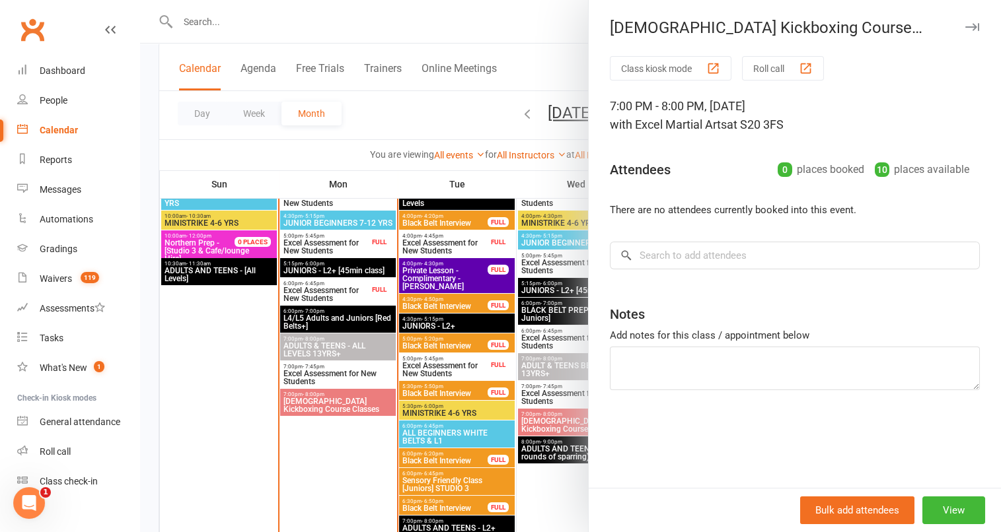
click at [374, 151] on div at bounding box center [570, 266] width 861 height 532
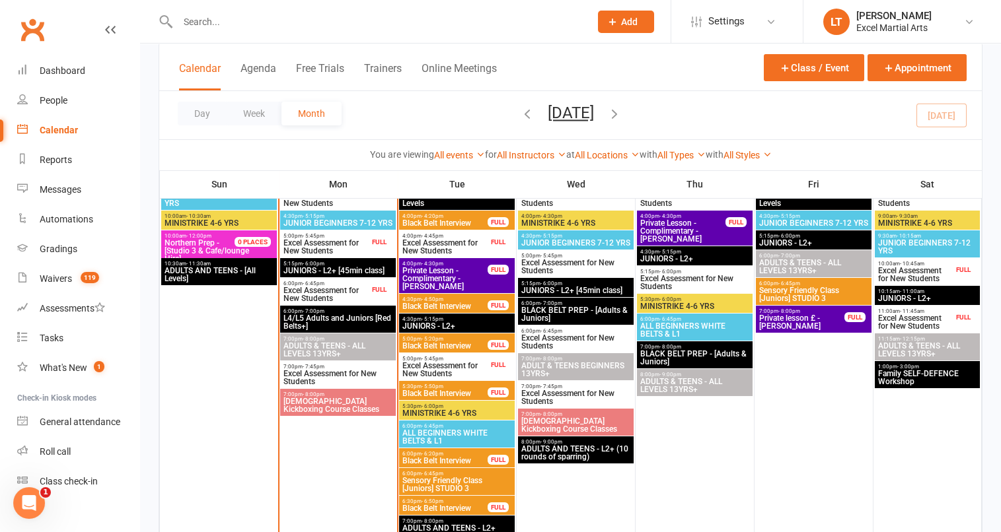
click at [349, 291] on span "Excel Assessment for New Students" at bounding box center [326, 295] width 87 height 16
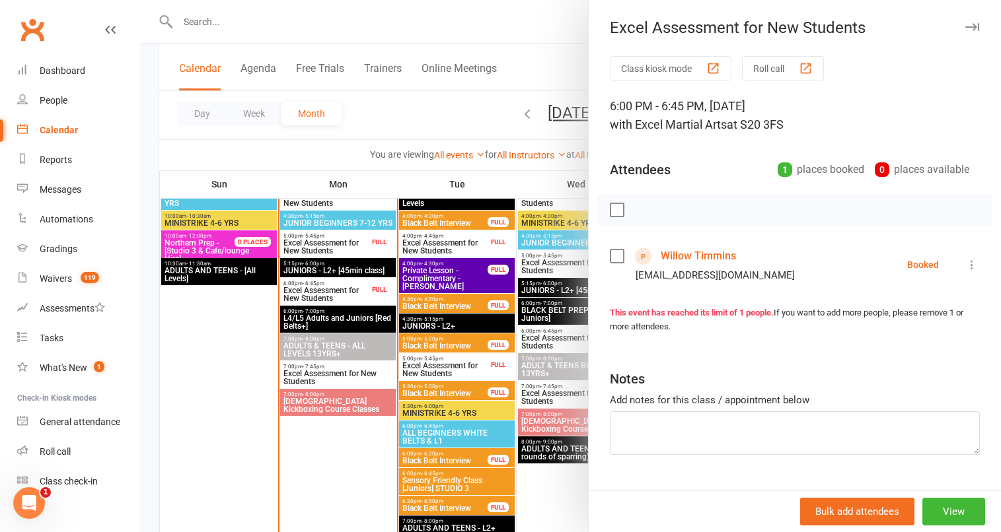
click at [332, 175] on div at bounding box center [570, 266] width 861 height 532
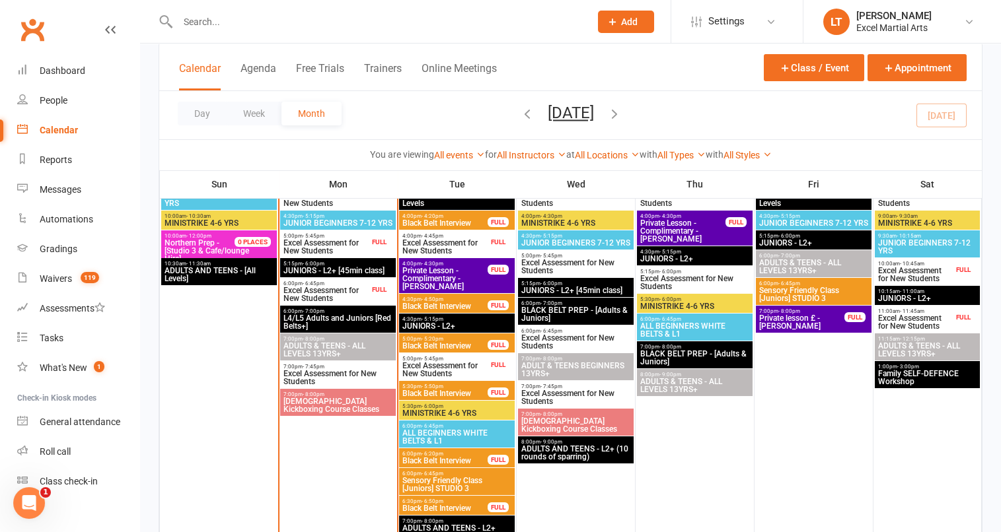
click at [378, 297] on div "6:00pm - 6:45pm Excel Assessment for New Students FULL" at bounding box center [338, 291] width 116 height 27
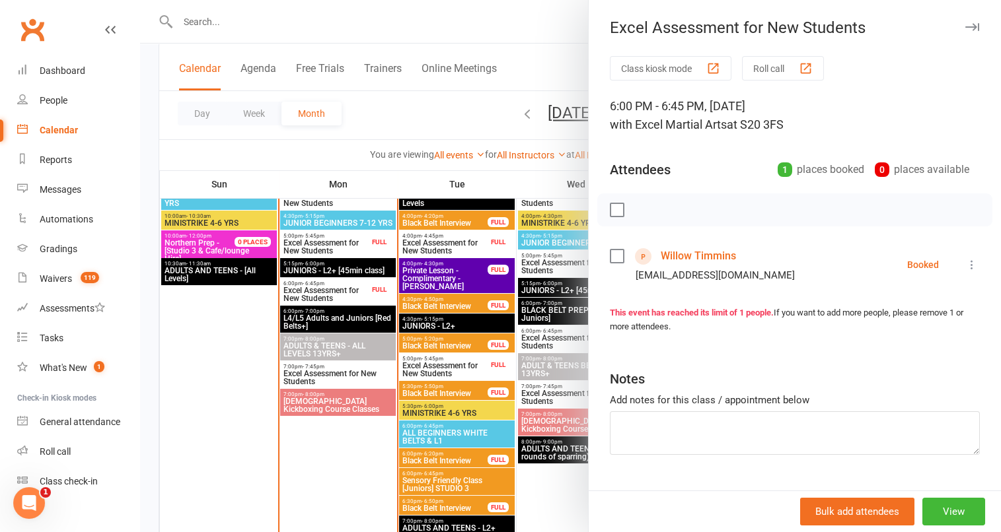
click at [965, 260] on icon at bounding box center [971, 264] width 13 height 13
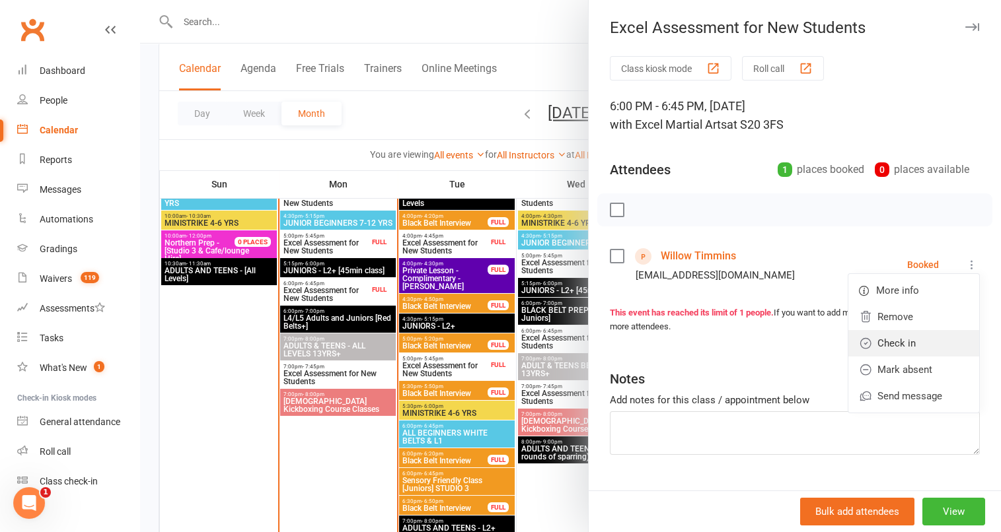
click at [903, 347] on link "Check in" at bounding box center [913, 343] width 131 height 26
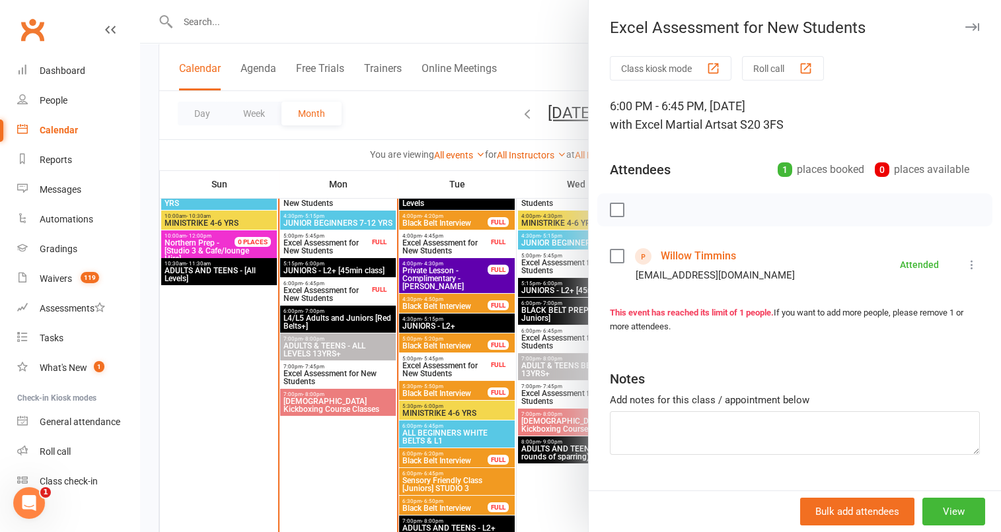
click at [330, 234] on div at bounding box center [570, 266] width 861 height 532
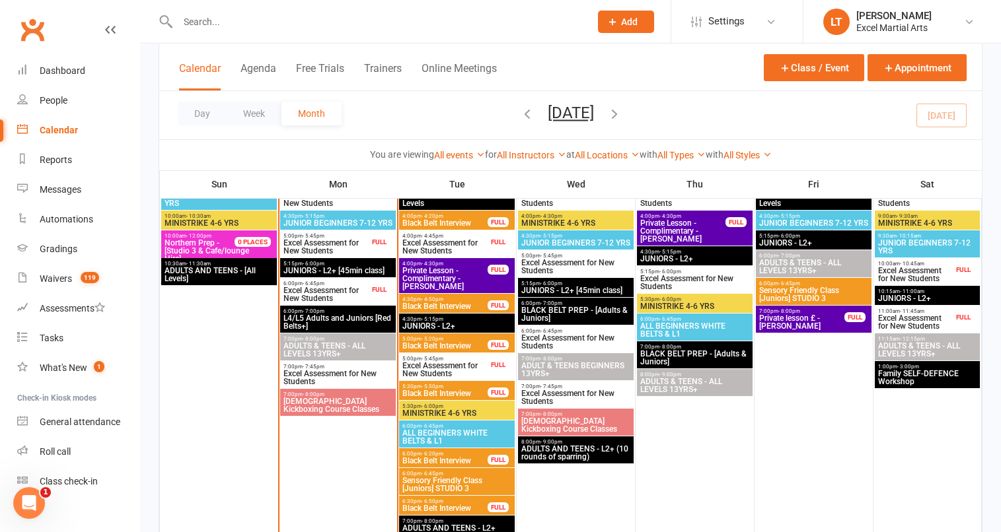
click at [330, 234] on span "5:00pm - 5:45pm" at bounding box center [326, 236] width 87 height 6
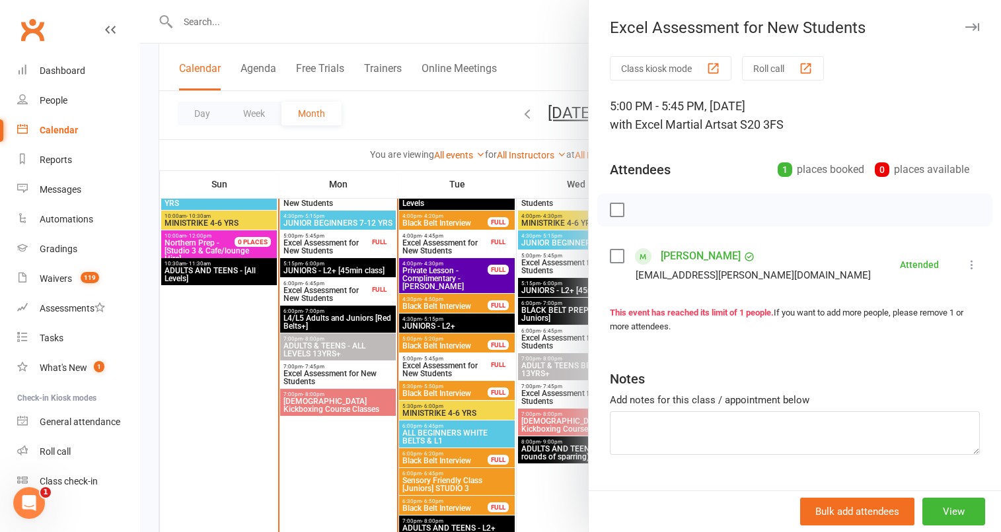
click at [334, 213] on div at bounding box center [570, 266] width 861 height 532
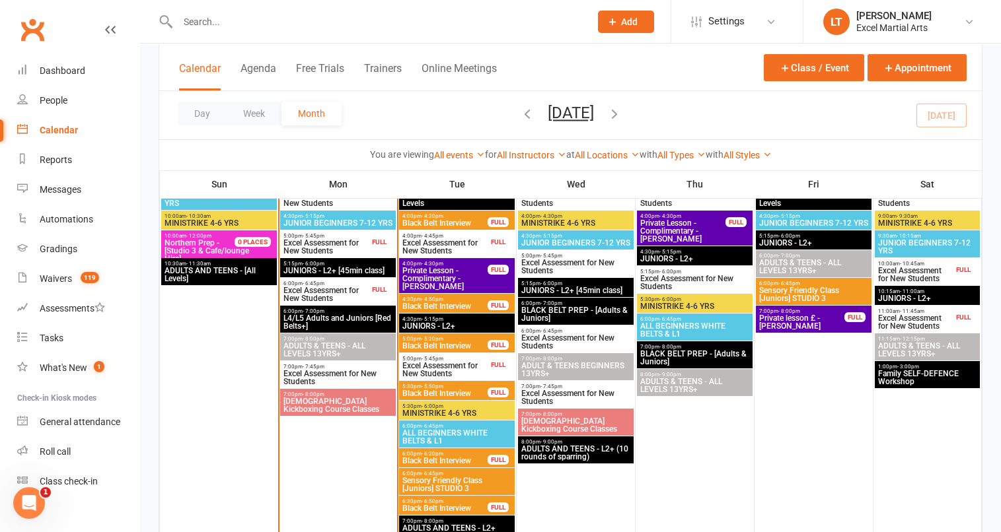
click at [339, 207] on div "4:00pm - 4:45pm Excel Assessment for New Students FULL" at bounding box center [338, 196] width 116 height 27
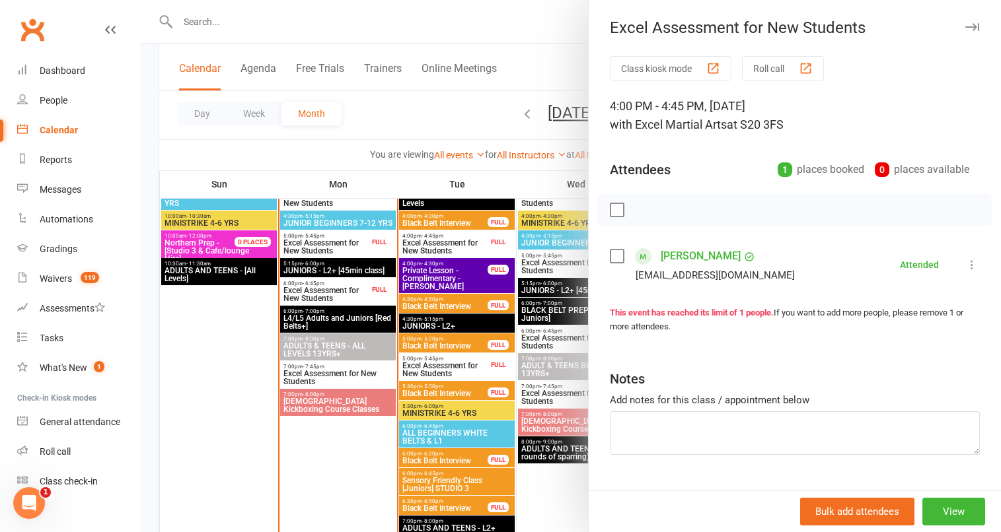
click at [324, 150] on div at bounding box center [570, 266] width 861 height 532
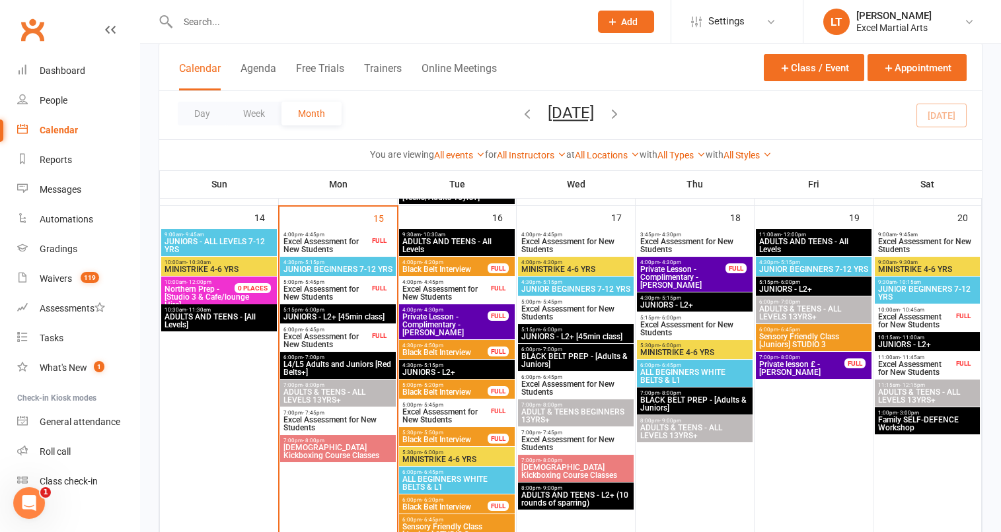
scroll to position [882, 0]
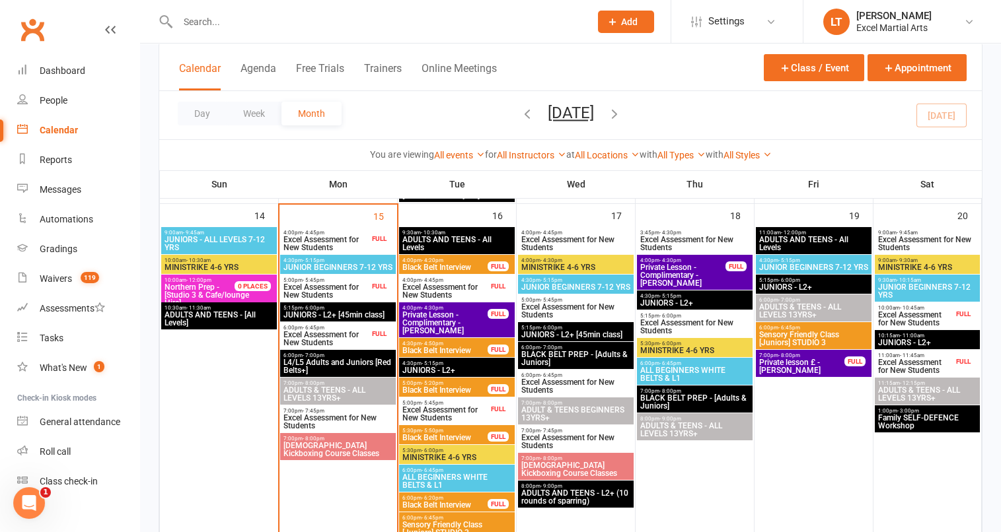
click at [339, 392] on span "ADULTS & TEENS - ALL LEVELS 13YRS+" at bounding box center [338, 394] width 110 height 16
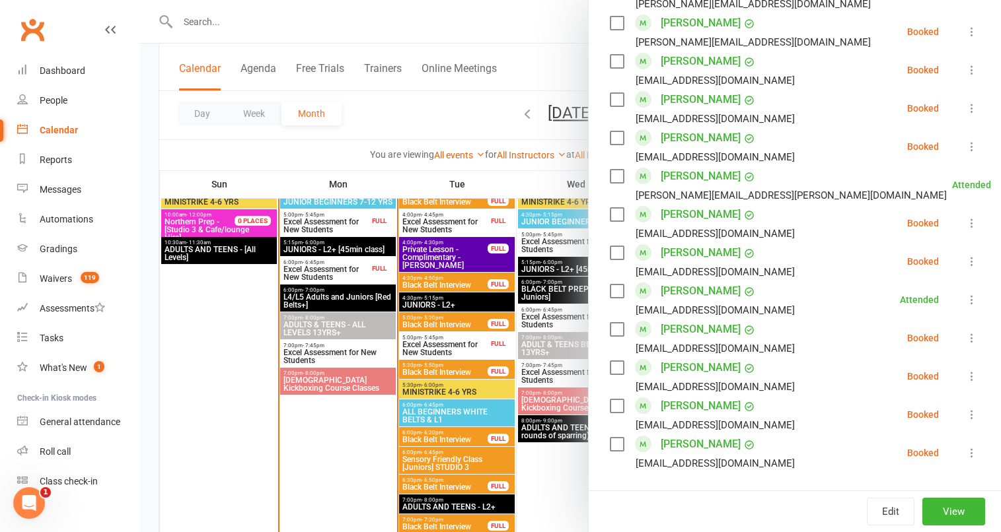
scroll to position [899, 0]
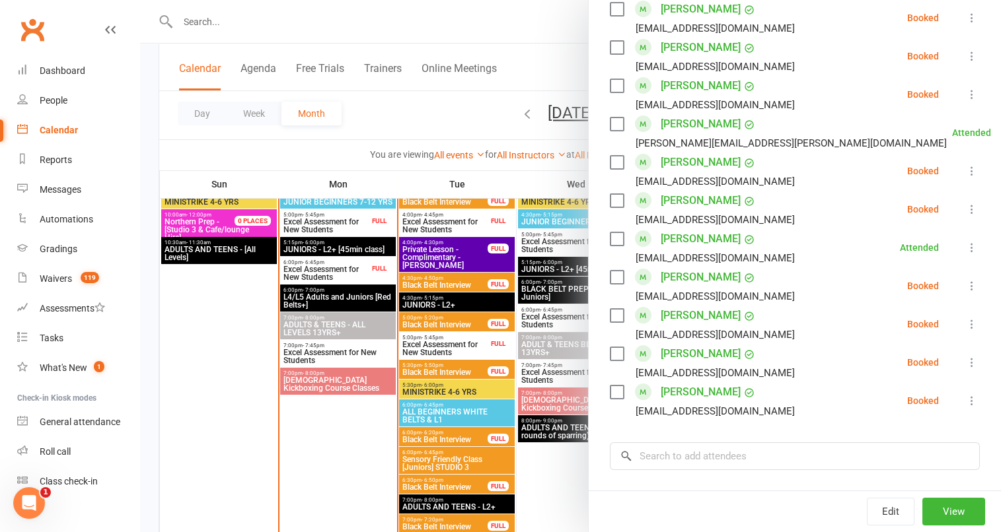
click at [965, 366] on icon at bounding box center [971, 362] width 13 height 13
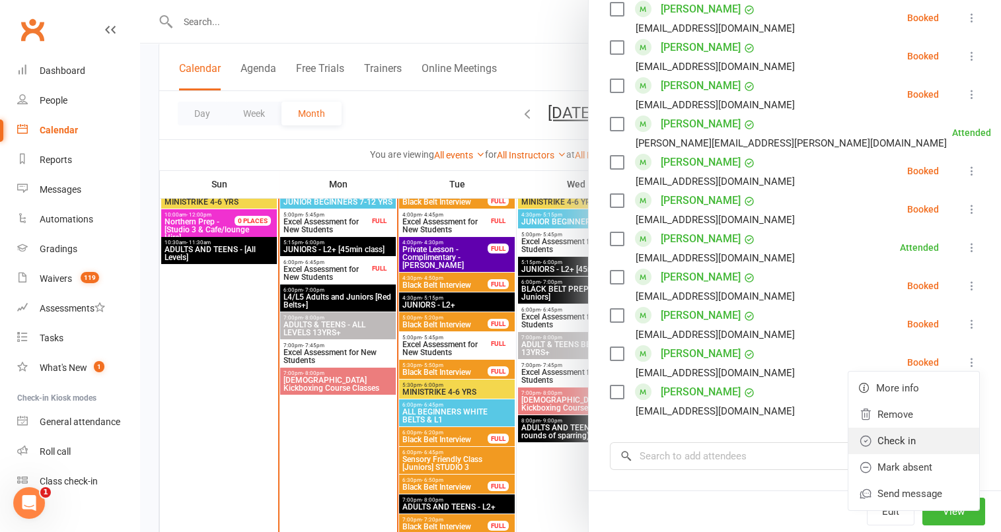
click at [887, 446] on link "Check in" at bounding box center [913, 441] width 131 height 26
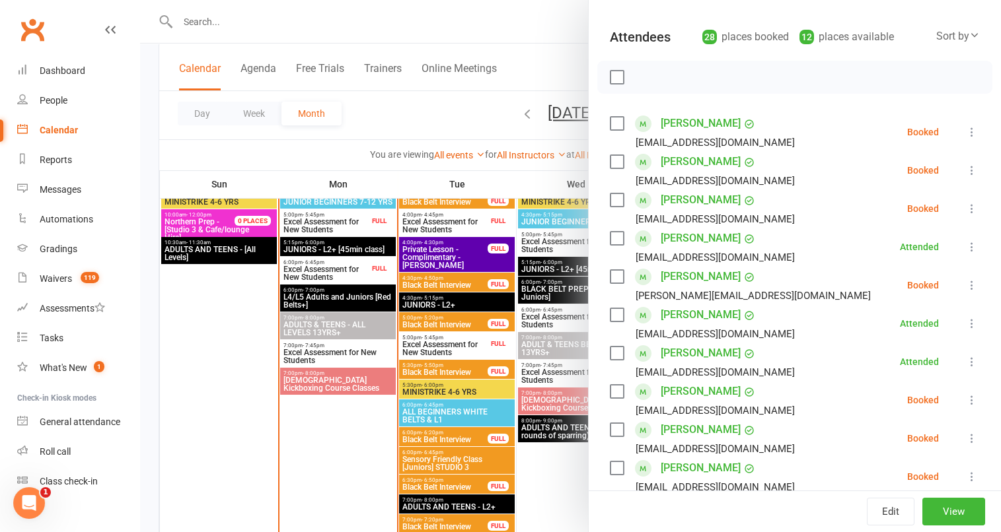
scroll to position [120, 0]
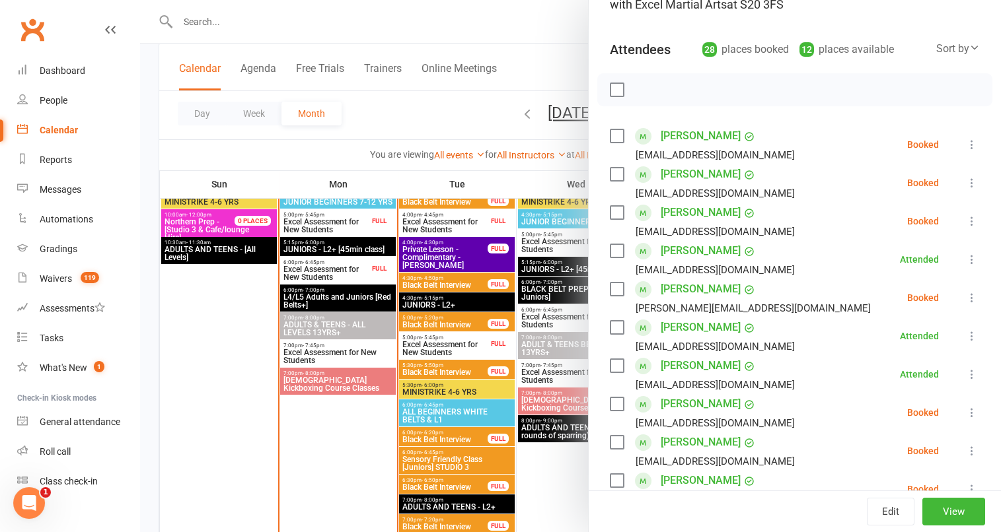
click at [529, 40] on div at bounding box center [570, 266] width 861 height 532
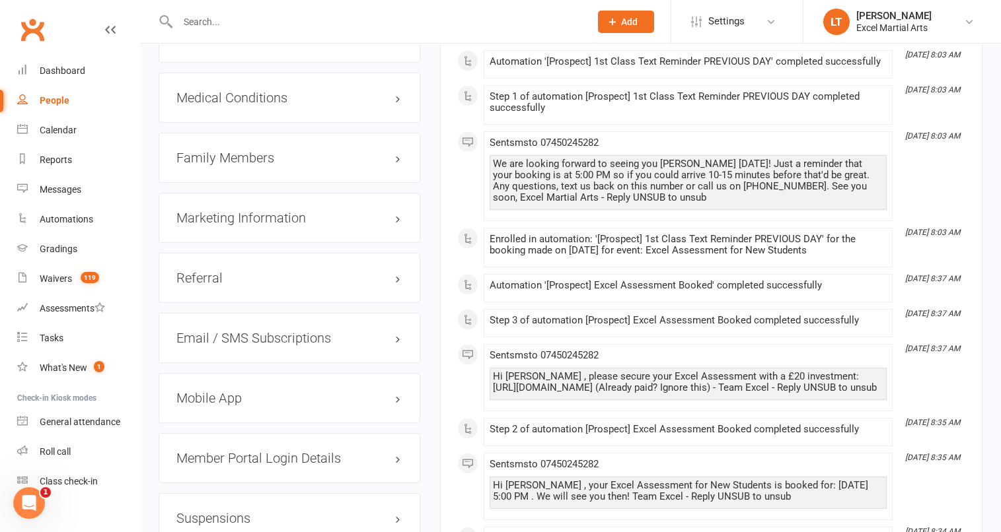
scroll to position [1213, 0]
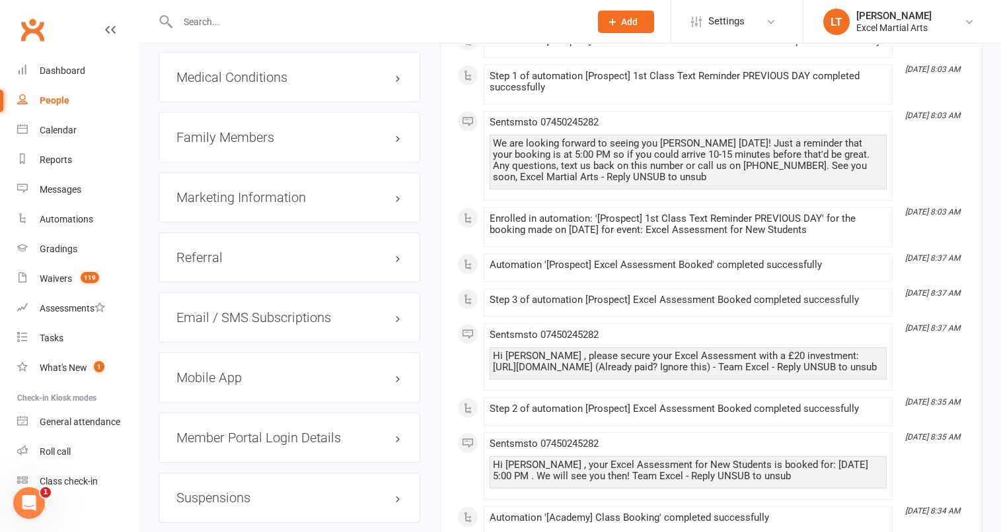
click at [410, 185] on div "Marketing Information edit" at bounding box center [290, 197] width 262 height 50
click at [406, 183] on div "Marketing Information edit" at bounding box center [290, 197] width 262 height 50
click at [397, 190] on h3 "Marketing Information edit" at bounding box center [289, 197] width 226 height 15
